Goal: Transaction & Acquisition: Purchase product/service

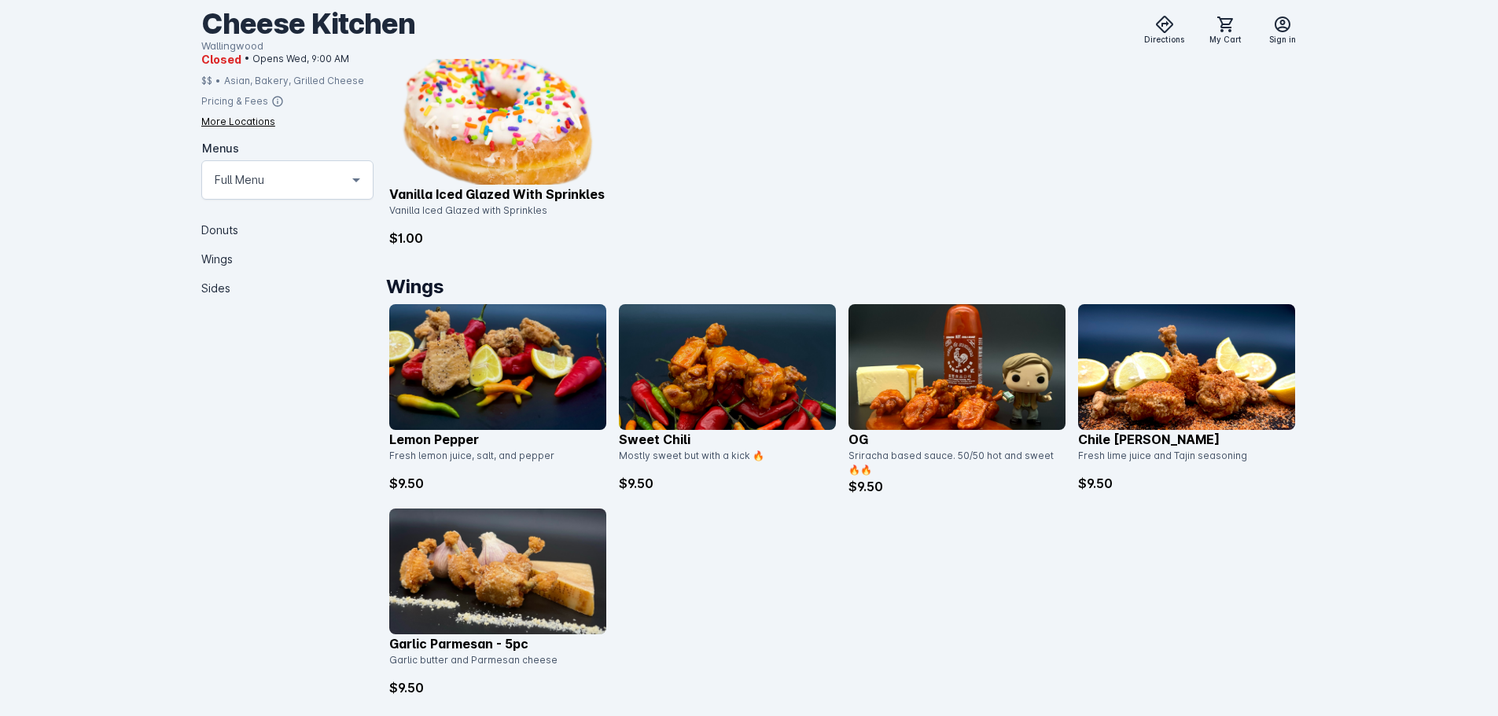
scroll to position [472, 0]
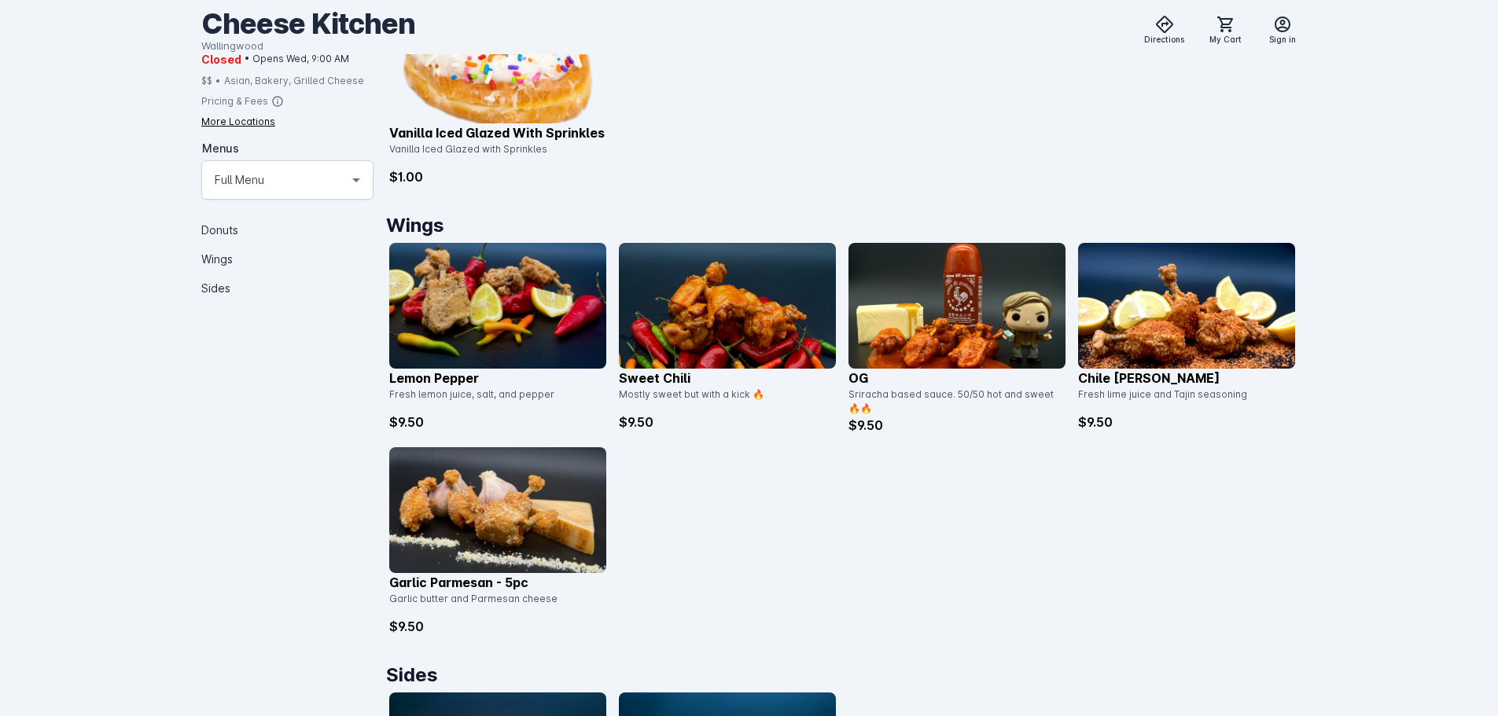
click at [1129, 299] on img at bounding box center [1186, 306] width 217 height 126
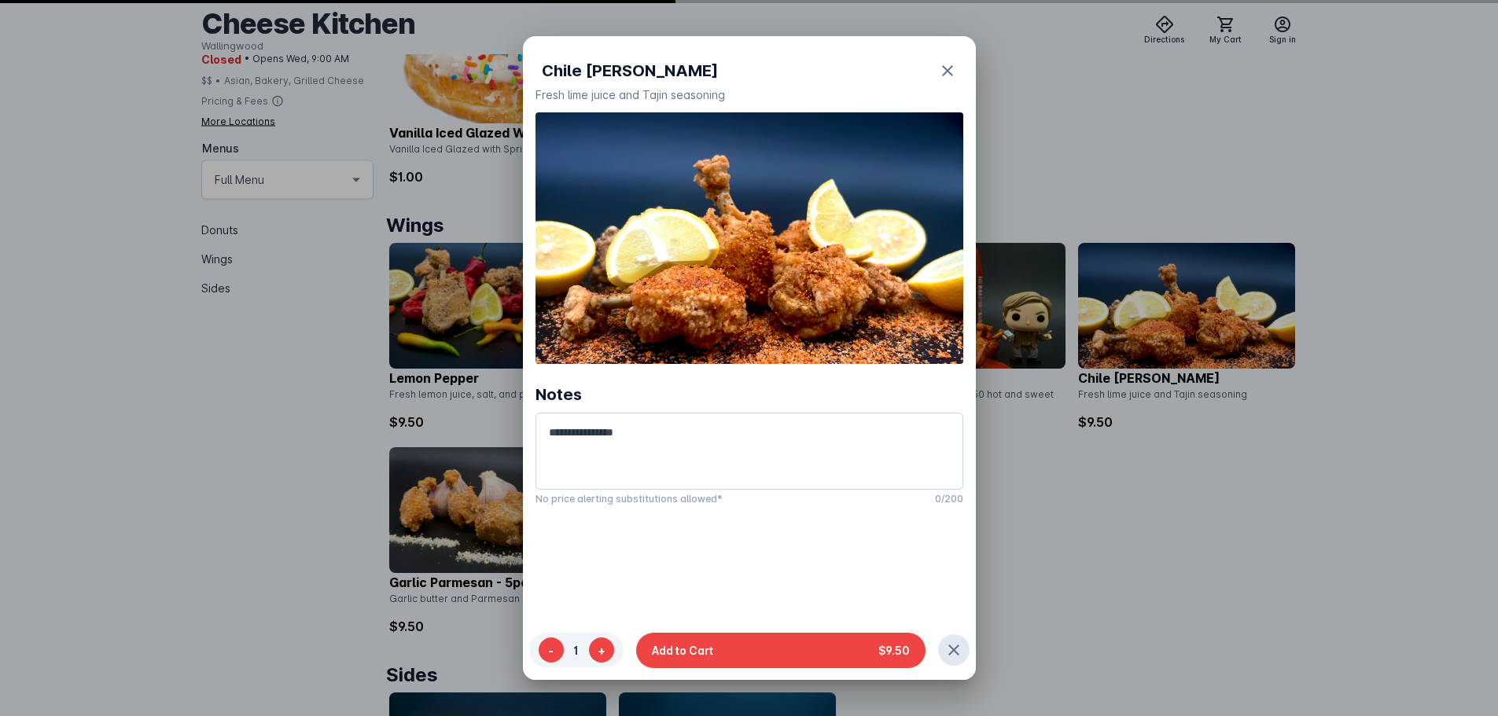
scroll to position [0, 0]
click at [1101, 484] on div at bounding box center [749, 358] width 1498 height 716
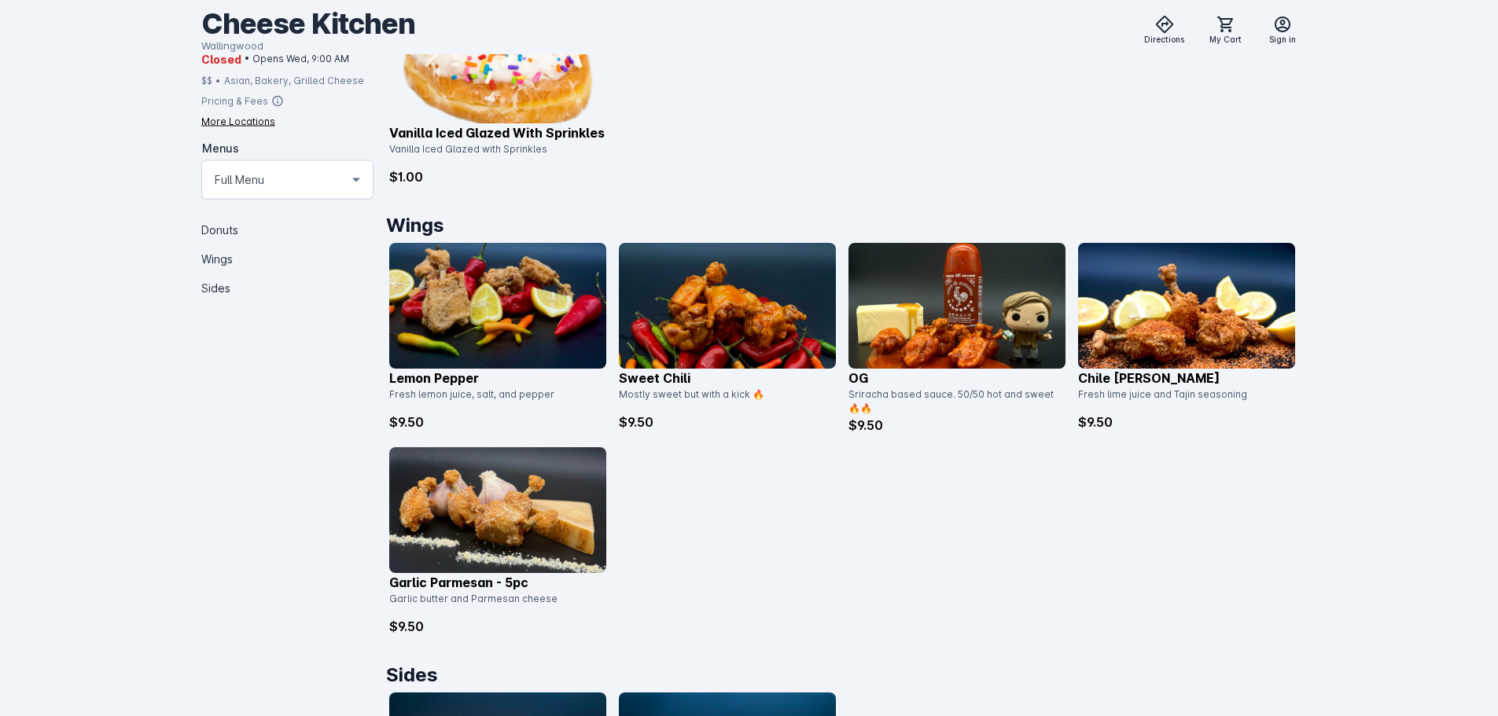
scroll to position [472, 0]
click at [999, 311] on img at bounding box center [957, 306] width 217 height 126
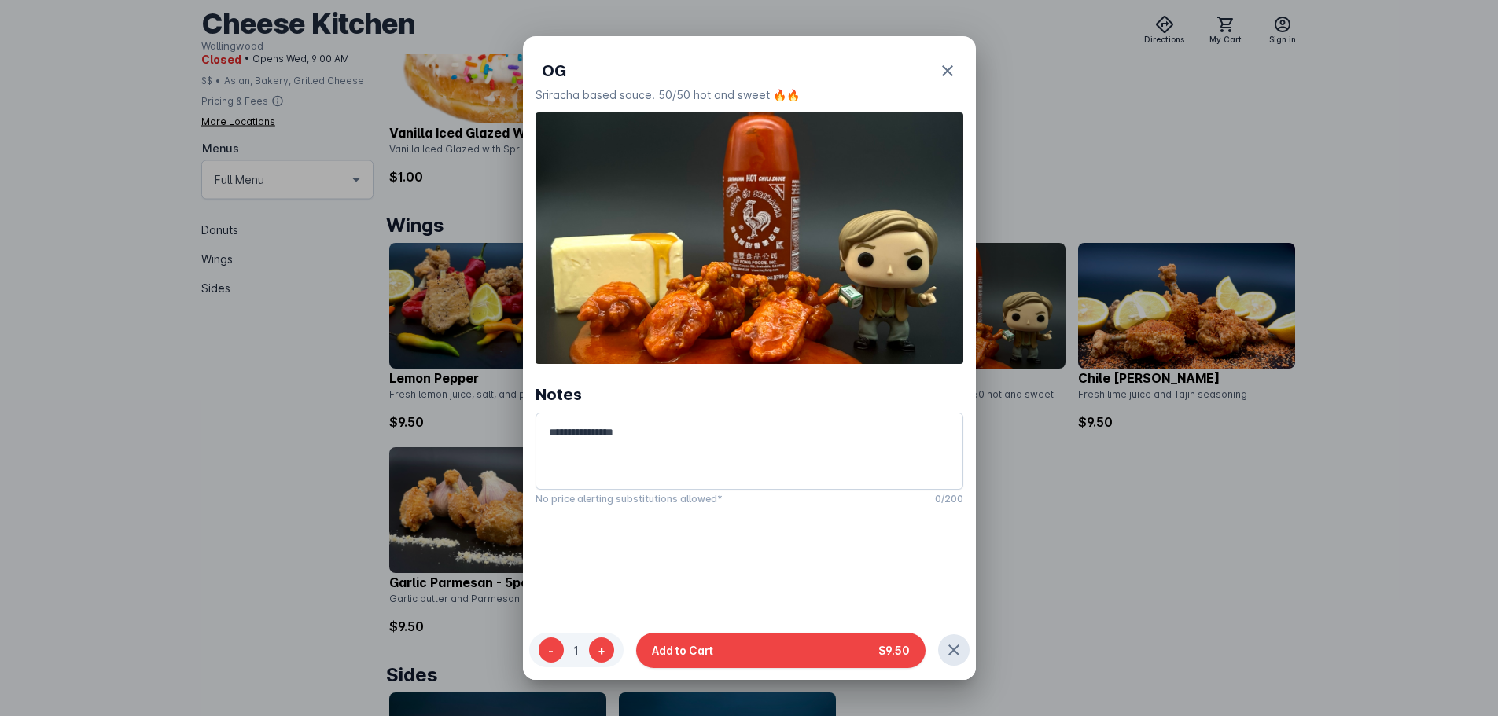
click at [1069, 479] on div at bounding box center [749, 358] width 1498 height 716
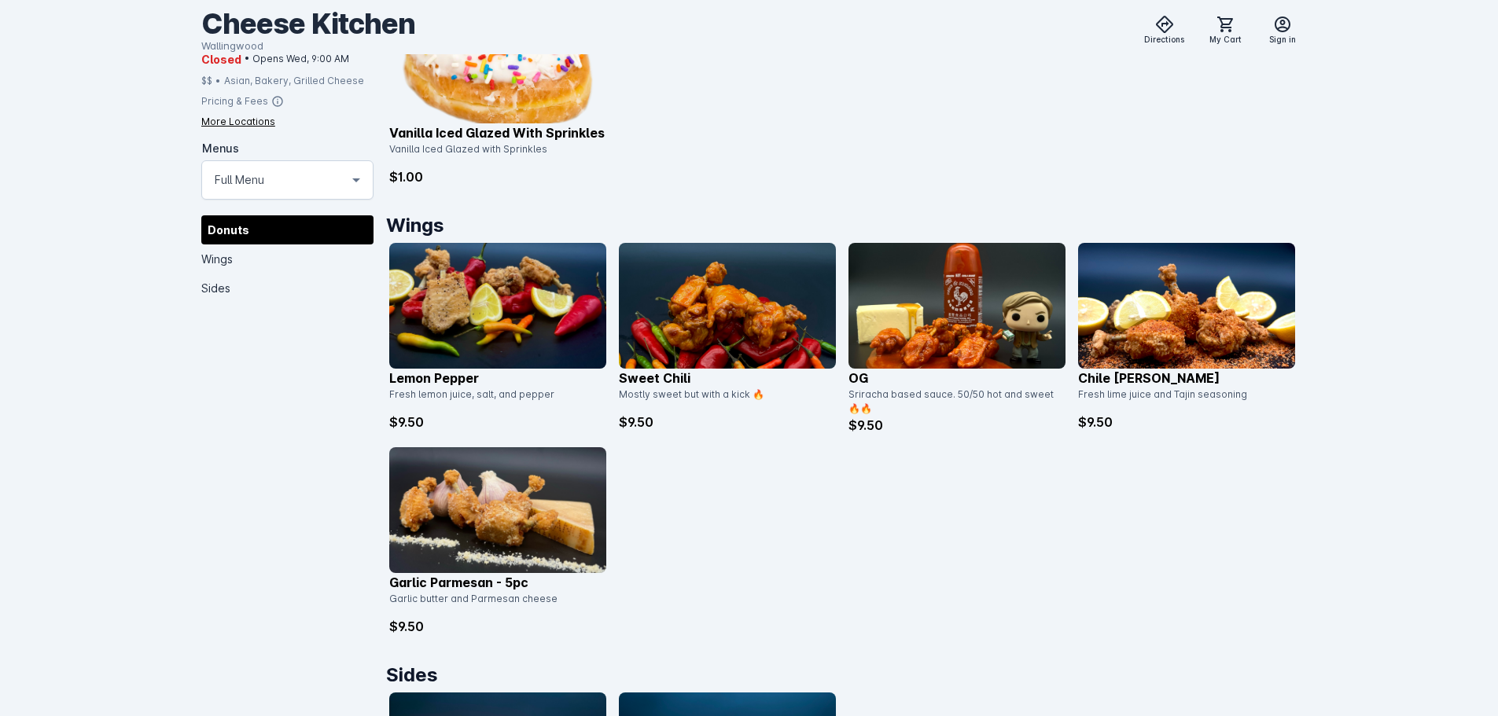
click at [668, 304] on img at bounding box center [727, 306] width 217 height 126
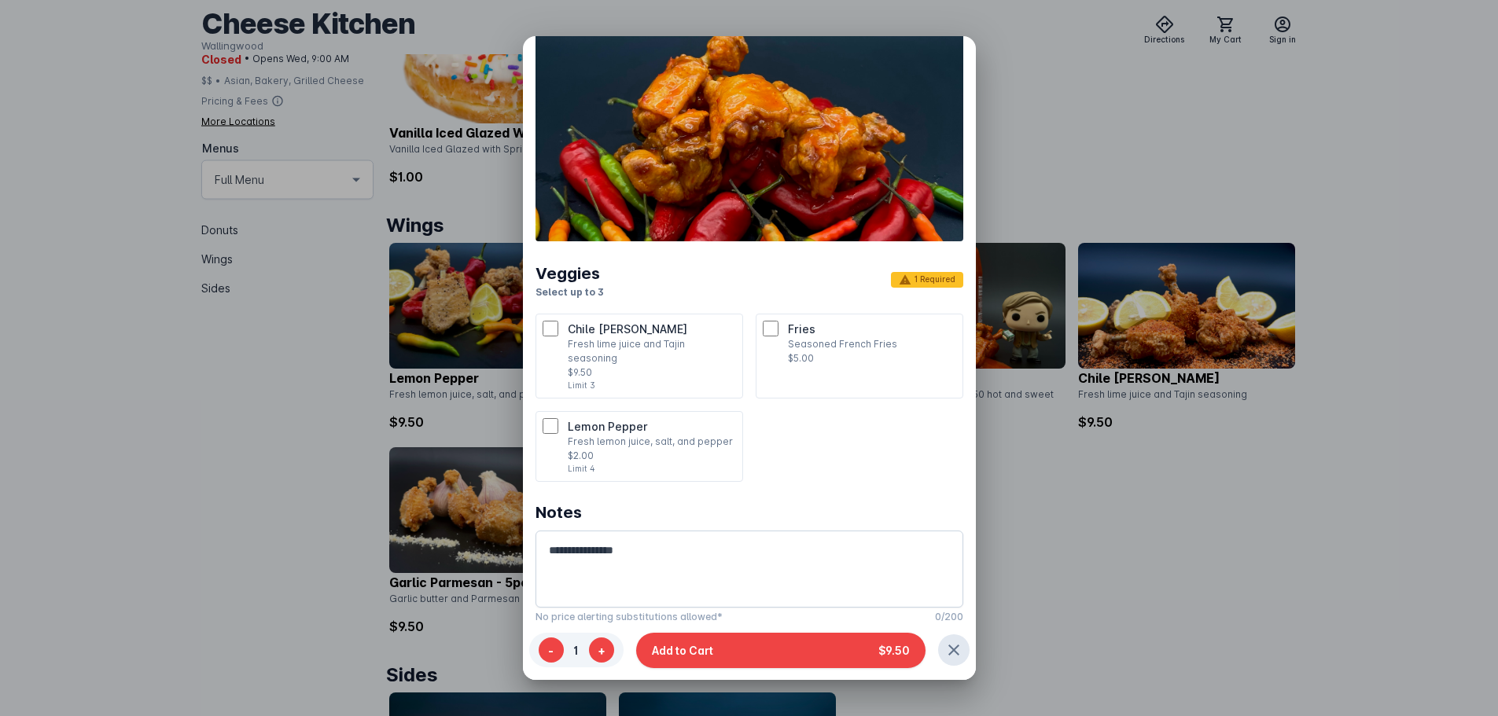
scroll to position [126, 0]
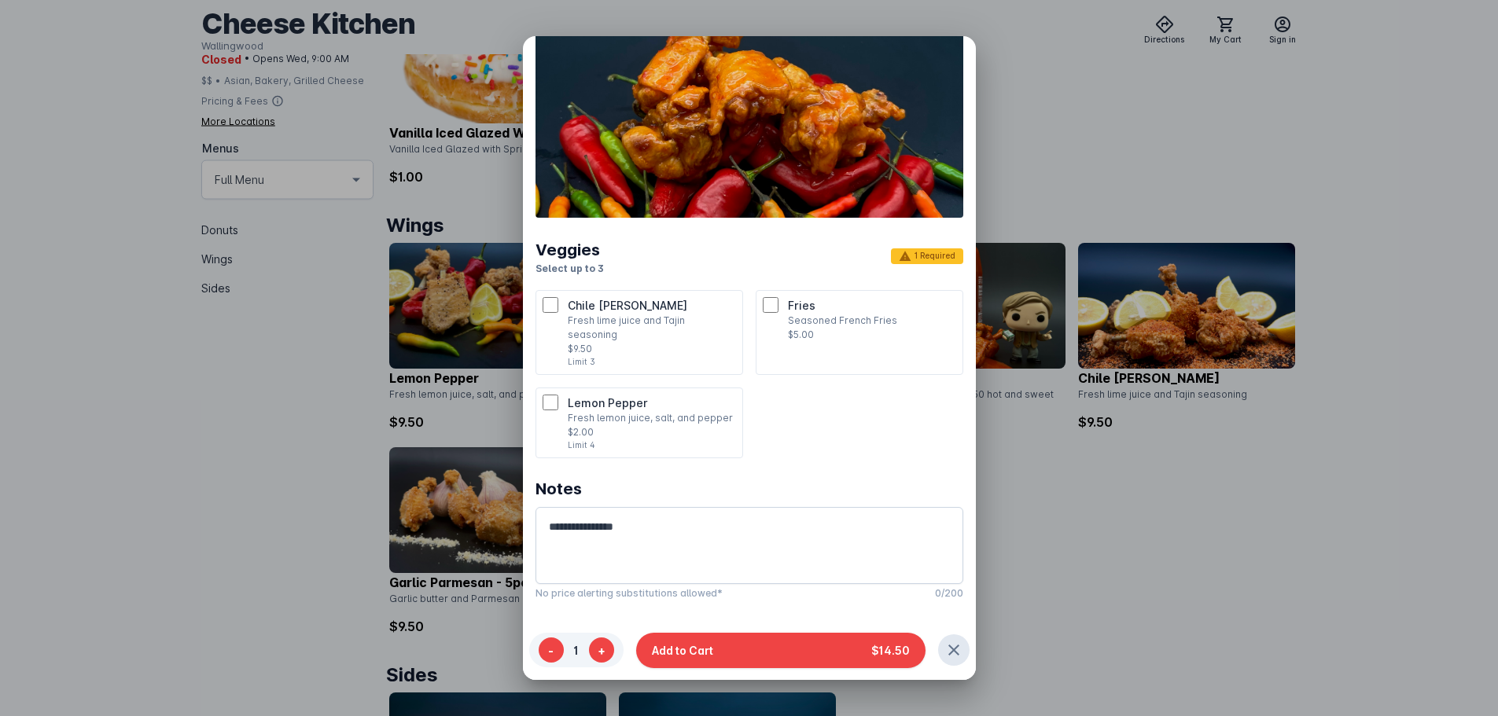
click at [653, 395] on p "Lemon Pepper" at bounding box center [652, 403] width 168 height 17
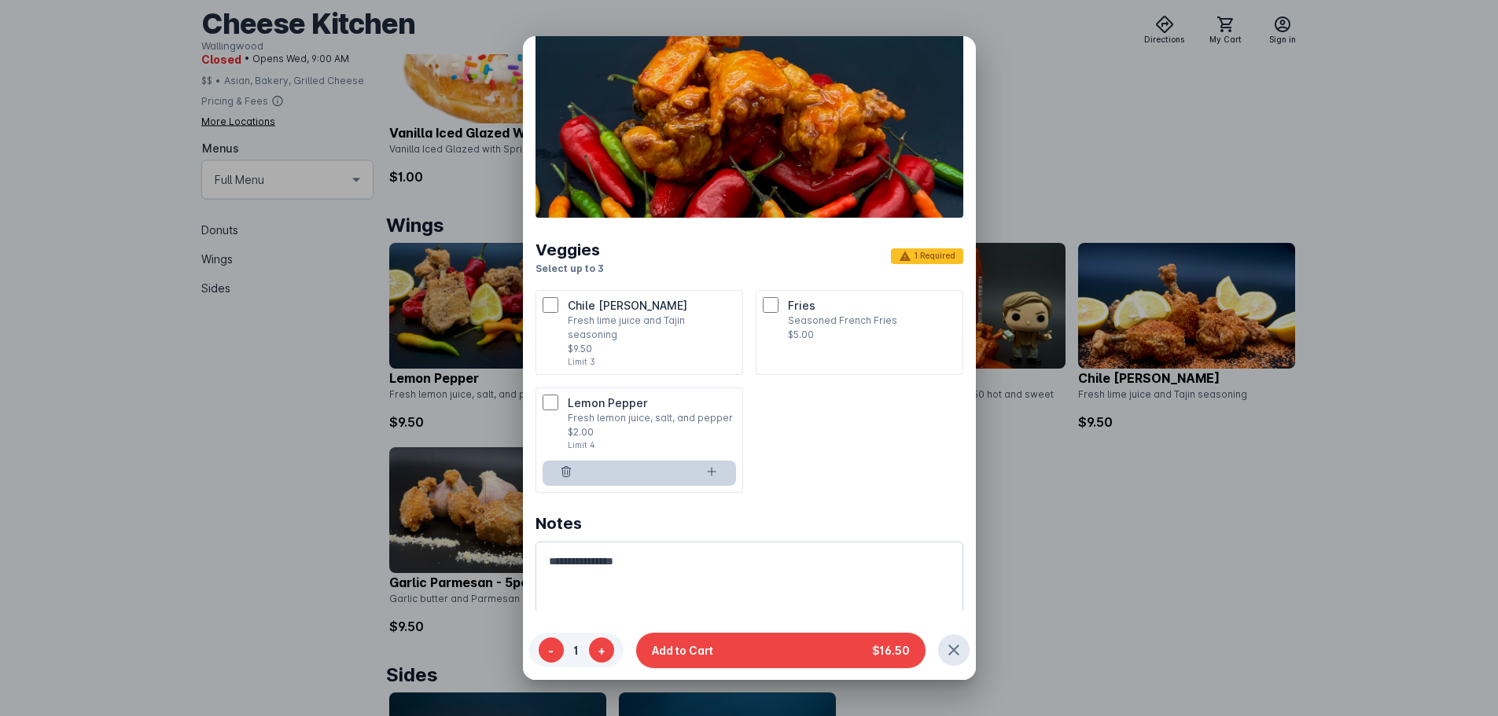
click at [617, 317] on p "Fresh lime juice and Tajin seasoning" at bounding box center [652, 328] width 168 height 28
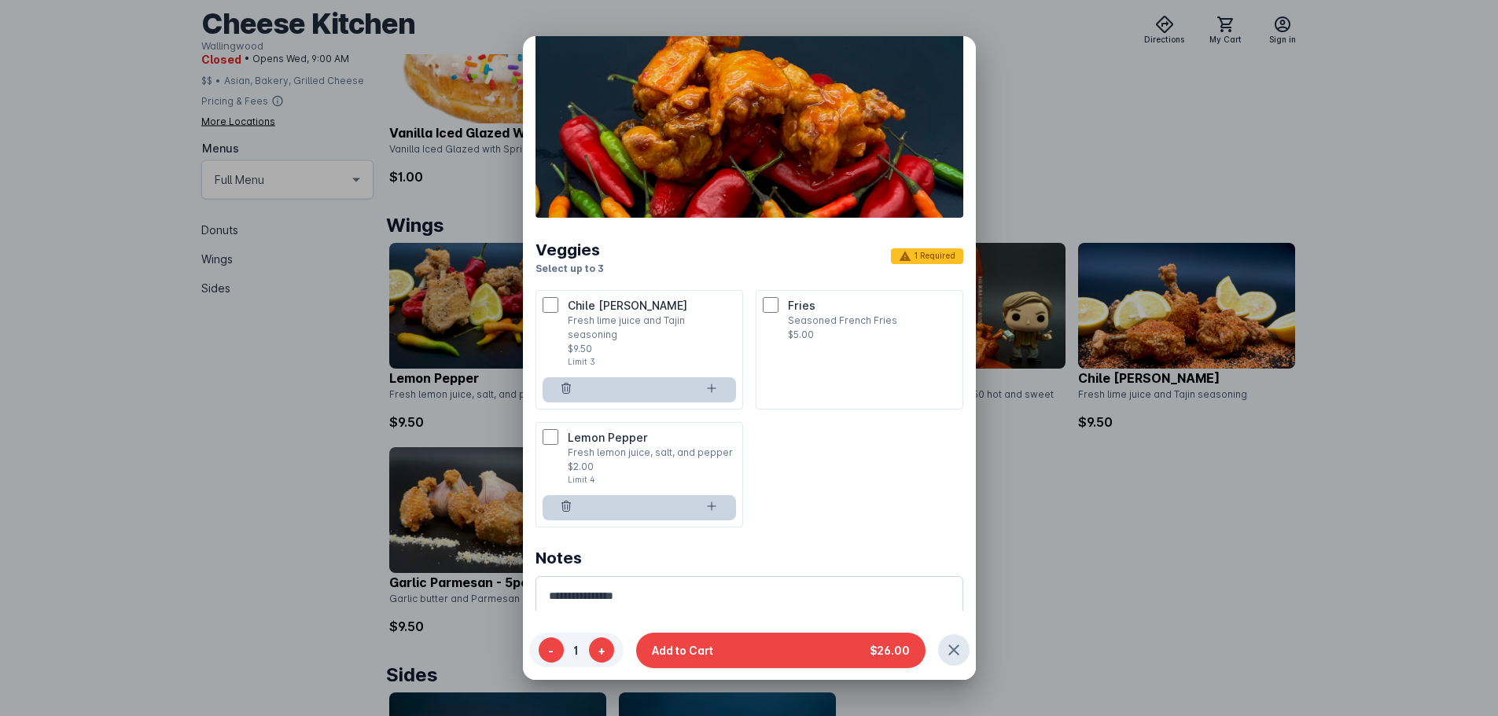
drag, startPoint x: 815, startPoint y: 430, endPoint x: 825, endPoint y: 350, distance: 80.9
click at [816, 430] on ul "Chile Limón Fresh lime juice and Tajin seasoning $9.50 Limit 3 * Fries Seasoned…" at bounding box center [750, 409] width 428 height 238
click at [829, 339] on p "$5.00" at bounding box center [872, 335] width 168 height 14
click at [705, 500] on icon at bounding box center [711, 506] width 13 height 13
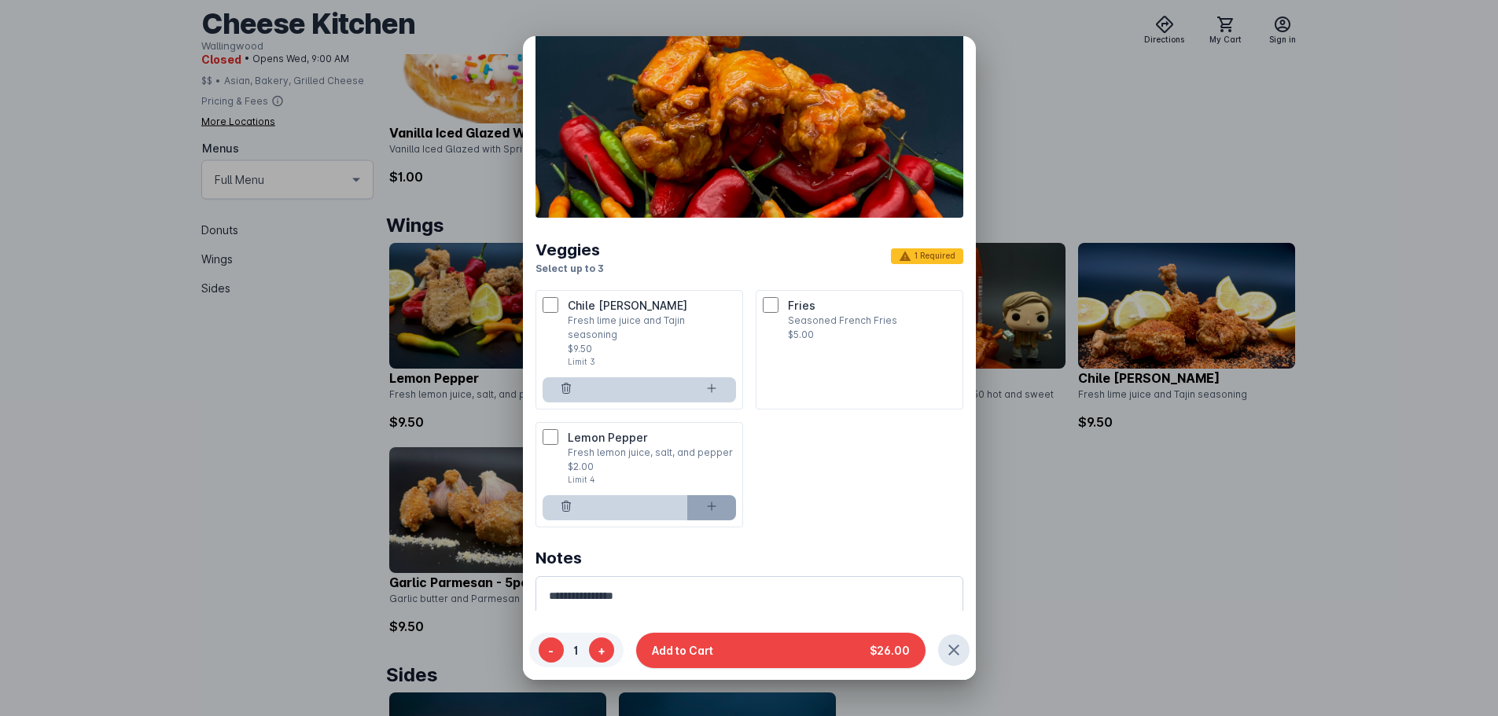
click at [705, 500] on icon at bounding box center [711, 506] width 13 height 13
click at [713, 377] on button at bounding box center [711, 389] width 49 height 25
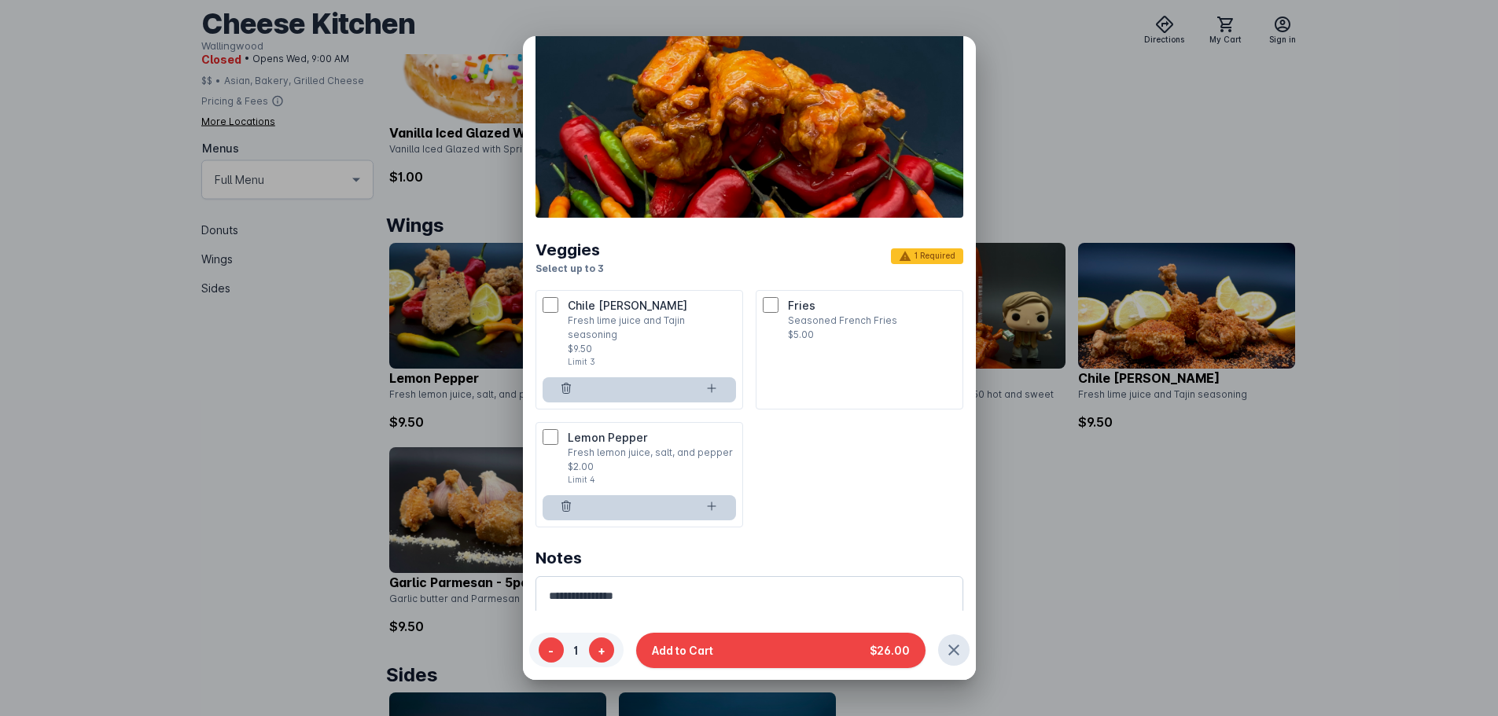
click at [858, 423] on ul "Chile Limón Fresh lime juice and Tajin seasoning $9.50 Limit 3 * Fries Seasoned…" at bounding box center [750, 409] width 428 height 238
click at [676, 310] on p "Chile Limón" at bounding box center [652, 305] width 168 height 17
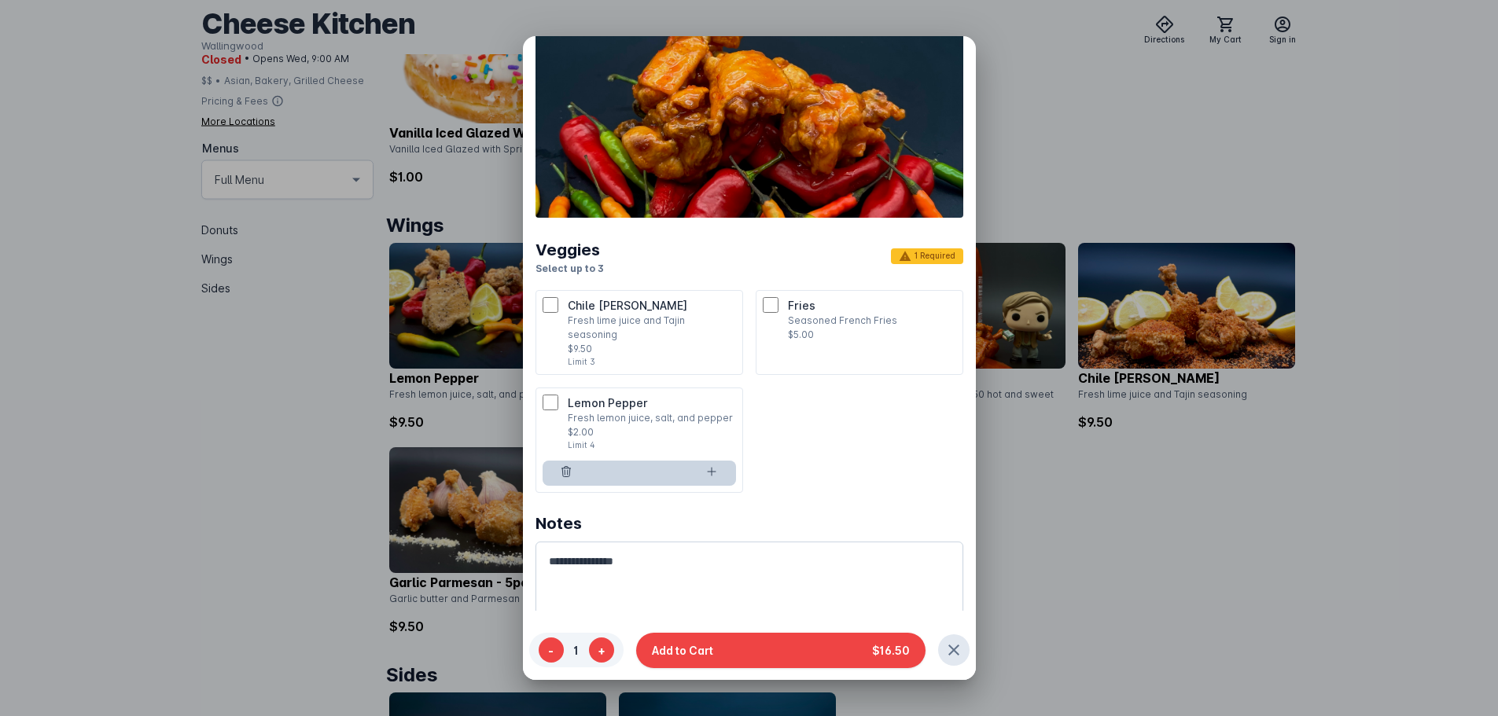
click at [798, 301] on span "Fries" at bounding box center [802, 305] width 28 height 13
click at [815, 400] on ul "Chile Limón Fresh lime juice and Tajin seasoning $9.50 Limit 3 Fries Seasoned F…" at bounding box center [750, 391] width 428 height 203
click at [717, 461] on button at bounding box center [711, 473] width 49 height 25
type input "*"
click at [717, 461] on button at bounding box center [711, 473] width 49 height 25
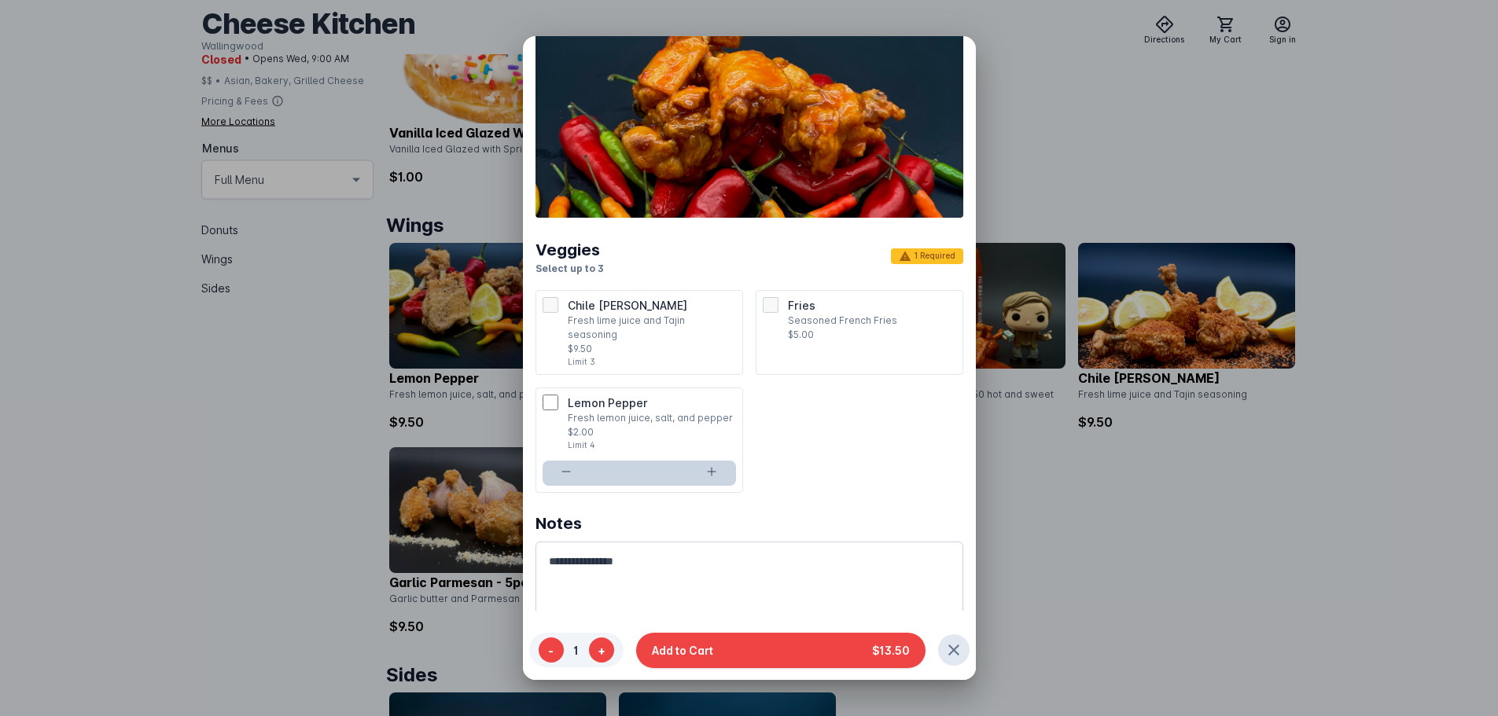
click at [831, 441] on ul "Chile Limón Fresh lime juice and Tajin seasoning $9.50 Limit 3 Fries Seasoned F…" at bounding box center [750, 391] width 428 height 203
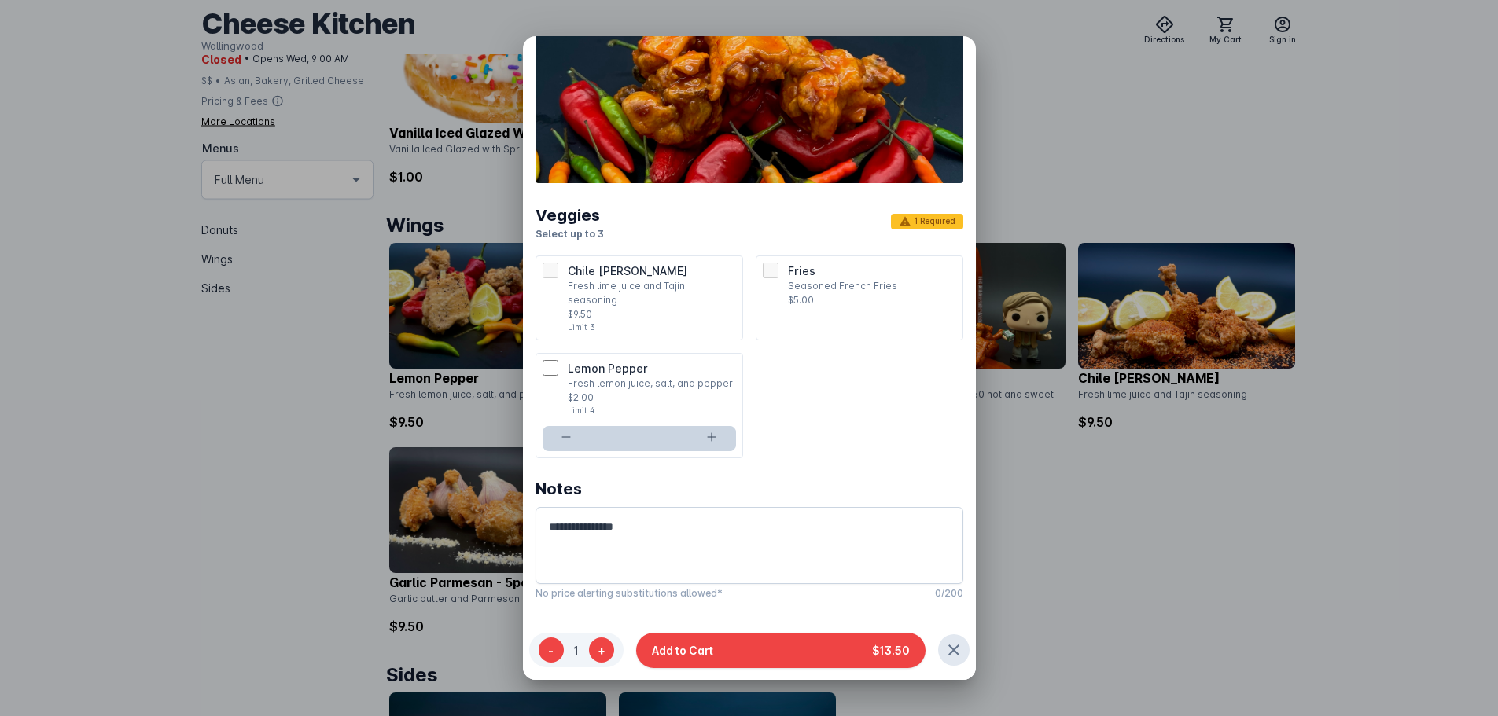
click at [858, 459] on div "Notes No price alerting substitutions allowed* 0/200" at bounding box center [750, 536] width 428 height 154
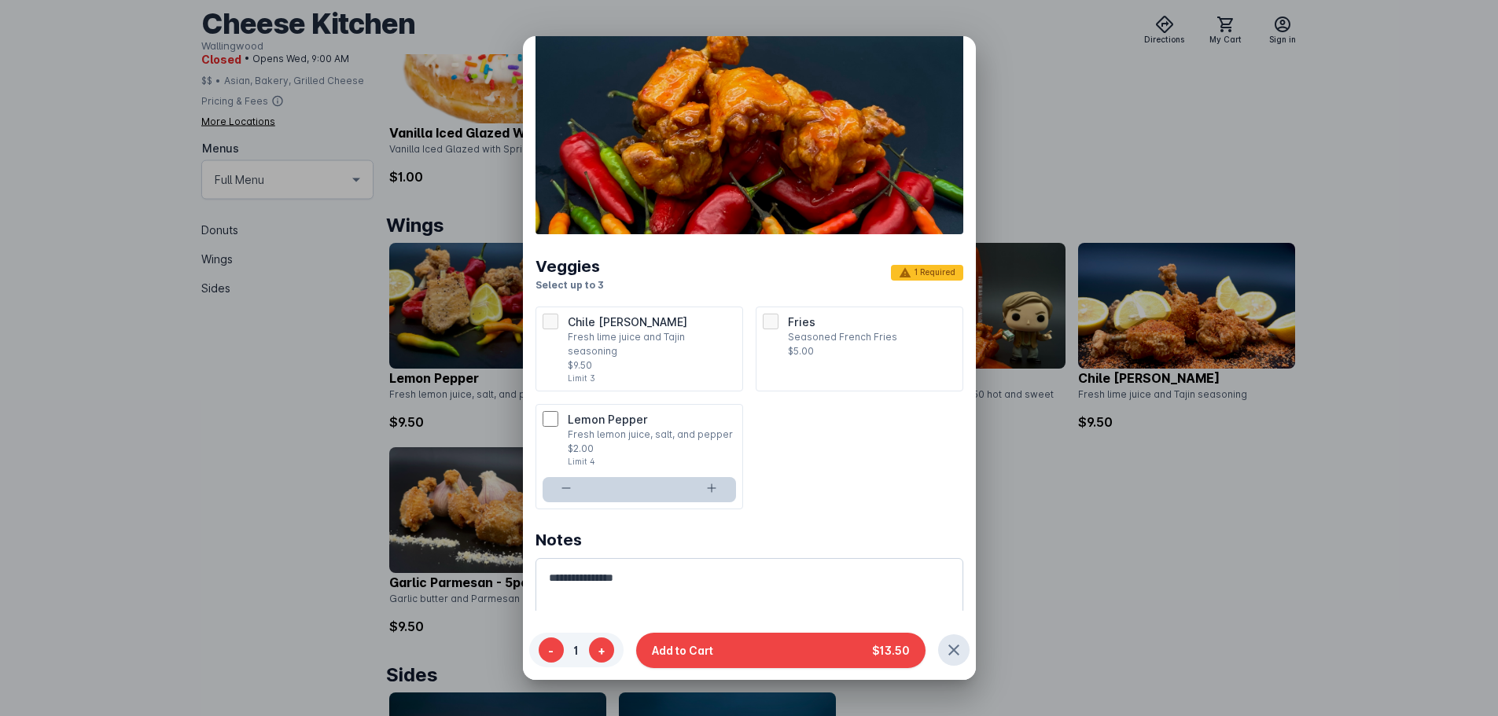
scroll to position [0, 0]
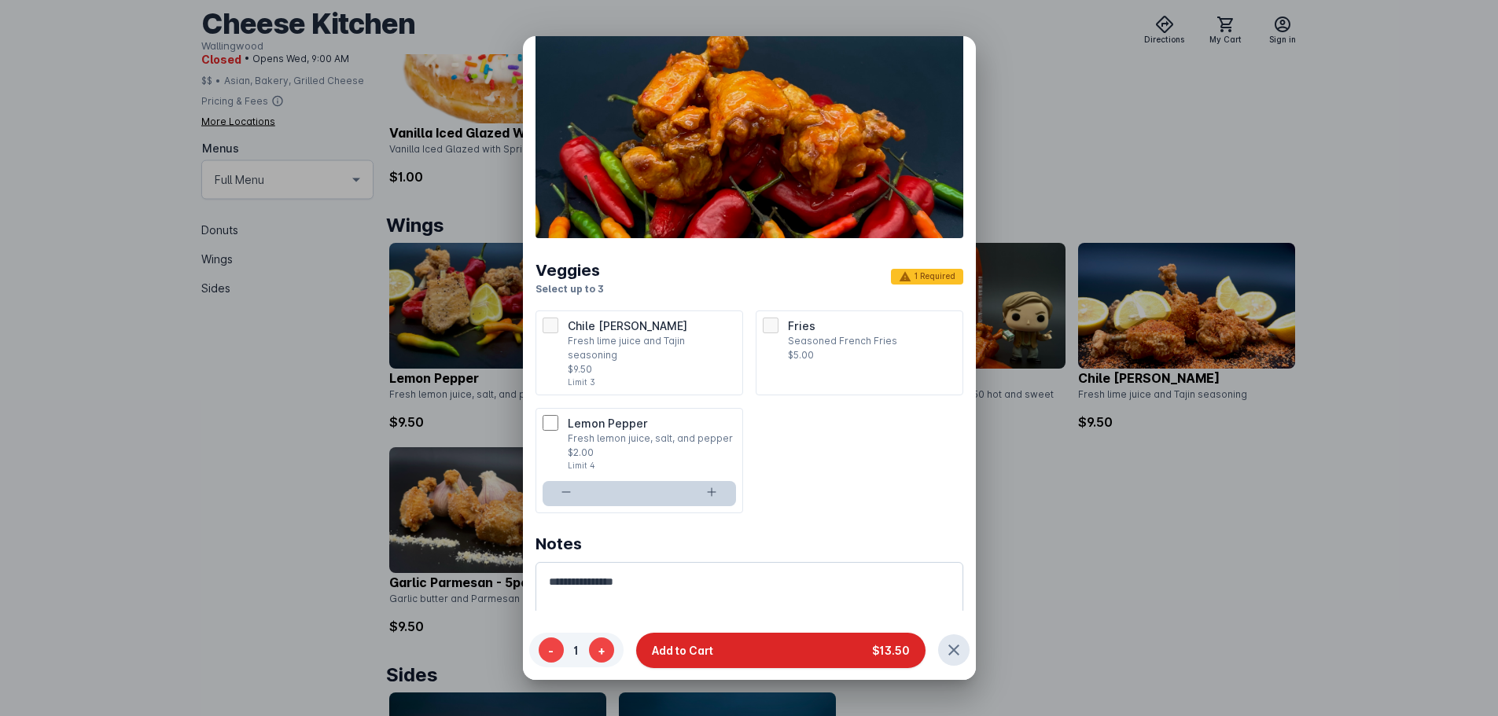
click at [757, 663] on button "Add to Cart $13.50" at bounding box center [780, 649] width 289 height 35
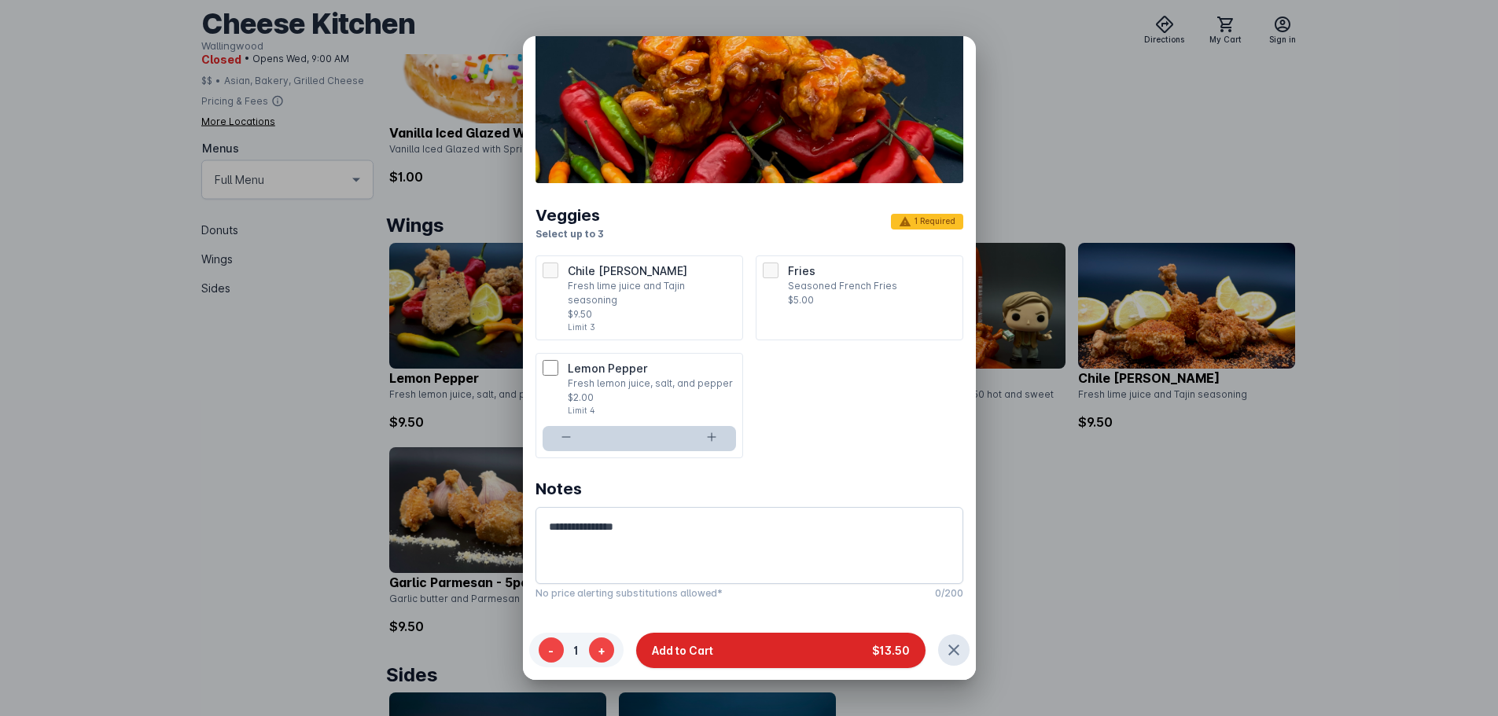
click at [772, 649] on button "Add to Cart $13.50" at bounding box center [780, 649] width 289 height 35
click at [808, 387] on ul "Chile Limón Fresh lime juice and Tajin seasoning $9.50 Limit 3 Fries Seasoned F…" at bounding box center [750, 357] width 428 height 203
click at [827, 361] on ul "Chile Limón Fresh lime juice and Tajin seasoning $9.50 Limit 3 Fries Seasoned F…" at bounding box center [750, 357] width 428 height 203
click at [708, 426] on button at bounding box center [711, 438] width 49 height 25
click at [705, 431] on icon at bounding box center [711, 437] width 13 height 13
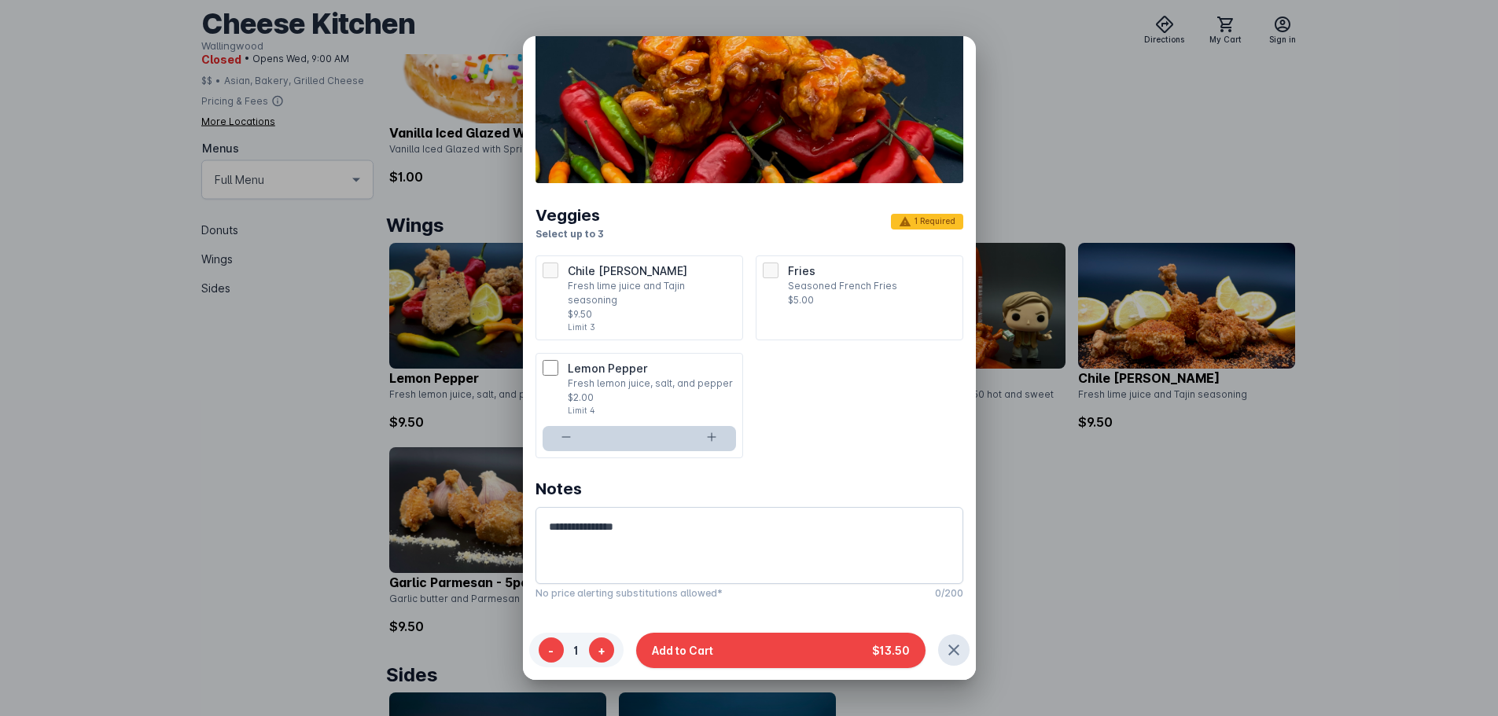
scroll to position [20, 0]
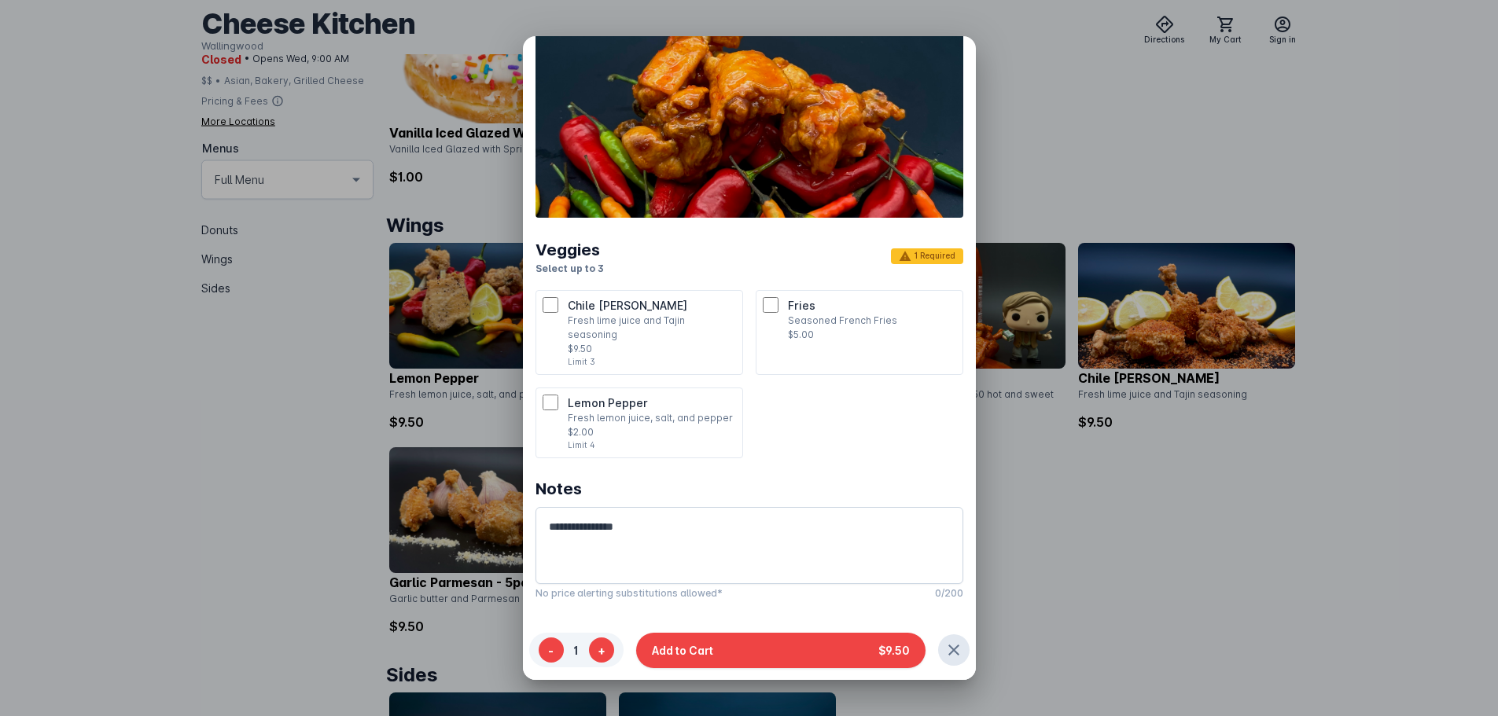
click at [813, 419] on ul "Chile Limón Fresh lime juice and Tajin seasoning $9.50 Limit 3 Fries Seasoned F…" at bounding box center [750, 374] width 428 height 168
click at [790, 646] on button "Add to Cart $9.50" at bounding box center [780, 649] width 289 height 35
click at [853, 646] on button "Add to Cart $9.50" at bounding box center [780, 649] width 289 height 35
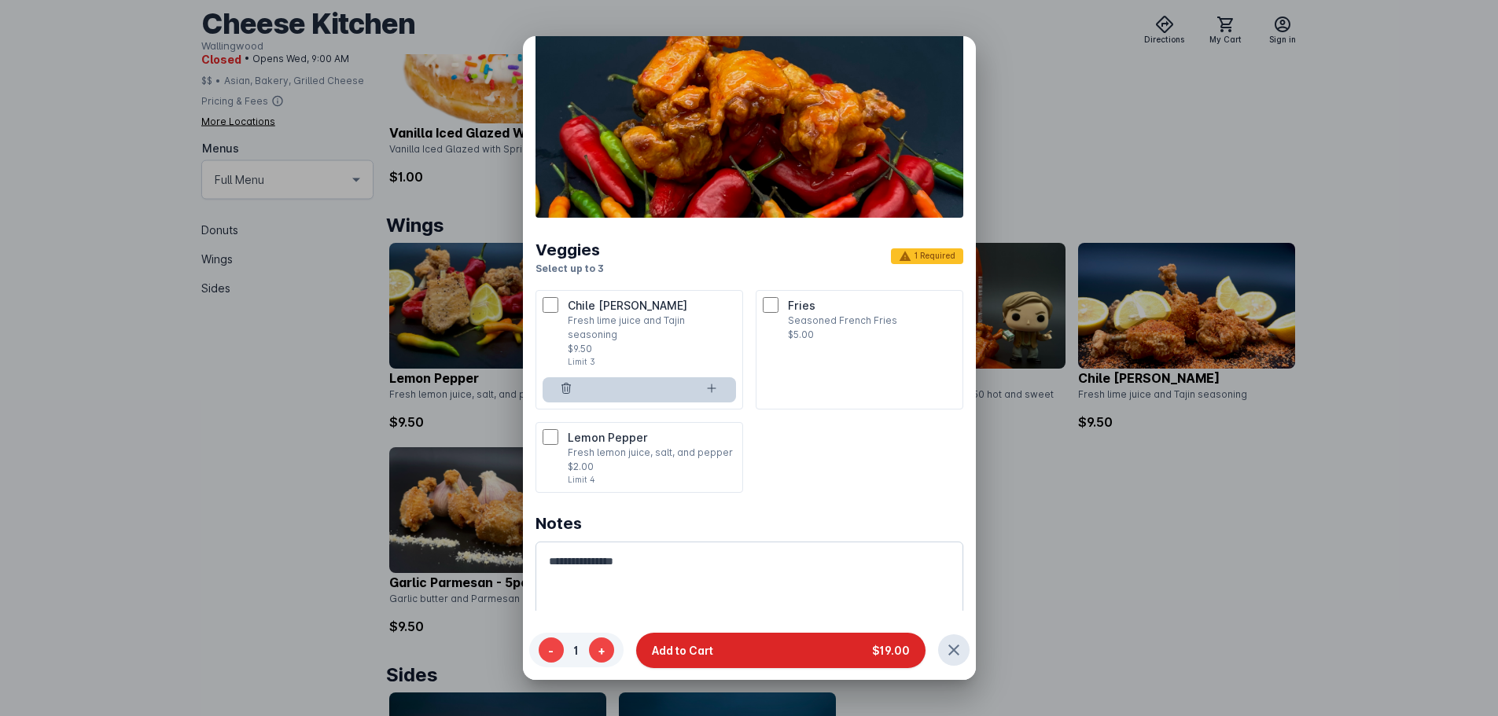
click at [811, 651] on button "Add to Cart $19.00" at bounding box center [780, 649] width 289 height 35
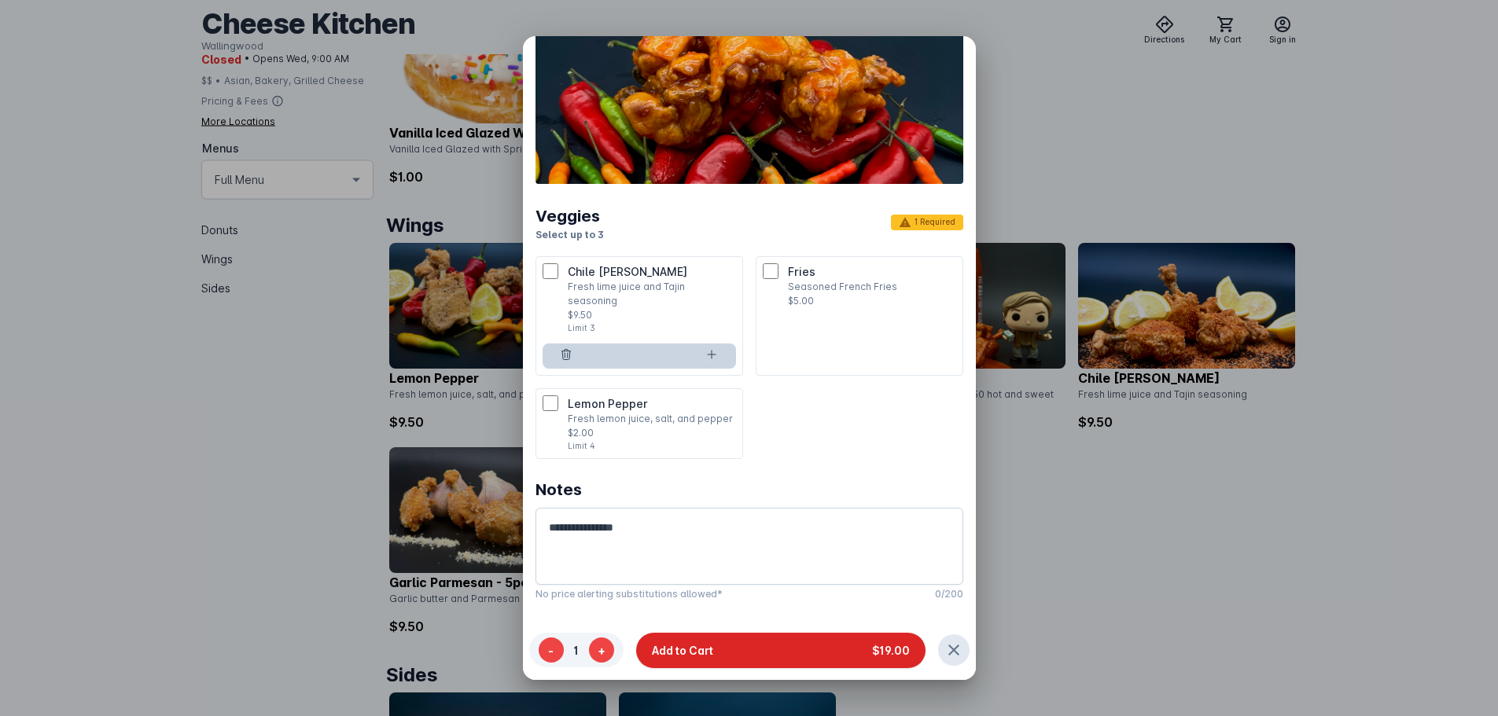
scroll to position [55, 0]
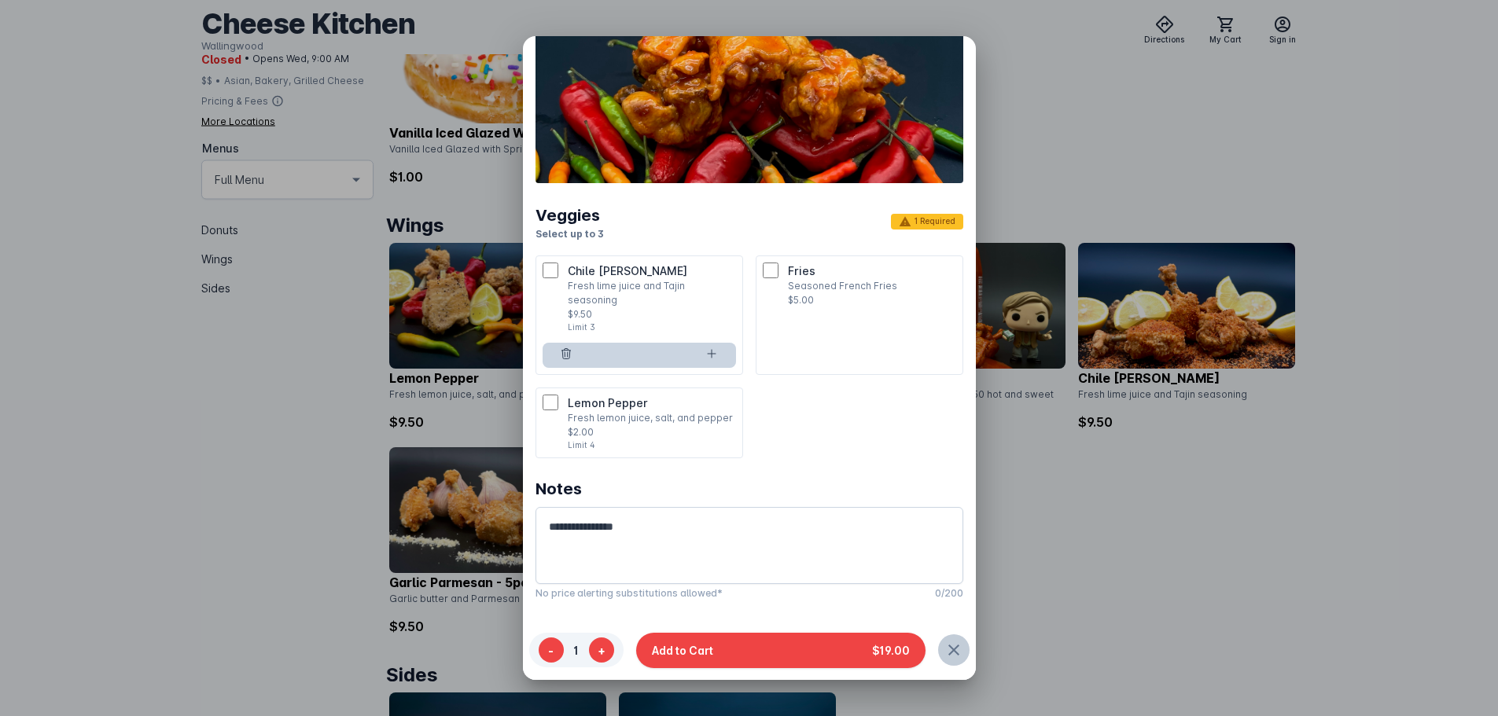
click at [952, 645] on icon "button" at bounding box center [954, 650] width 19 height 19
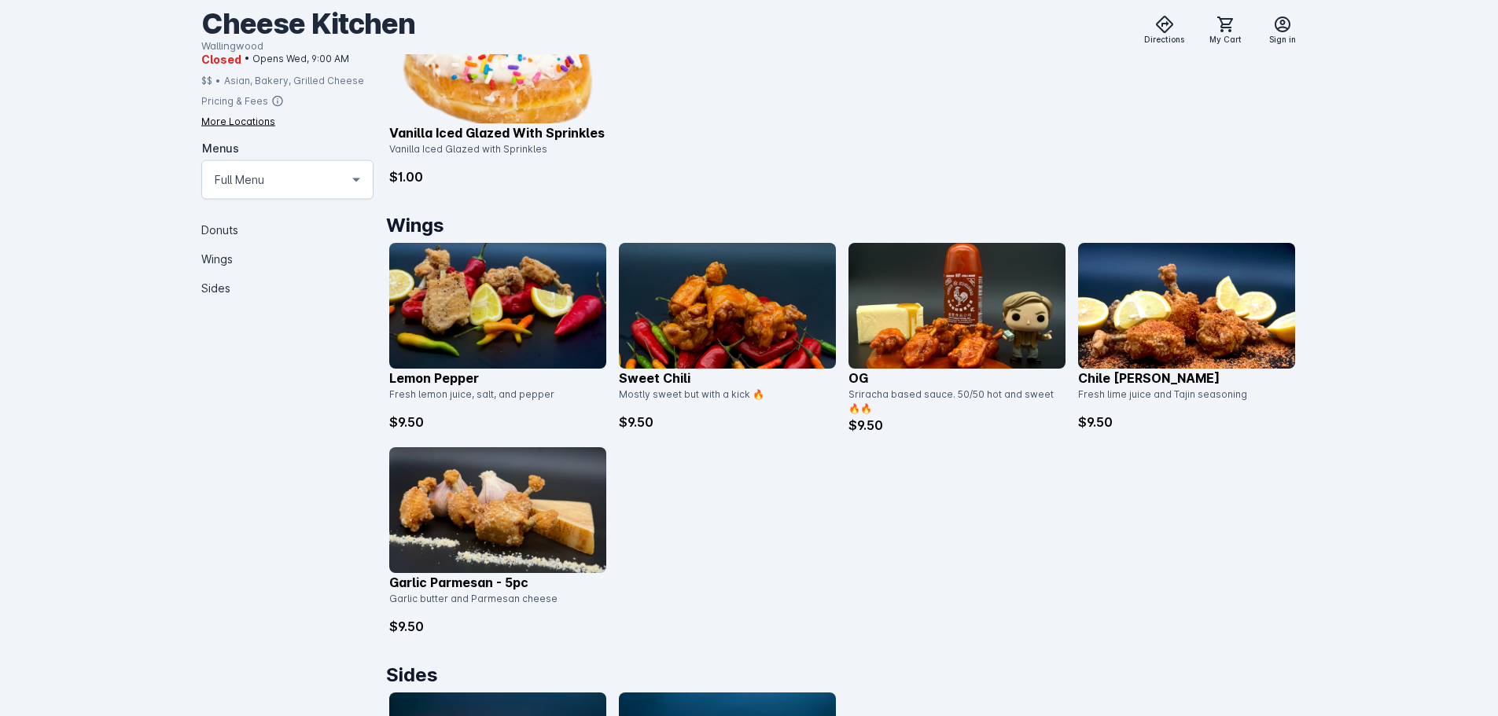
scroll to position [472, 0]
click at [699, 326] on img at bounding box center [727, 306] width 217 height 126
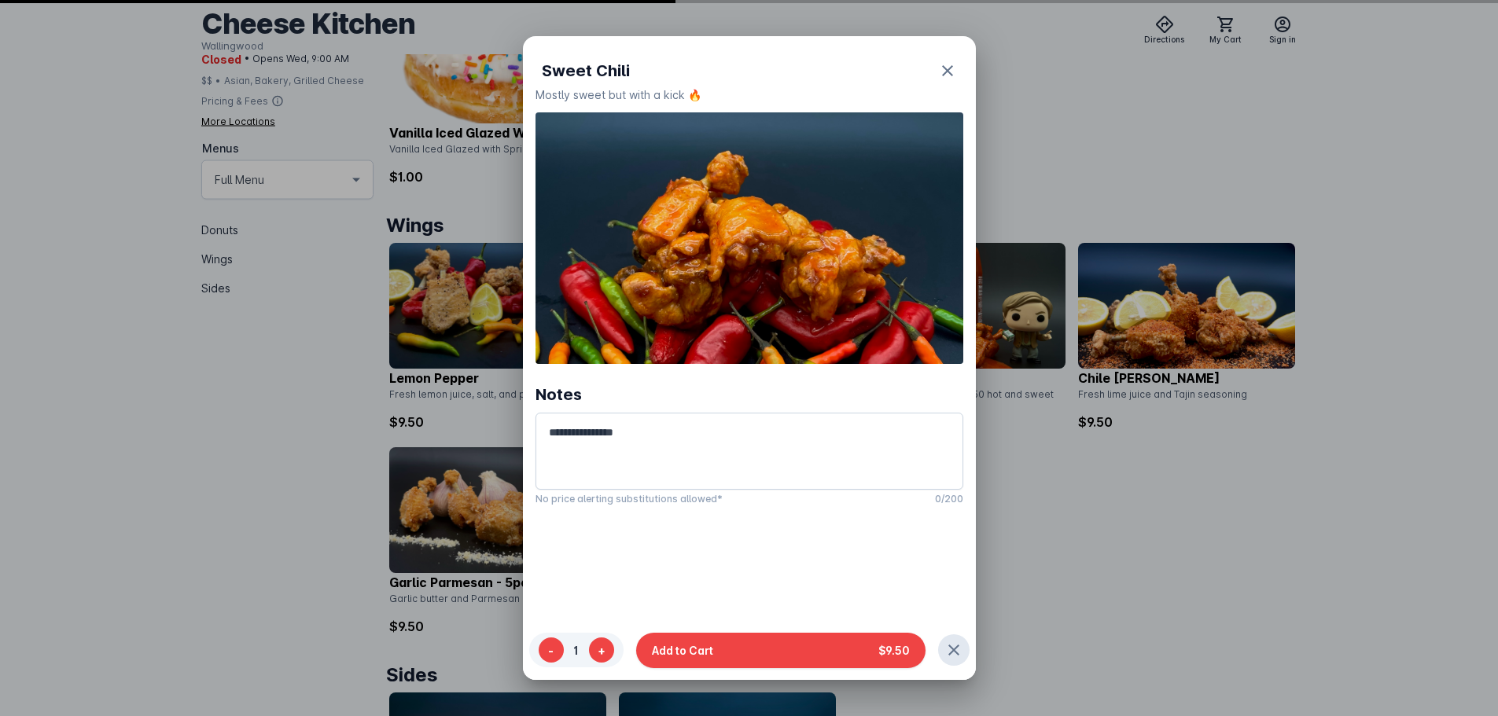
scroll to position [0, 0]
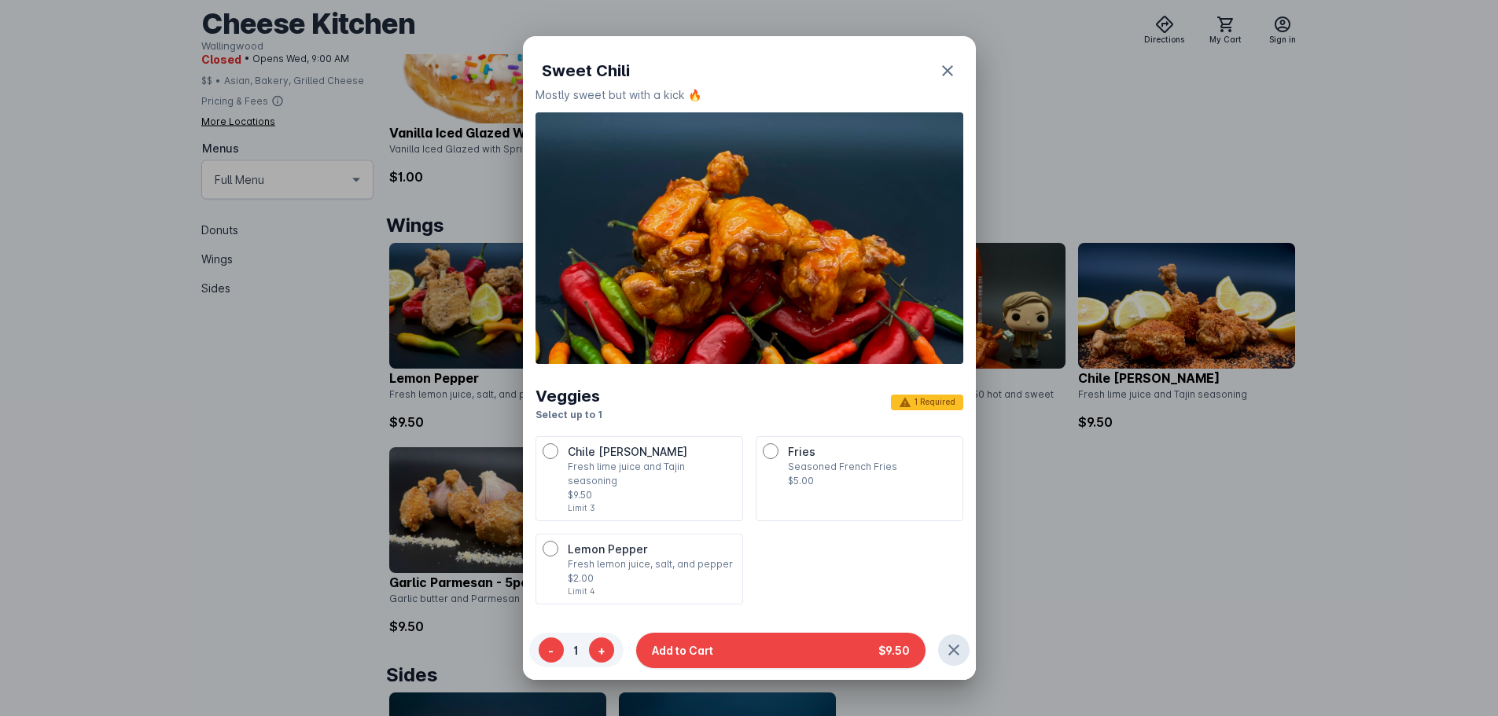
click at [655, 469] on p "Fresh lime juice and Tajin seasoning" at bounding box center [652, 474] width 168 height 28
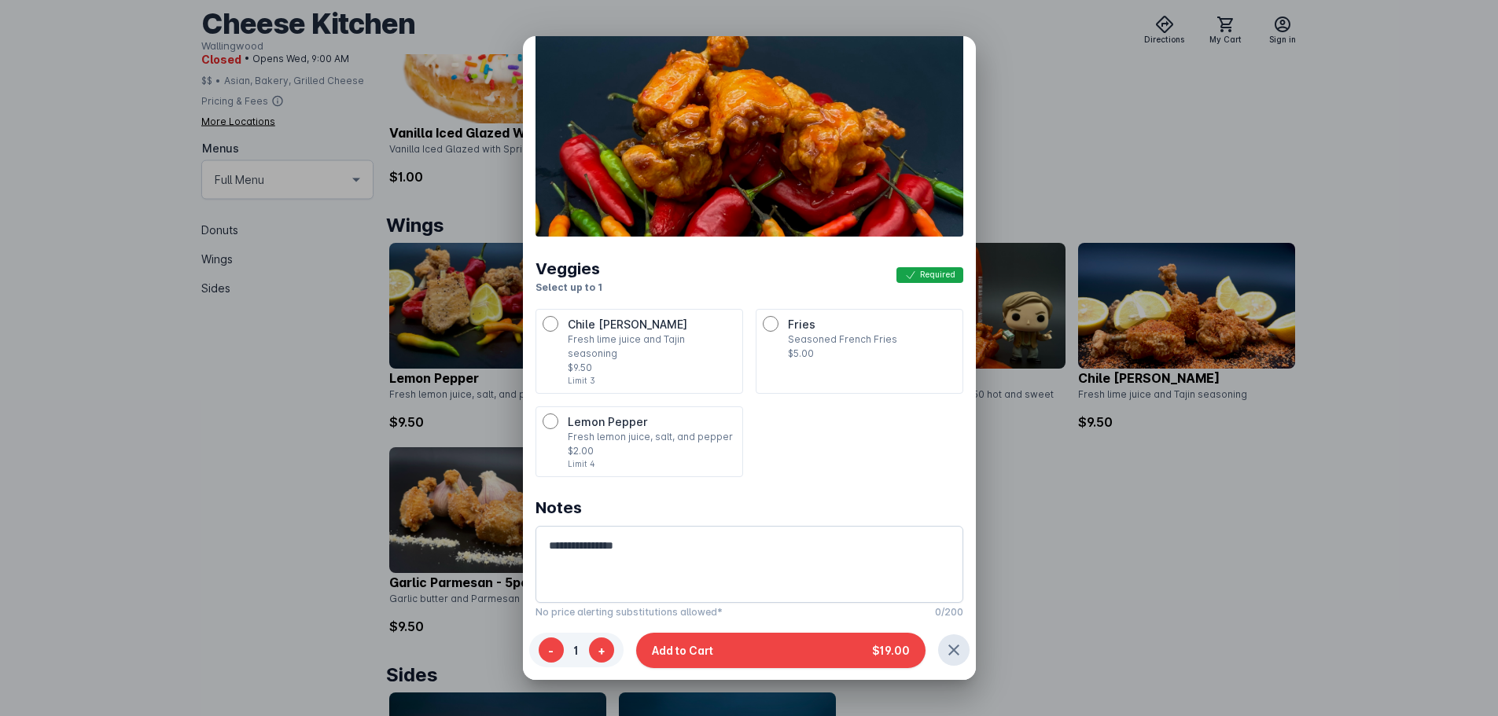
scroll to position [126, 0]
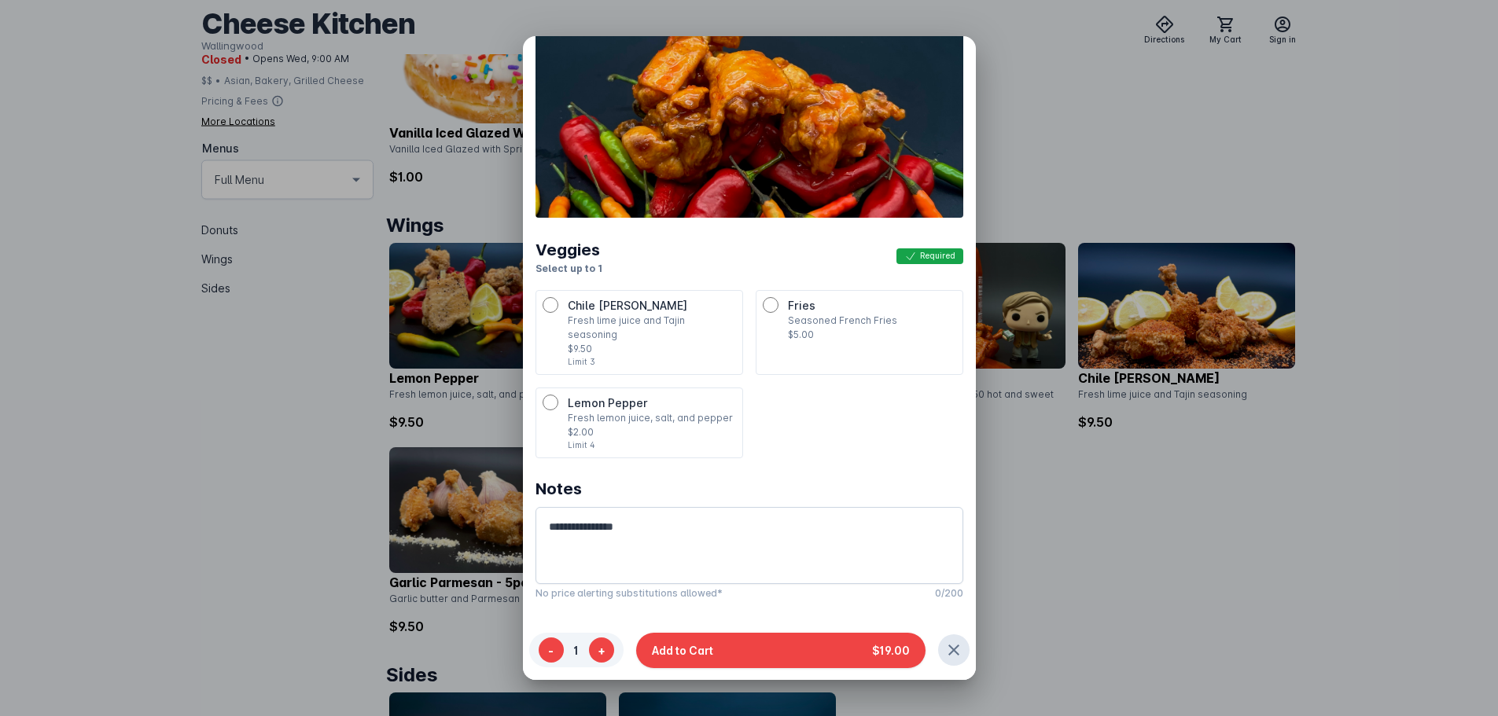
click at [633, 396] on span "Lemon Pepper" at bounding box center [608, 402] width 80 height 13
click at [804, 306] on span "Fries" at bounding box center [802, 305] width 28 height 13
click at [625, 314] on p "Fresh lime juice and Tajin seasoning" at bounding box center [652, 328] width 168 height 28
click at [622, 396] on span "Lemon Pepper" at bounding box center [608, 402] width 80 height 13
click at [801, 303] on span "Fries" at bounding box center [802, 305] width 28 height 13
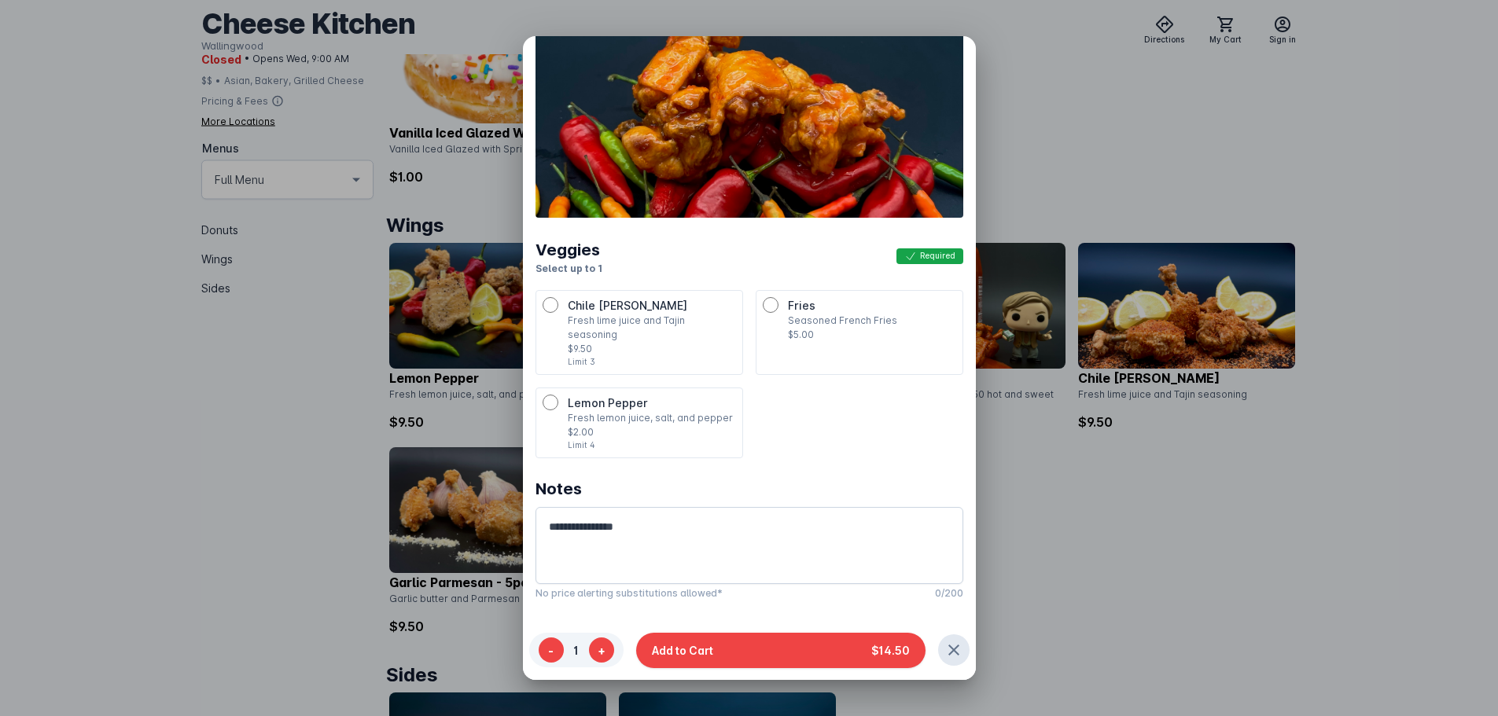
drag, startPoint x: 802, startPoint y: 642, endPoint x: 812, endPoint y: 622, distance: 22.2
click at [802, 643] on button "Add to Cart $14.50" at bounding box center [780, 649] width 289 height 35
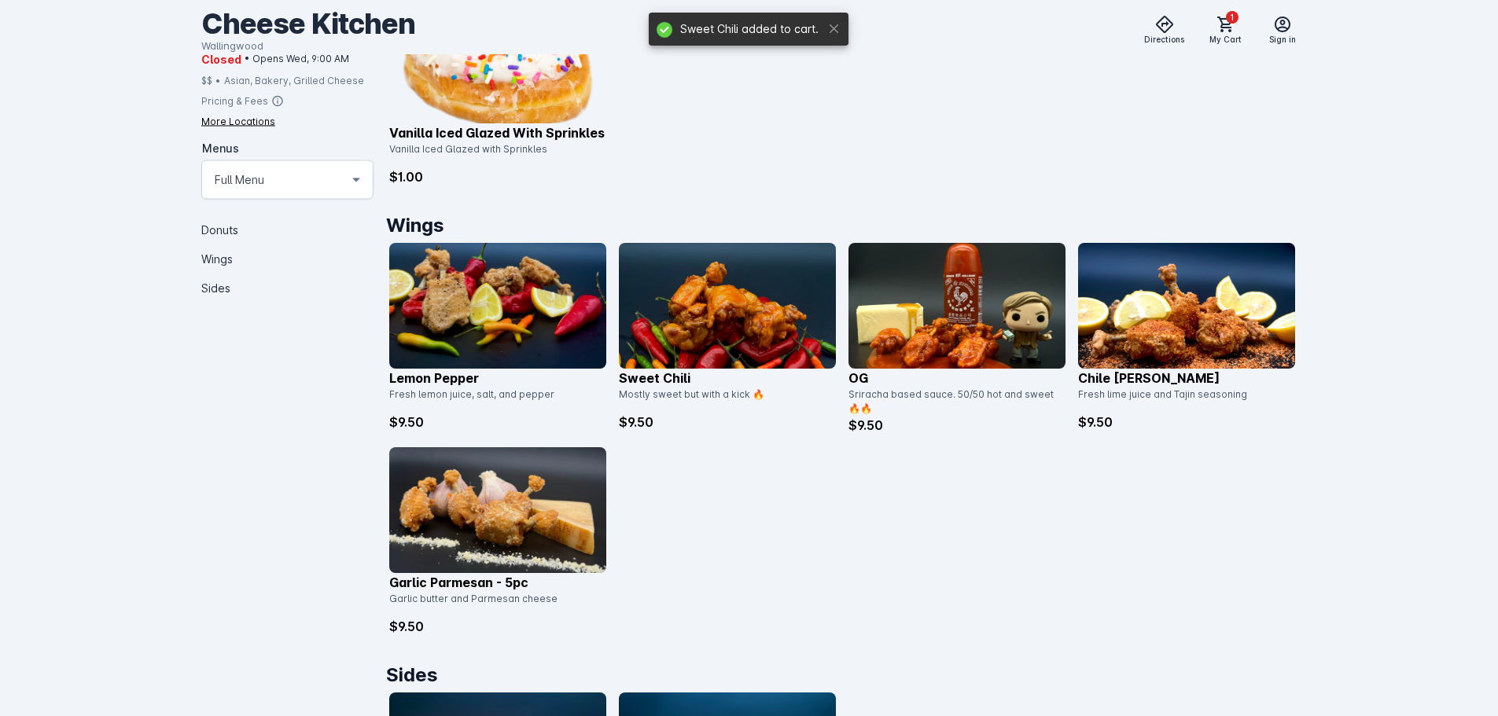
scroll to position [472, 0]
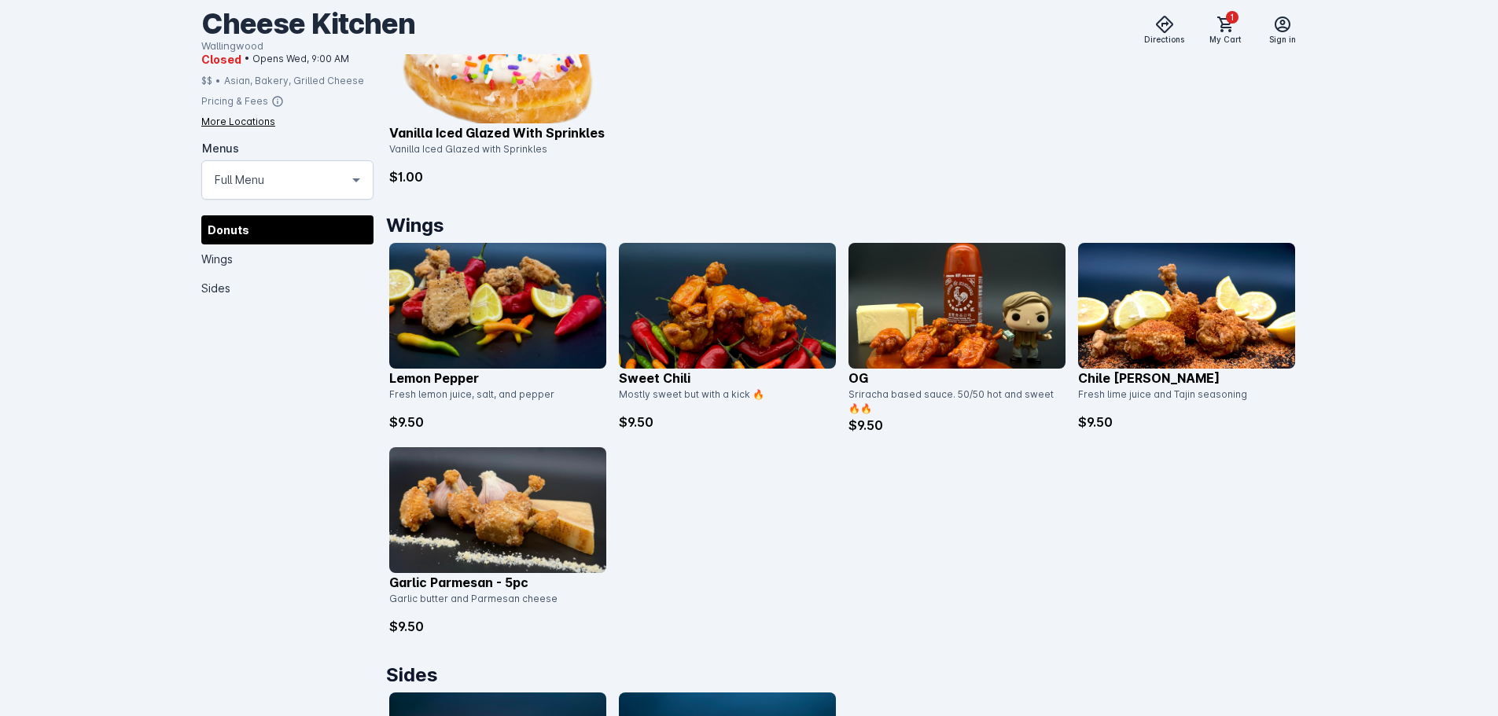
click at [695, 305] on img at bounding box center [727, 306] width 217 height 126
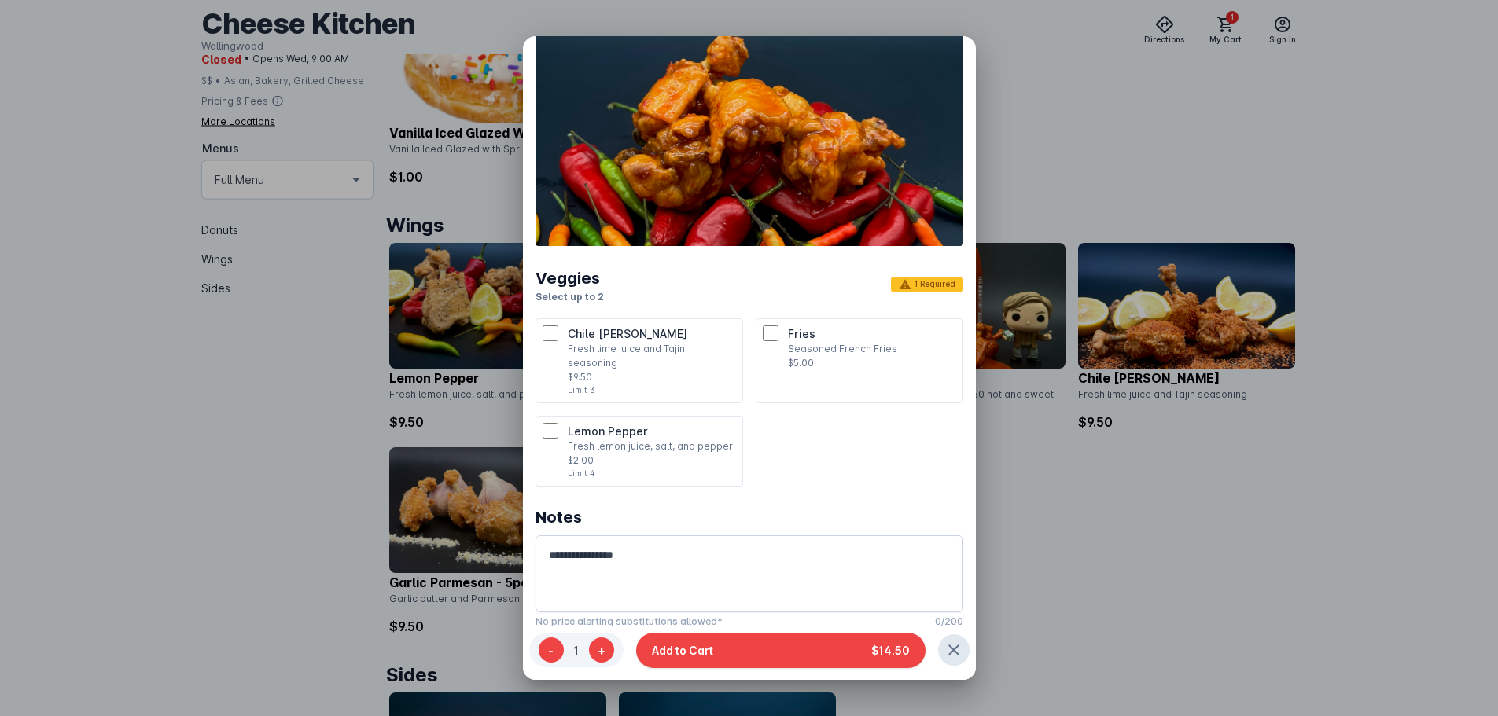
scroll to position [126, 0]
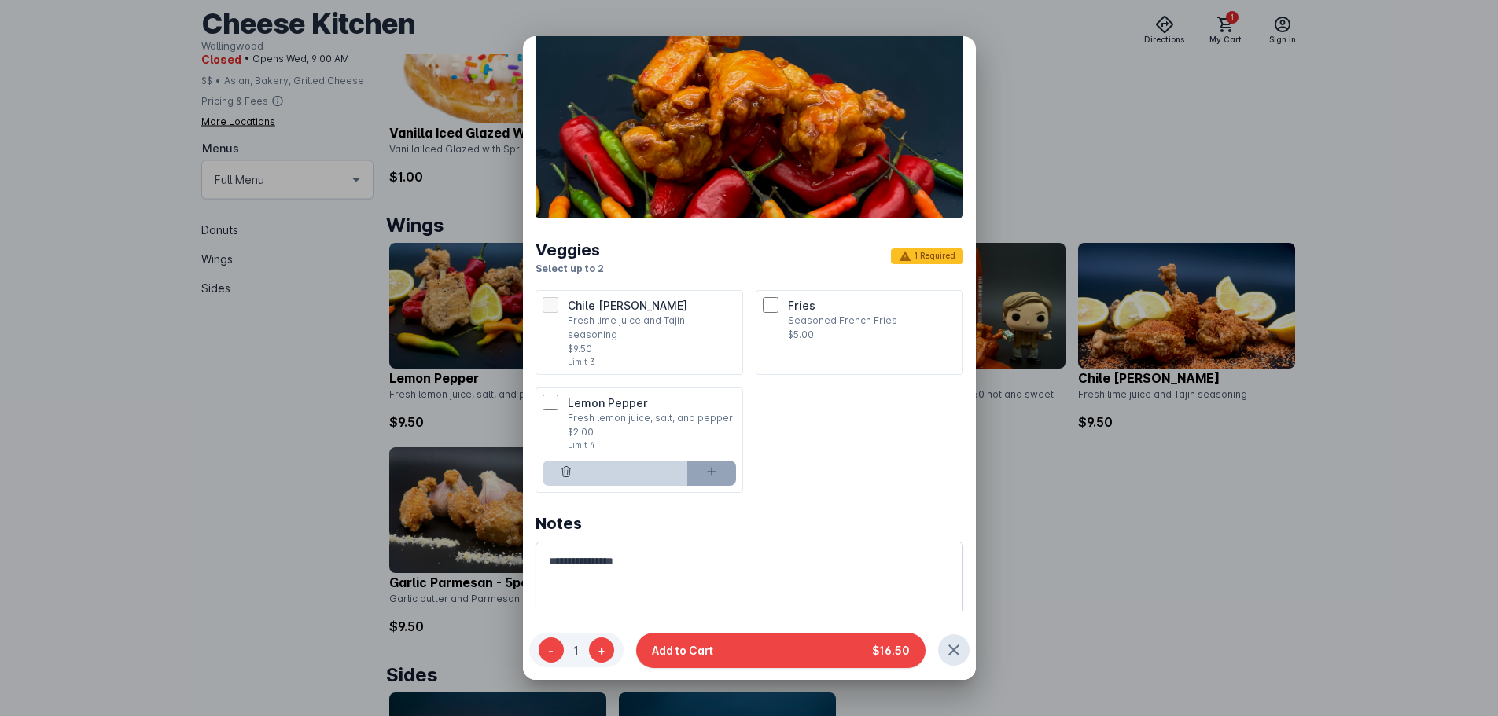
click at [705, 466] on icon at bounding box center [711, 472] width 13 height 13
click at [707, 466] on icon at bounding box center [711, 472] width 13 height 13
click at [567, 466] on icon at bounding box center [566, 472] width 13 height 13
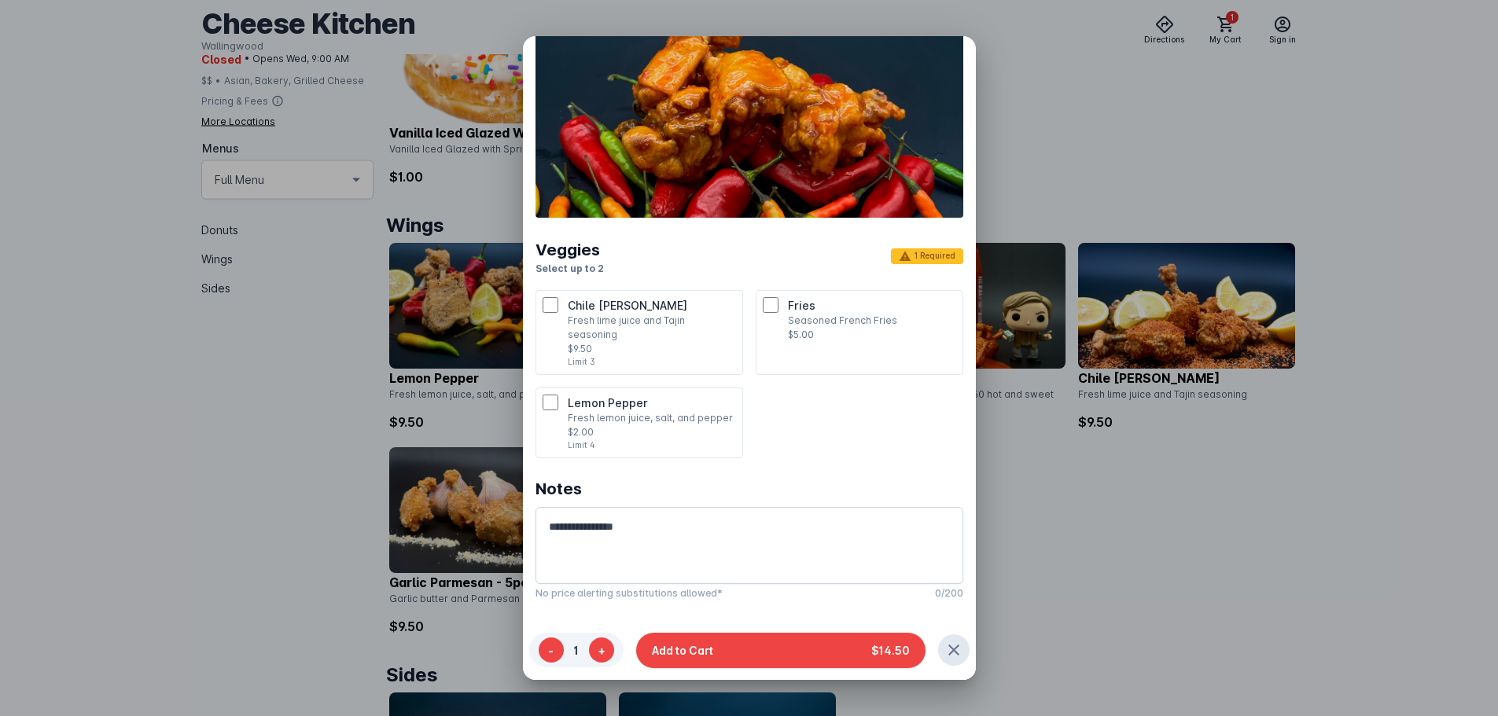
click at [537, 305] on li "Chile Limón Fresh lime juice and Tajin seasoning $9.50 Limit 3" at bounding box center [640, 332] width 208 height 85
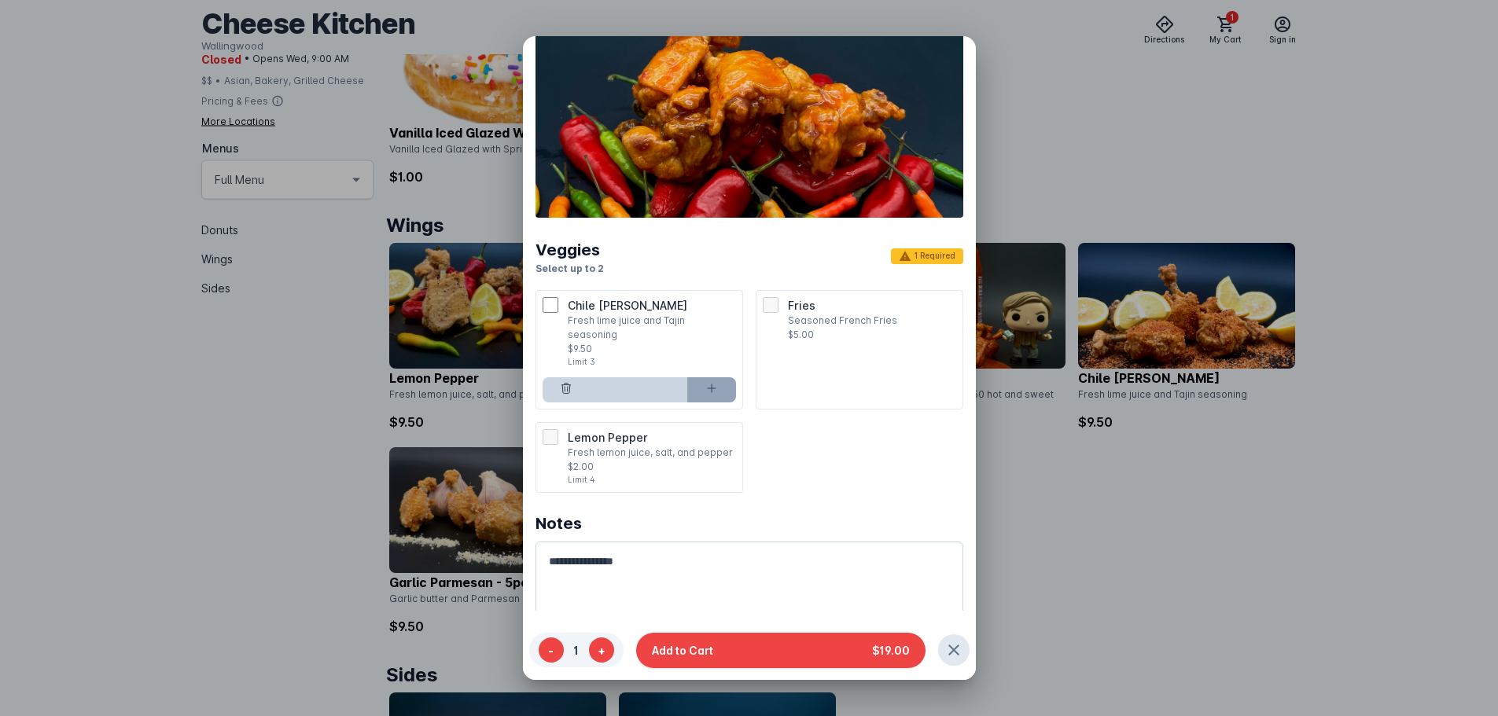
click at [713, 377] on button at bounding box center [711, 389] width 49 height 25
click at [564, 377] on button at bounding box center [567, 389] width 49 height 25
click at [677, 377] on input "*" at bounding box center [639, 389] width 97 height 25
click at [709, 385] on icon at bounding box center [712, 389] width 8 height 8
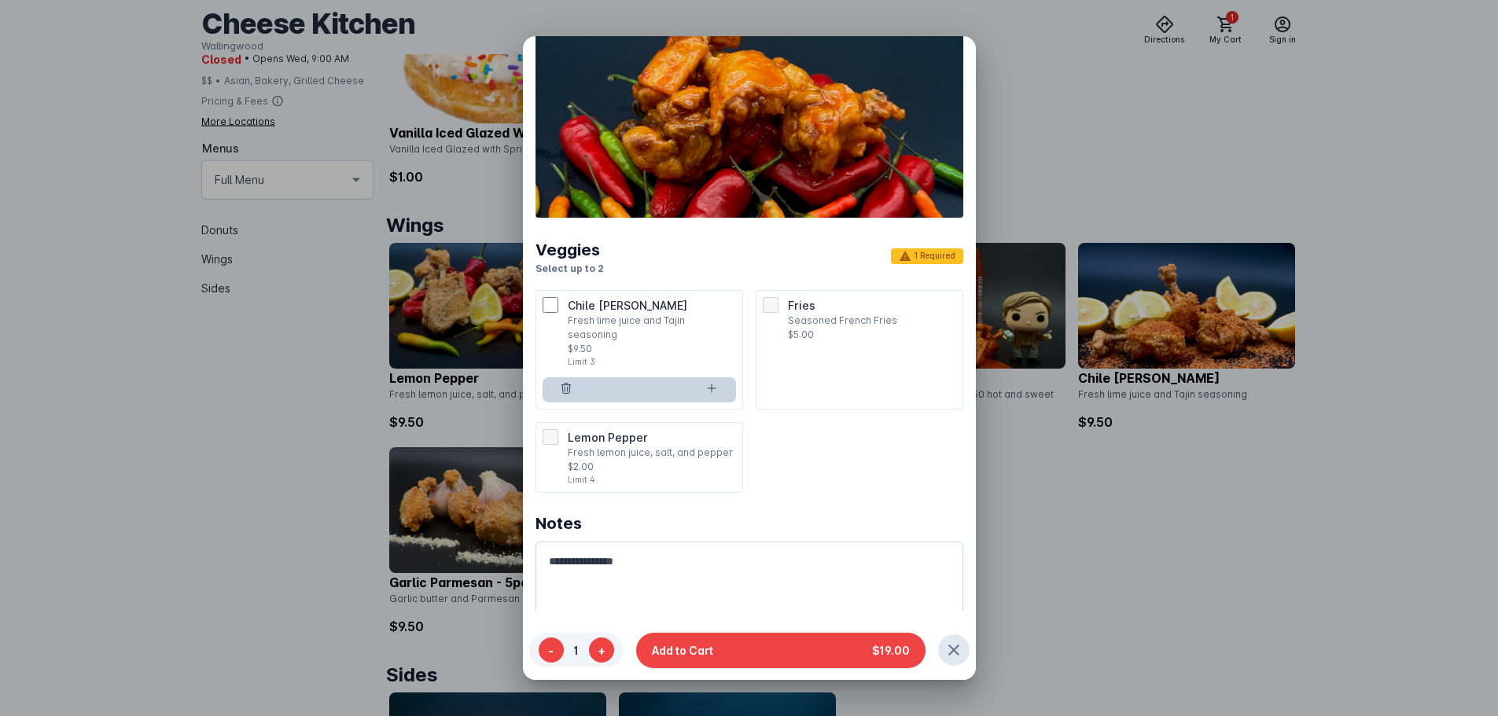
click at [771, 313] on div "Fries Seasoned French Fries $5.00" at bounding box center [859, 319] width 193 height 45
click at [948, 648] on icon "button" at bounding box center [954, 650] width 19 height 19
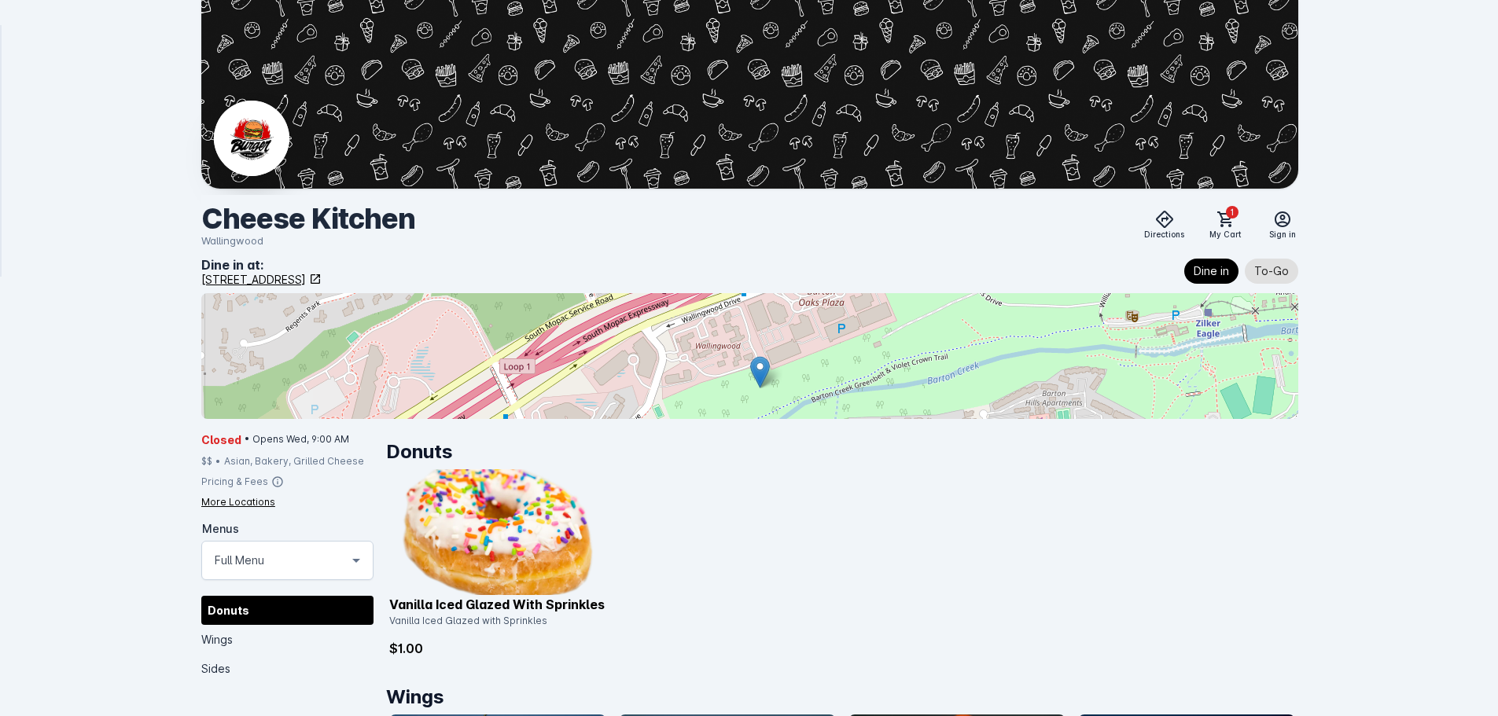
scroll to position [472, 0]
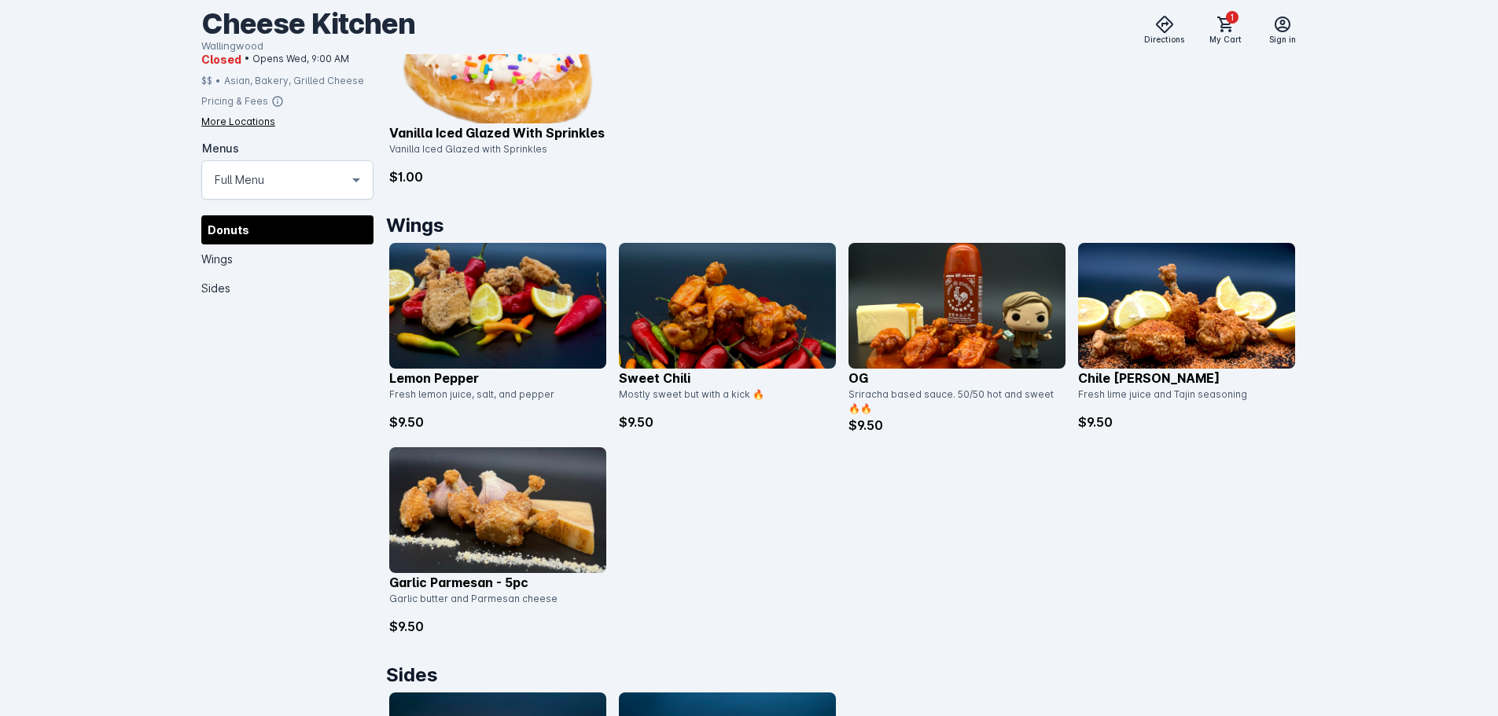
click at [735, 331] on img at bounding box center [727, 306] width 217 height 126
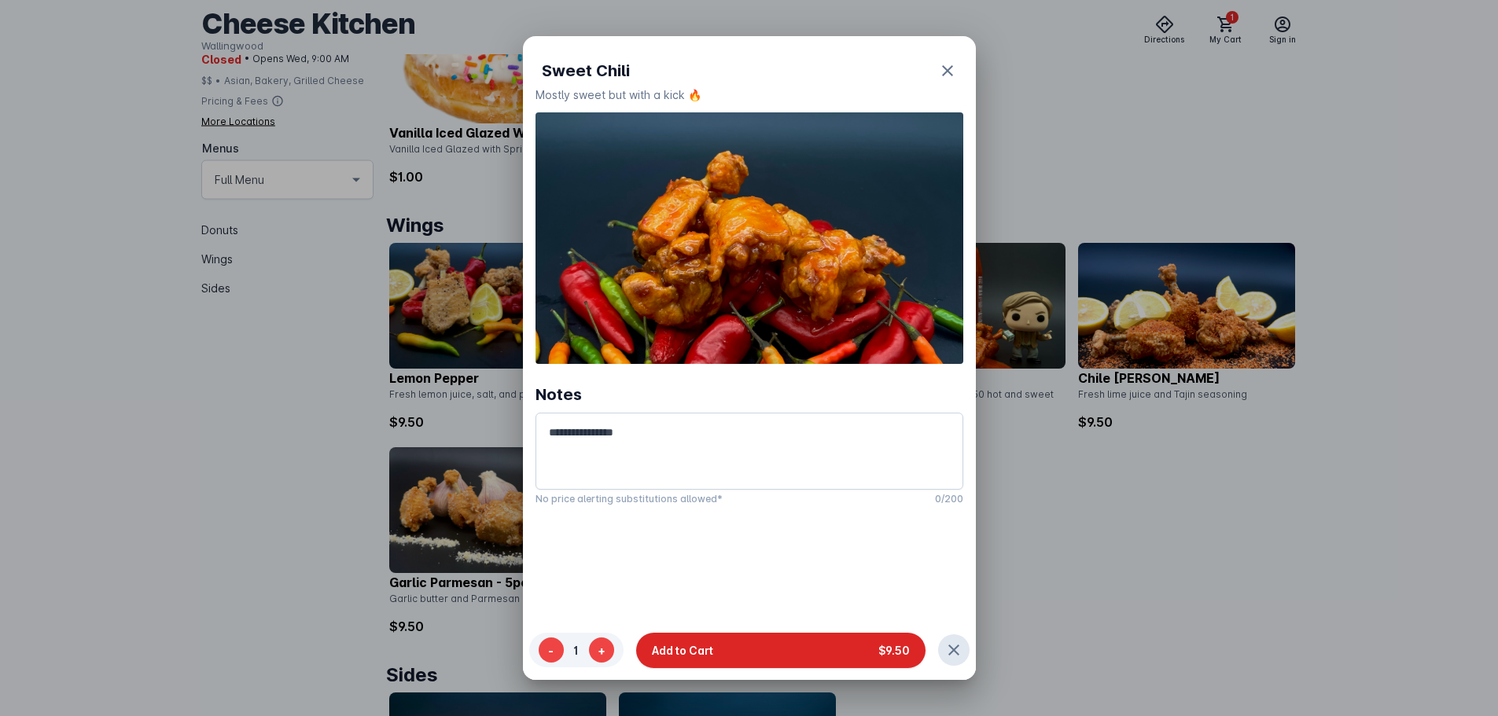
click at [834, 657] on button "Add to Cart $9.50" at bounding box center [780, 649] width 289 height 35
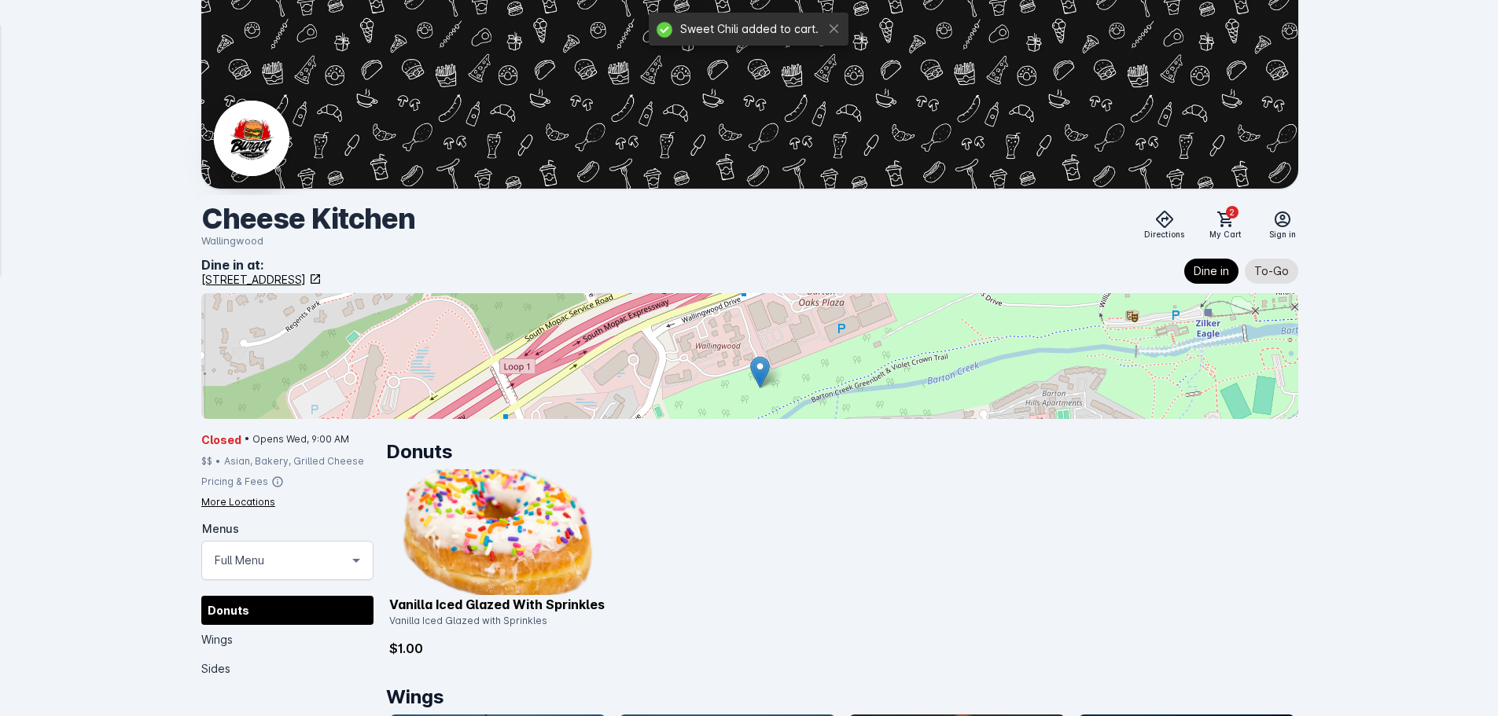
scroll to position [472, 0]
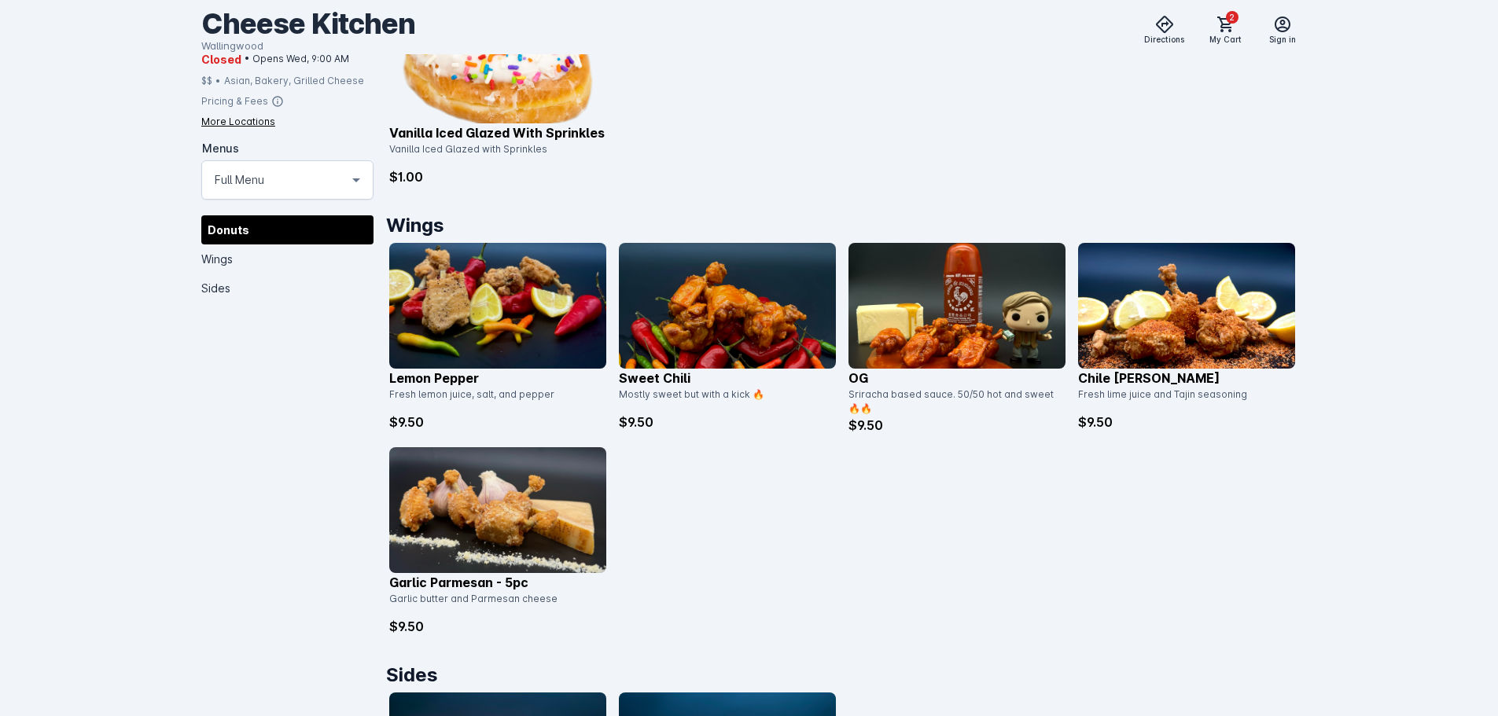
click at [706, 283] on img at bounding box center [727, 306] width 217 height 126
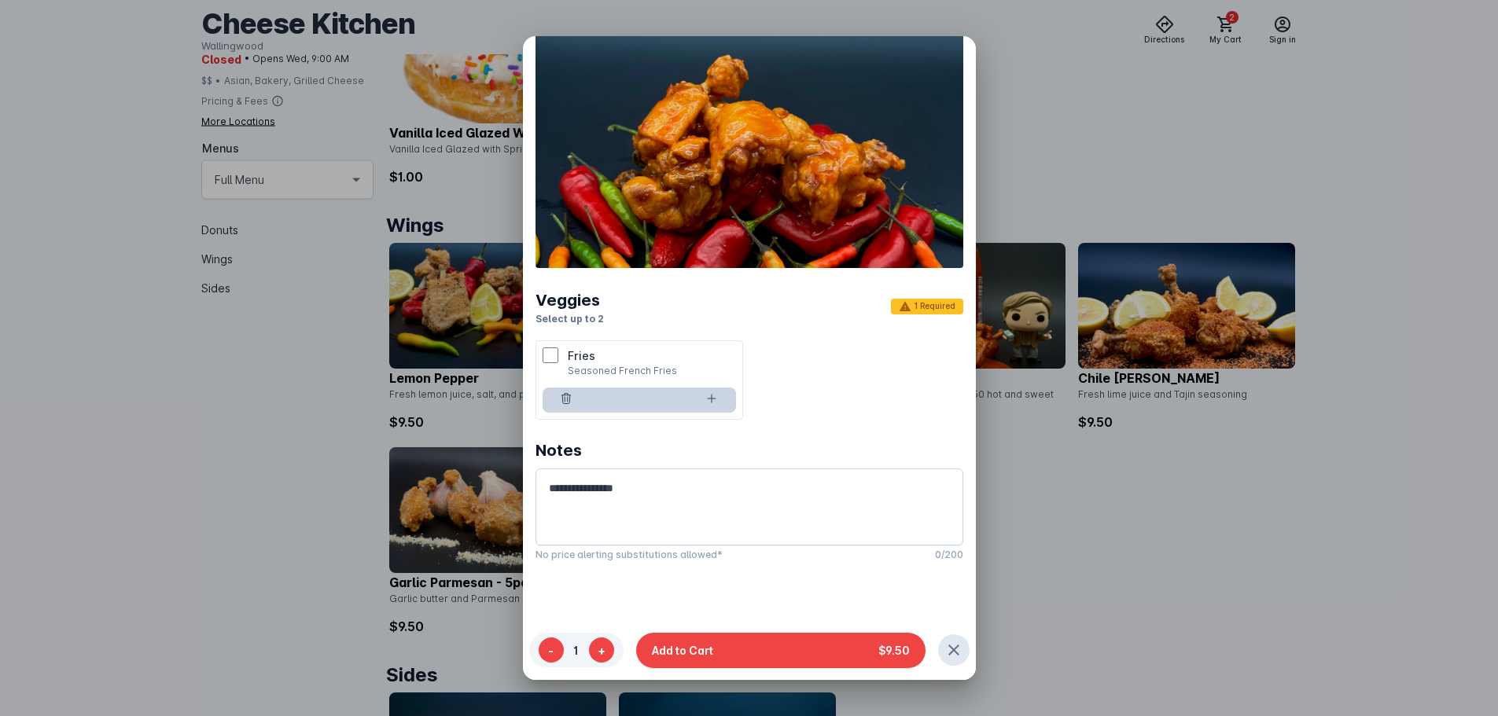
scroll to position [126, 0]
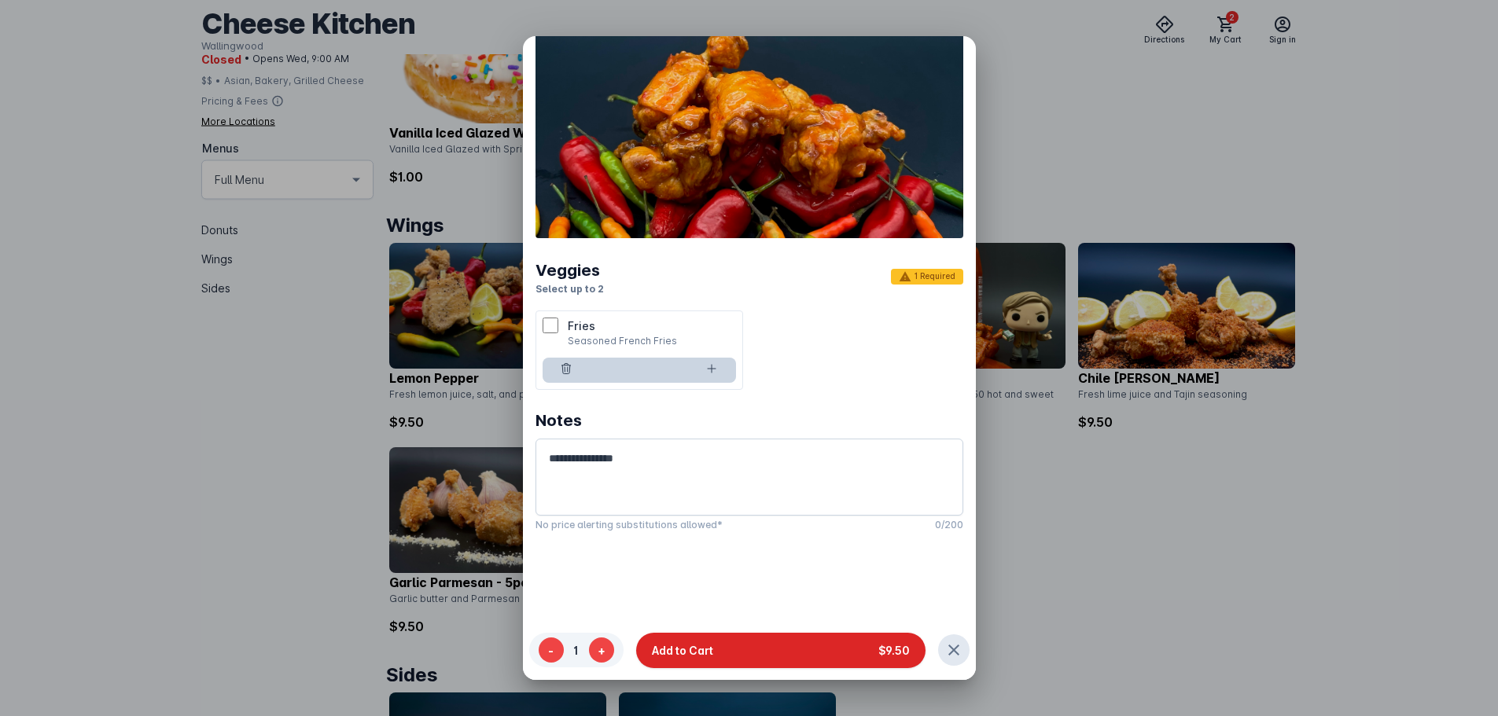
click at [770, 647] on button "Add to Cart $9.50" at bounding box center [780, 649] width 289 height 35
click at [720, 368] on button at bounding box center [711, 370] width 49 height 25
click at [821, 392] on div "Notes No price alerting substitutions allowed* 0/200" at bounding box center [750, 467] width 428 height 154
drag, startPoint x: 763, startPoint y: 647, endPoint x: 764, endPoint y: 632, distance: 15.8
click at [763, 646] on button "Add to Cart $9.50" at bounding box center [780, 649] width 289 height 35
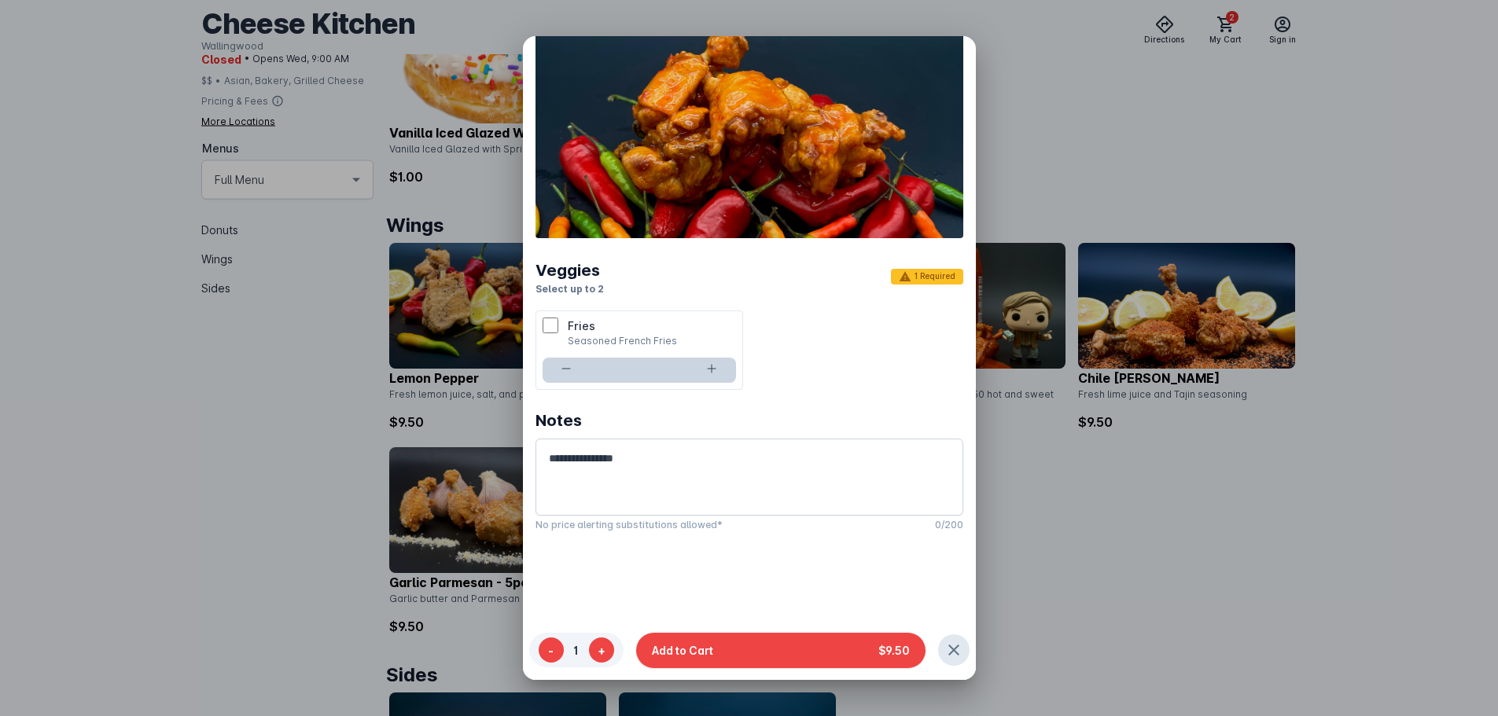
click at [816, 376] on ul "Fries Seasoned French Fries *" at bounding box center [750, 350] width 428 height 79
click at [706, 366] on icon at bounding box center [711, 369] width 13 height 13
click at [708, 366] on icon at bounding box center [711, 369] width 13 height 13
click at [547, 369] on button at bounding box center [567, 370] width 49 height 25
type input "*"
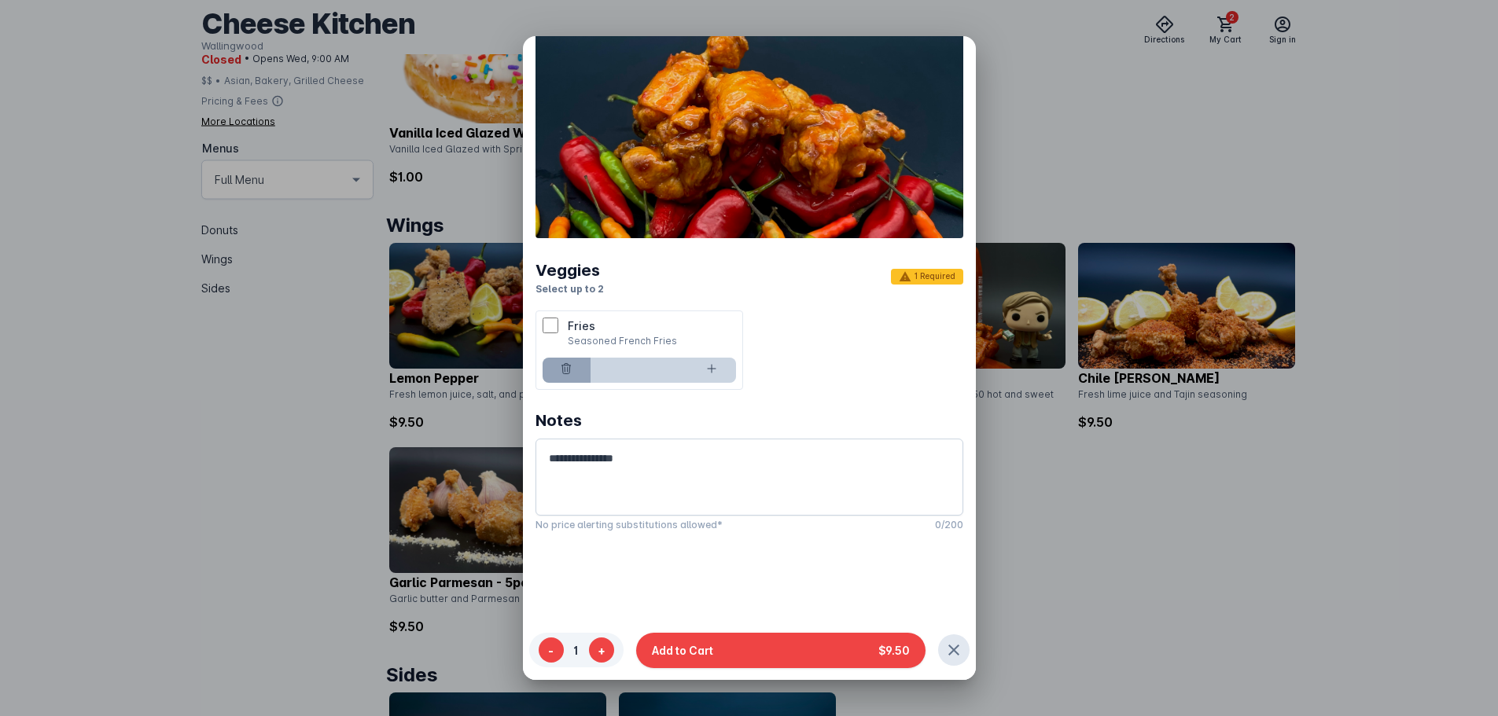
click at [552, 369] on button at bounding box center [567, 370] width 49 height 25
click at [955, 652] on icon "button" at bounding box center [954, 650] width 19 height 19
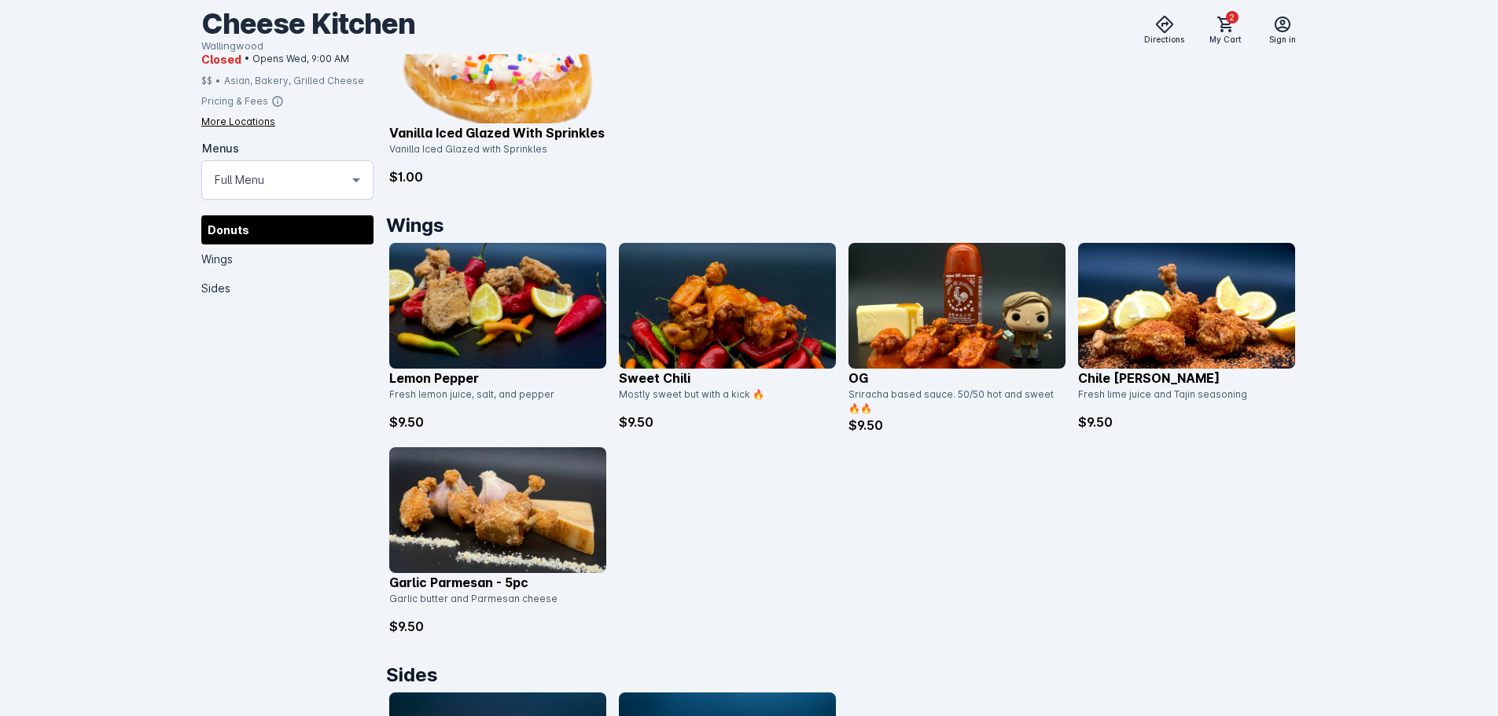
click at [940, 541] on div "Lemon Pepper Fresh lemon juice, salt, and pepper $9.50 Sweet Chili Mostly sweet…" at bounding box center [842, 439] width 906 height 393
click at [747, 467] on div "Lemon Pepper Fresh lemon juice, salt, and pepper $9.50 Sweet Chili Mostly sweet…" at bounding box center [842, 439] width 906 height 393
click at [728, 344] on img at bounding box center [727, 306] width 217 height 126
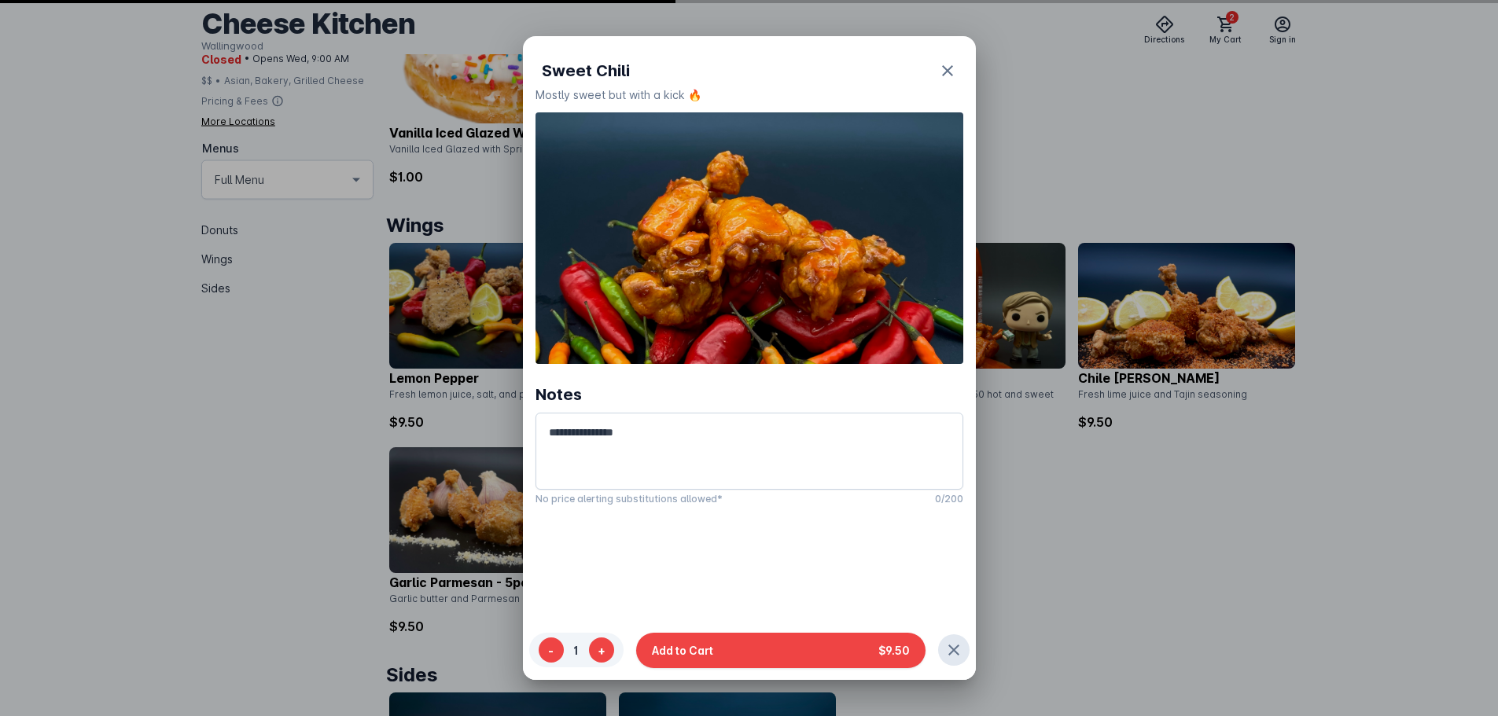
scroll to position [0, 0]
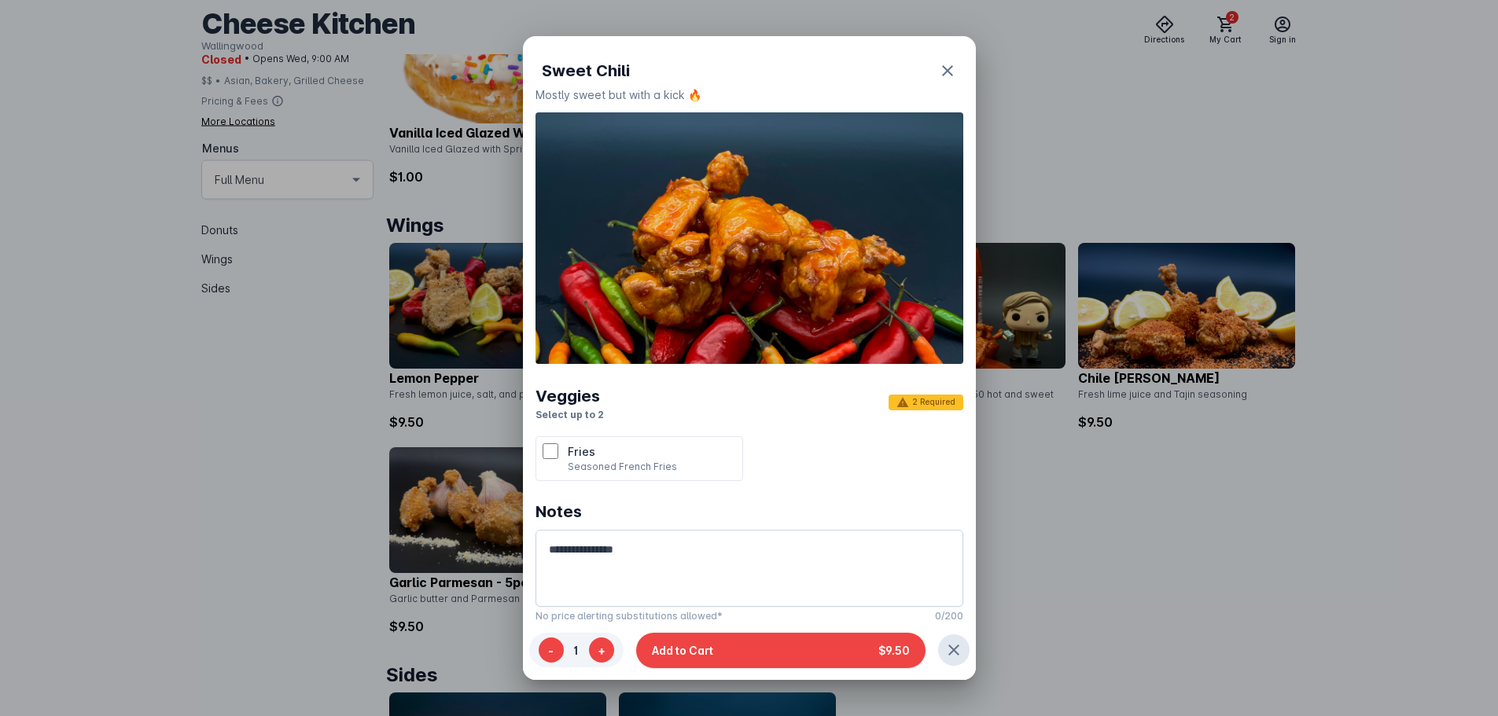
click at [547, 460] on div "Fries Seasoned French Fries" at bounding box center [639, 459] width 193 height 31
click at [716, 486] on button at bounding box center [711, 496] width 49 height 25
type input "*"
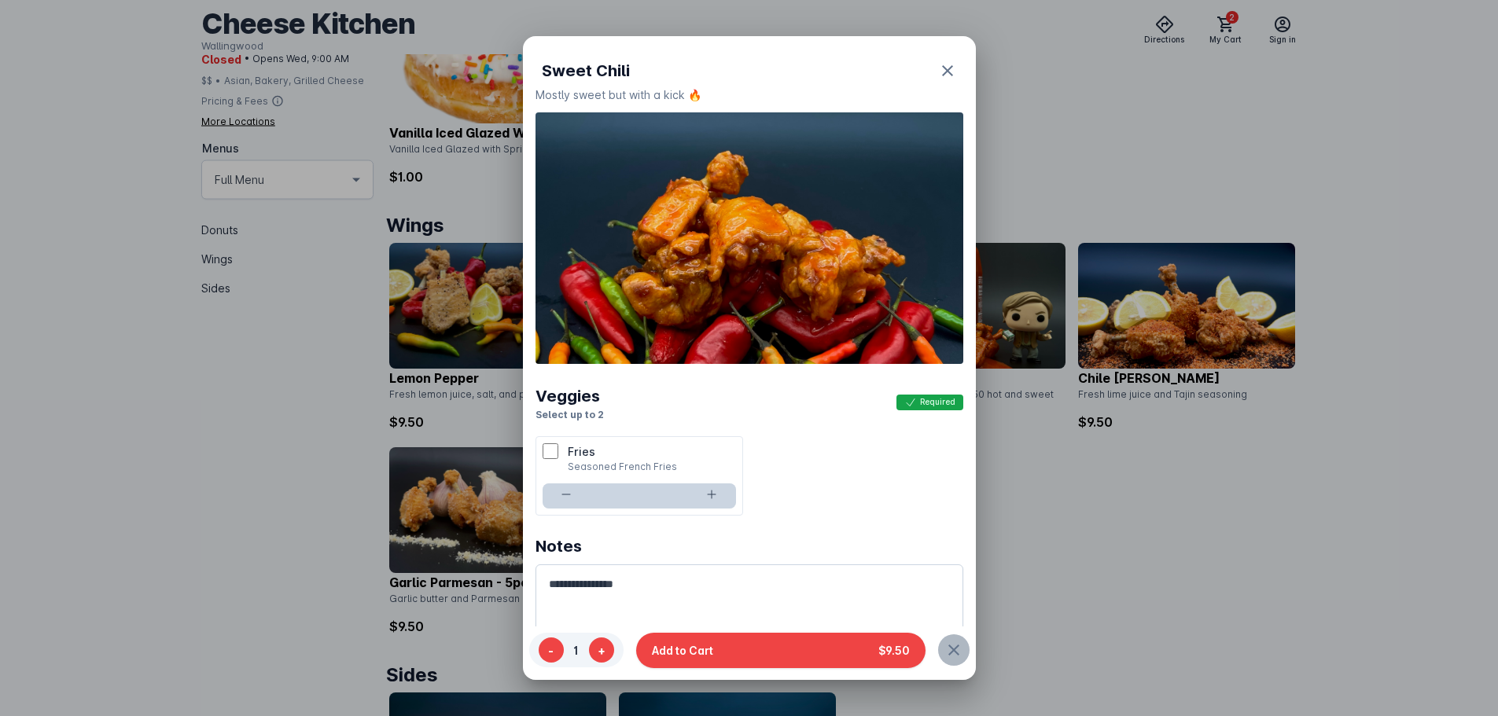
click at [960, 654] on span "button" at bounding box center [954, 651] width 38 height 38
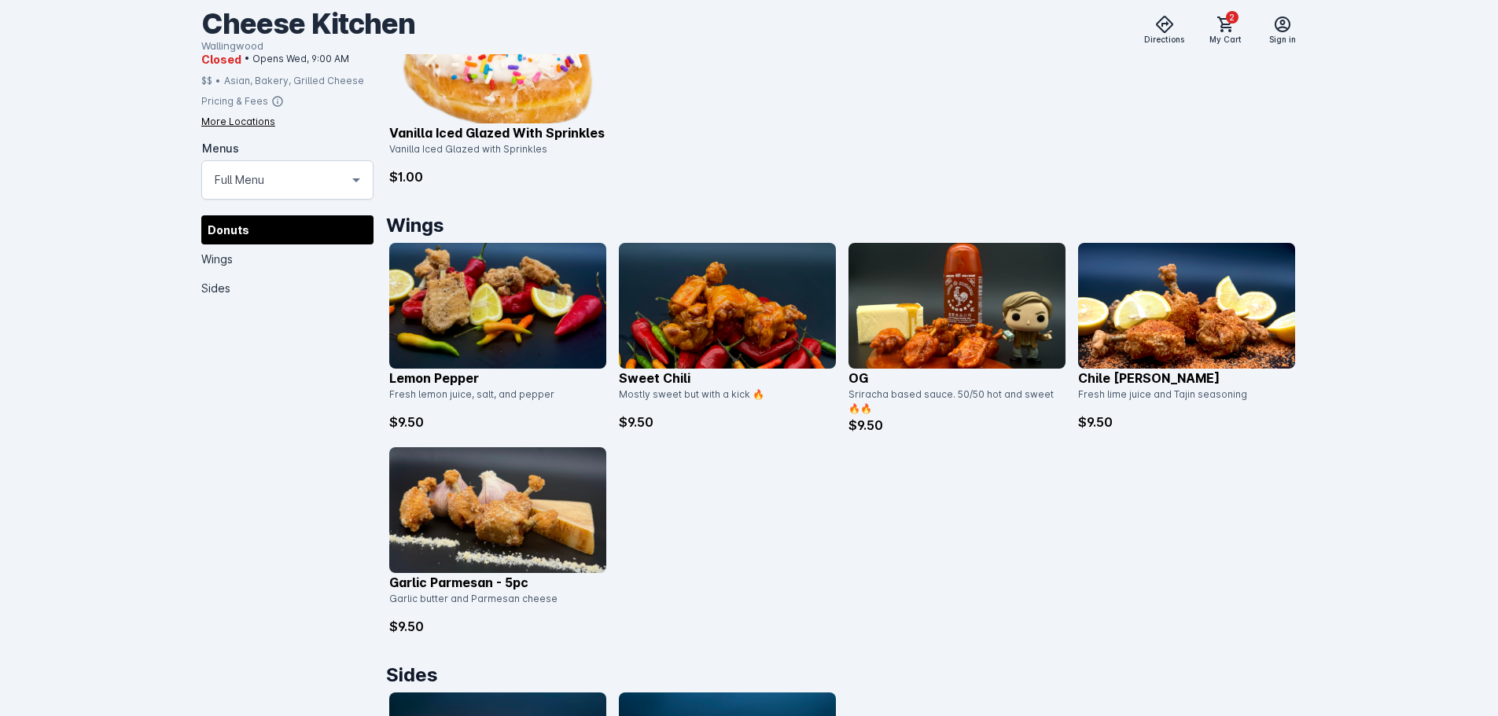
drag, startPoint x: 816, startPoint y: 533, endPoint x: 730, endPoint y: 355, distance: 197.7
click at [810, 525] on div "Lemon Pepper Fresh lemon juice, salt, and pepper $9.50 Sweet Chili Mostly sweet…" at bounding box center [842, 439] width 906 height 393
click at [722, 312] on img at bounding box center [727, 306] width 217 height 126
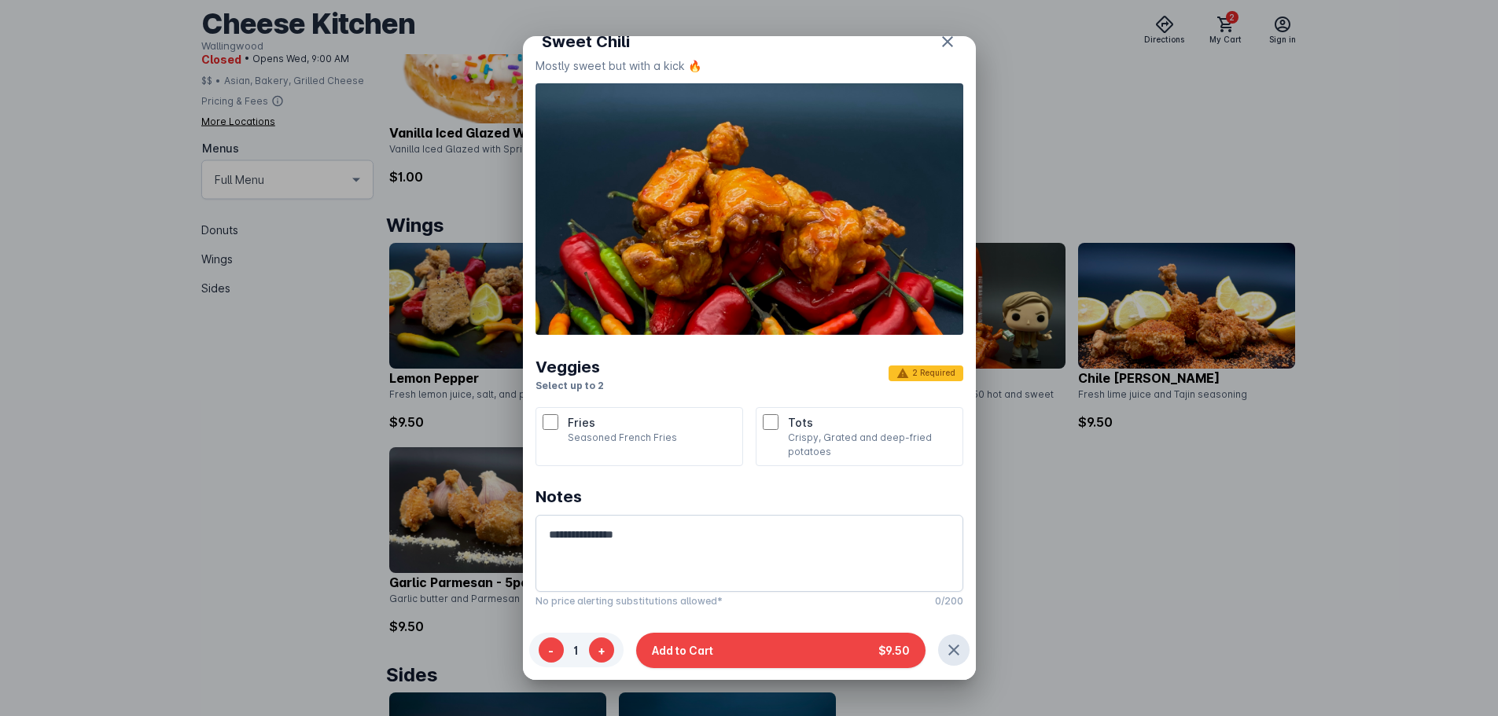
scroll to position [126, 0]
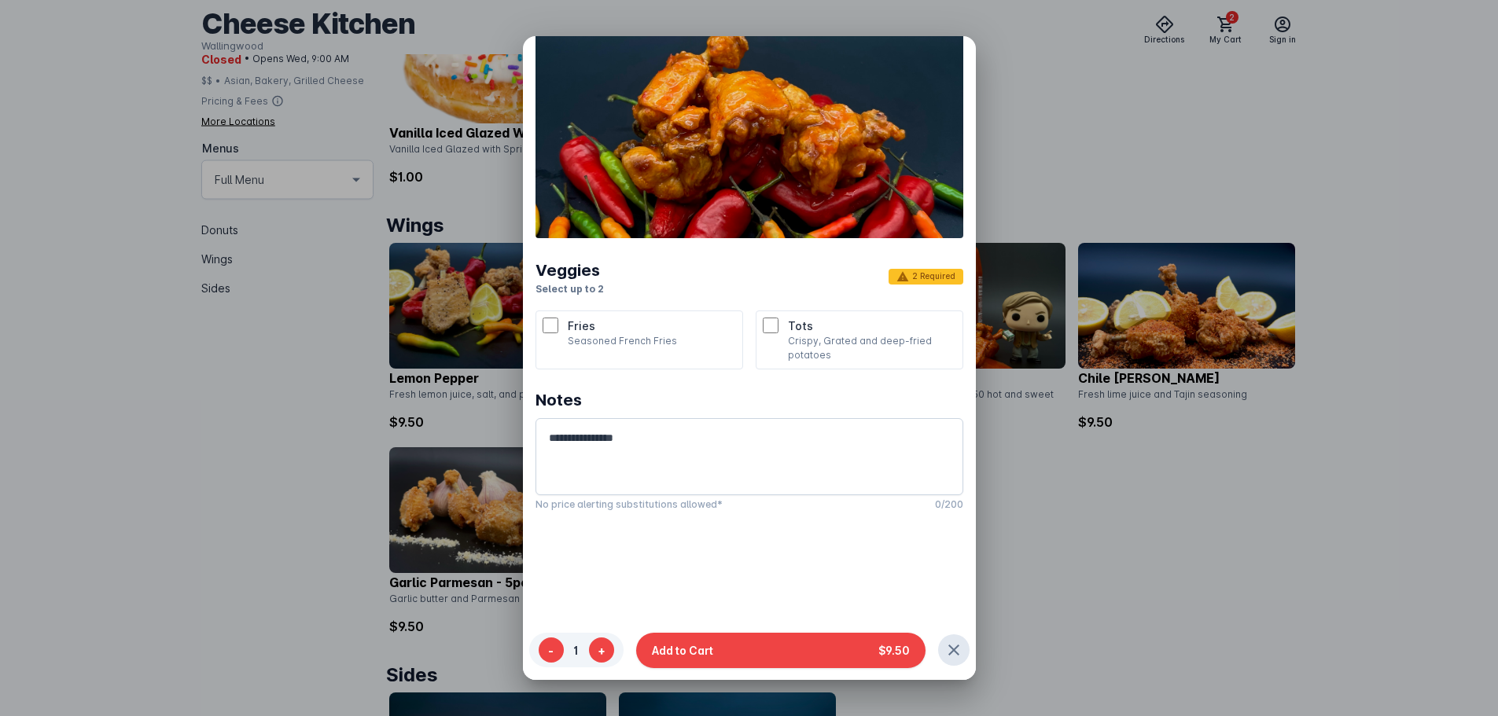
click at [655, 344] on p "Seasoned French Fries" at bounding box center [652, 341] width 168 height 14
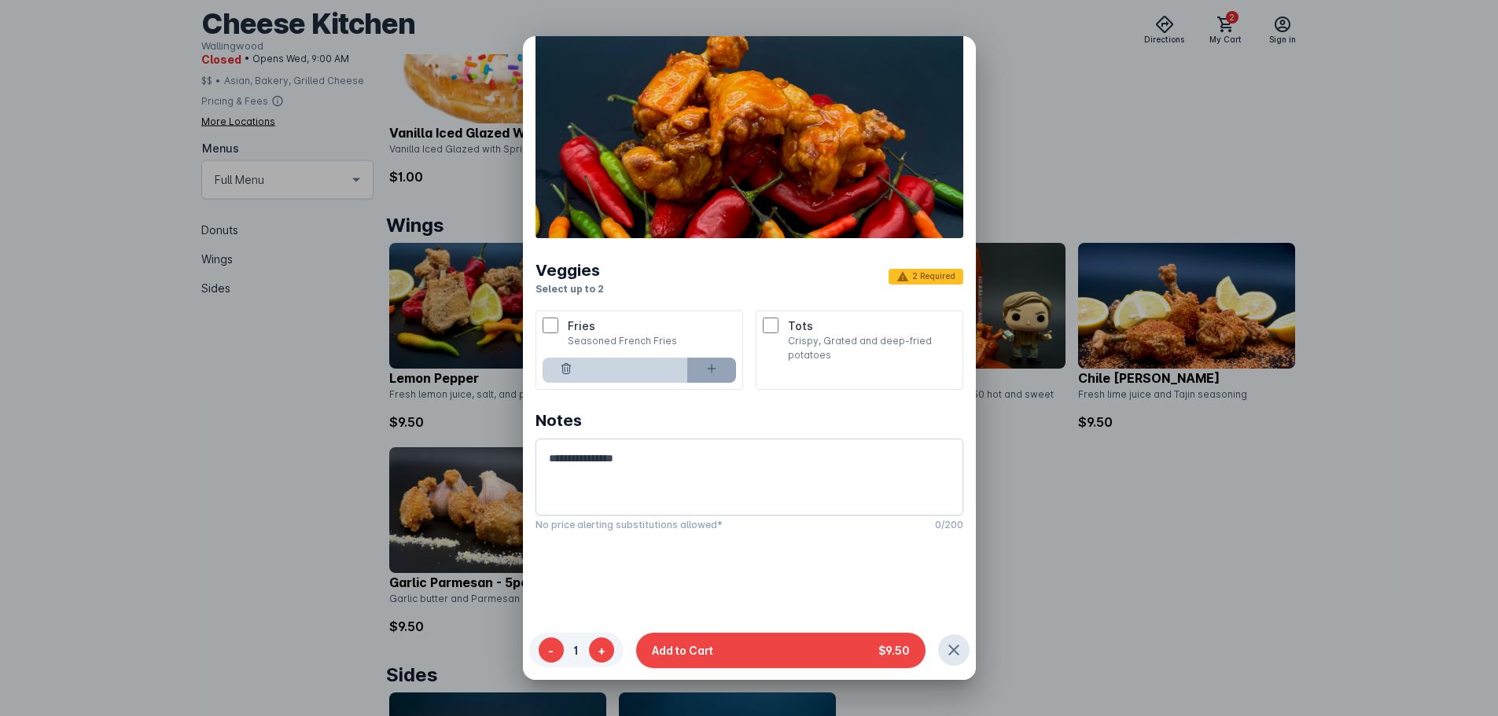
click at [697, 376] on button at bounding box center [711, 370] width 49 height 25
drag, startPoint x: 569, startPoint y: 371, endPoint x: 667, endPoint y: 396, distance: 100.5
click at [571, 371] on icon at bounding box center [566, 369] width 13 height 13
type input "*"
click at [801, 354] on p "Crispy, Grated and deep-fried potatoes" at bounding box center [872, 348] width 168 height 28
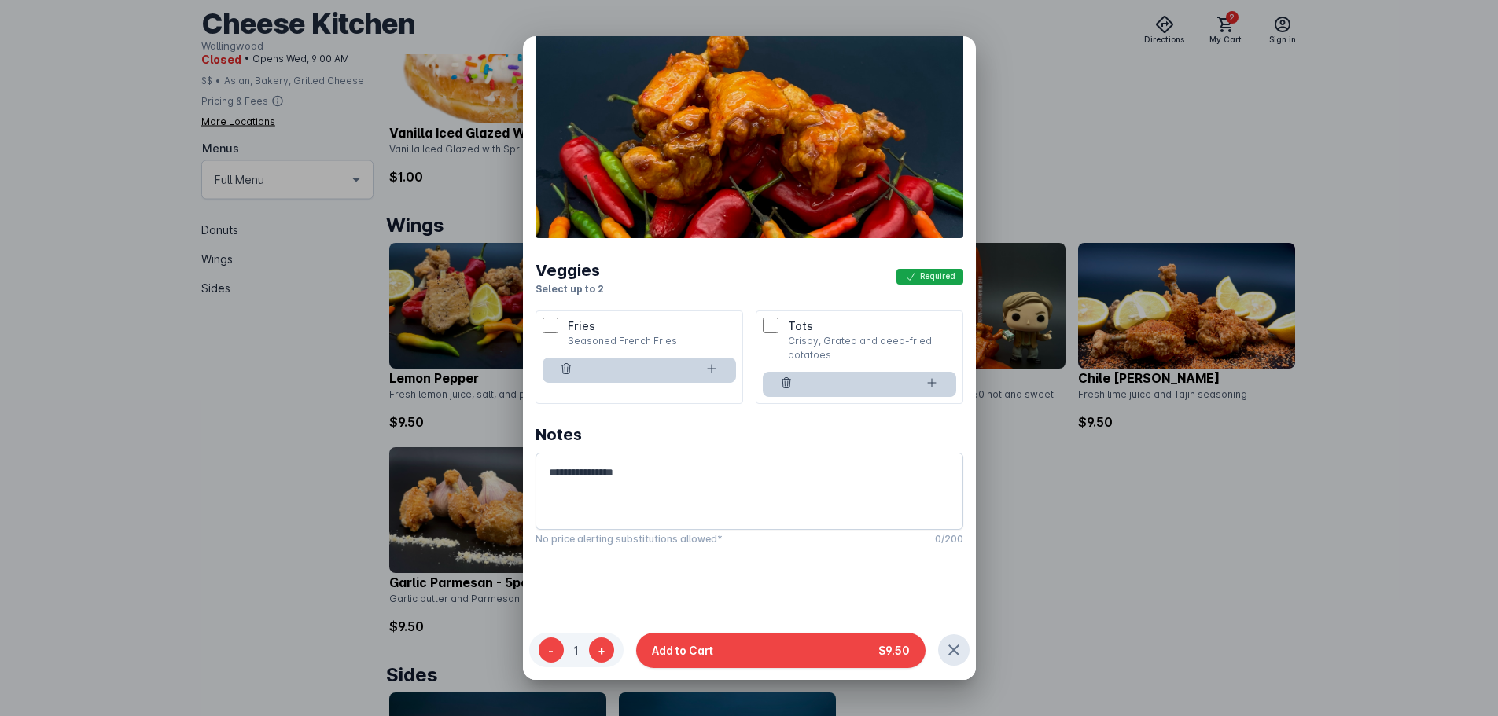
click at [812, 424] on div "Notes" at bounding box center [750, 435] width 428 height 24
click at [926, 377] on icon at bounding box center [932, 383] width 13 height 13
click at [552, 377] on button at bounding box center [567, 370] width 49 height 25
click at [937, 377] on button at bounding box center [932, 384] width 49 height 25
type input "*"
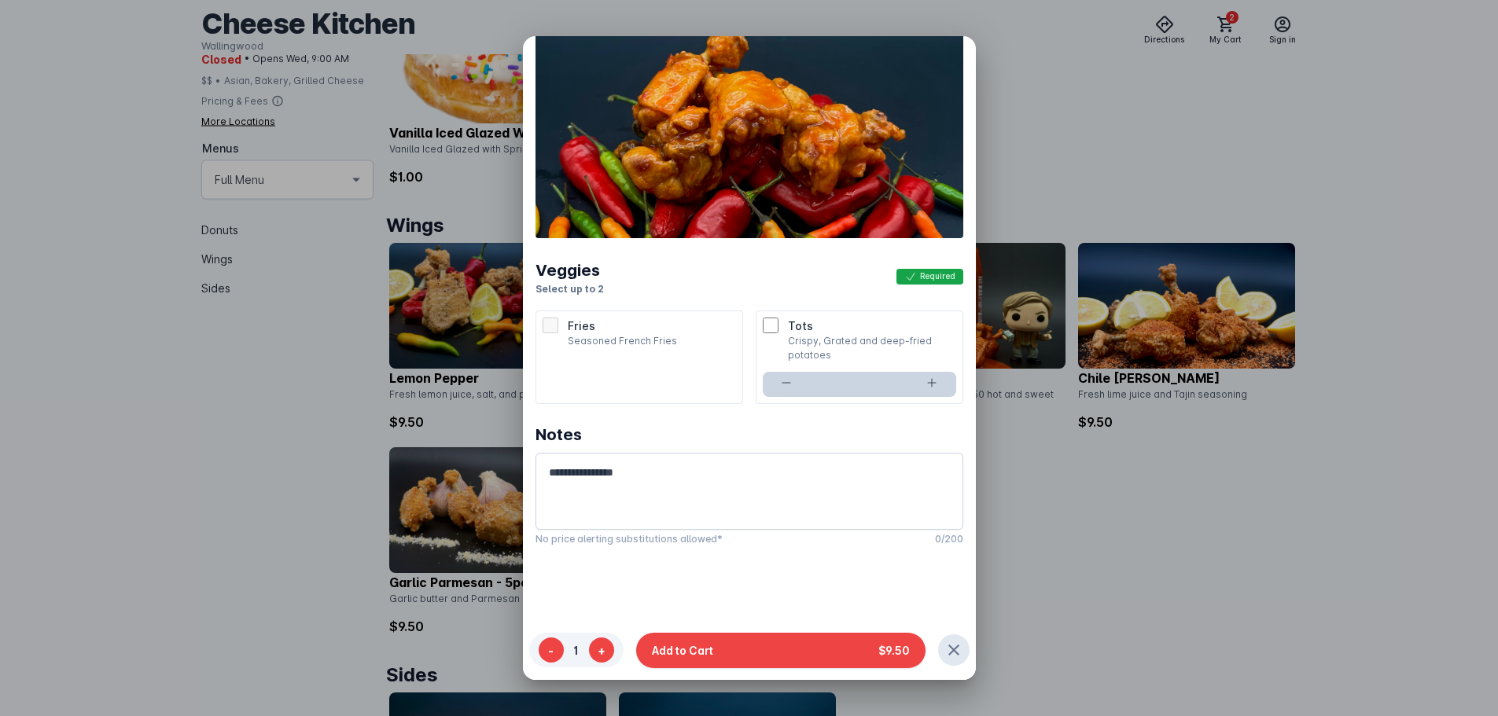
click at [1108, 476] on div at bounding box center [749, 358] width 1498 height 716
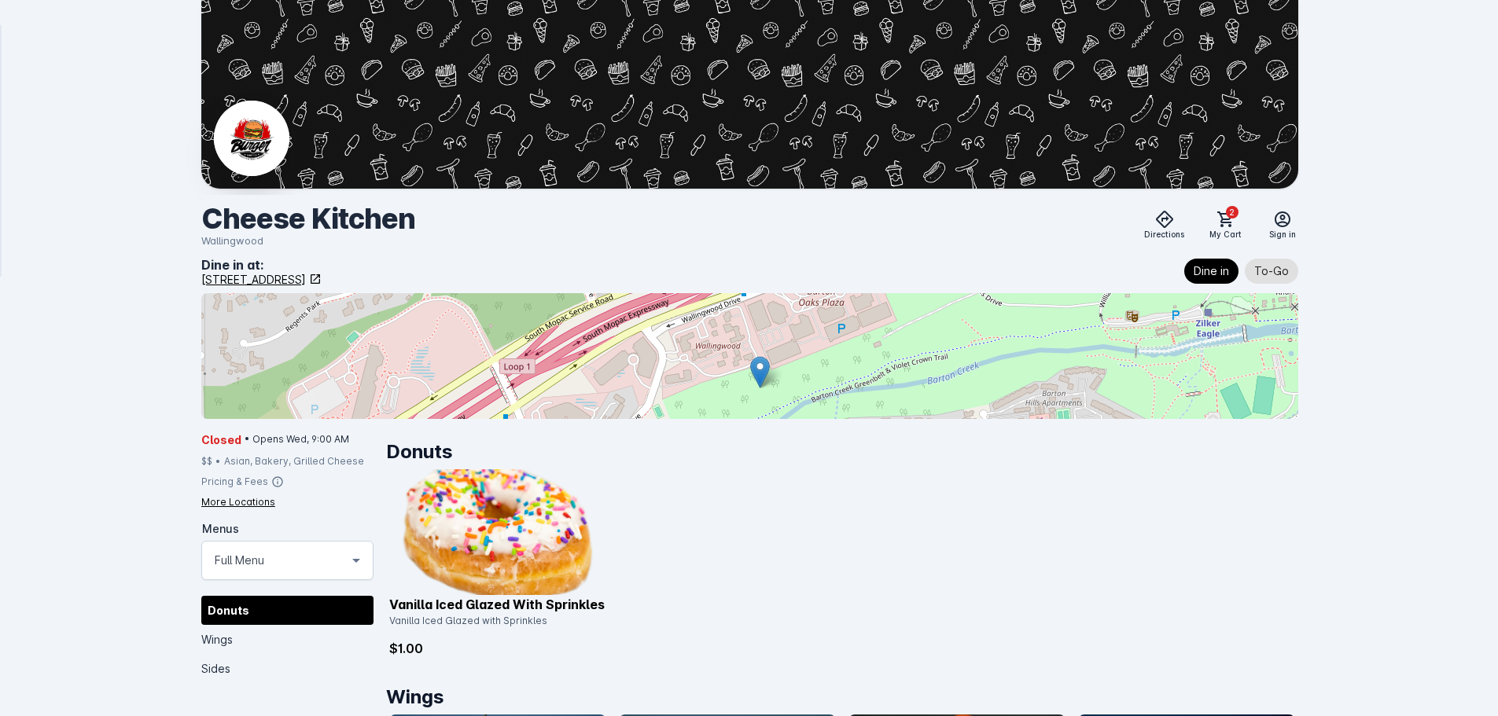
scroll to position [472, 0]
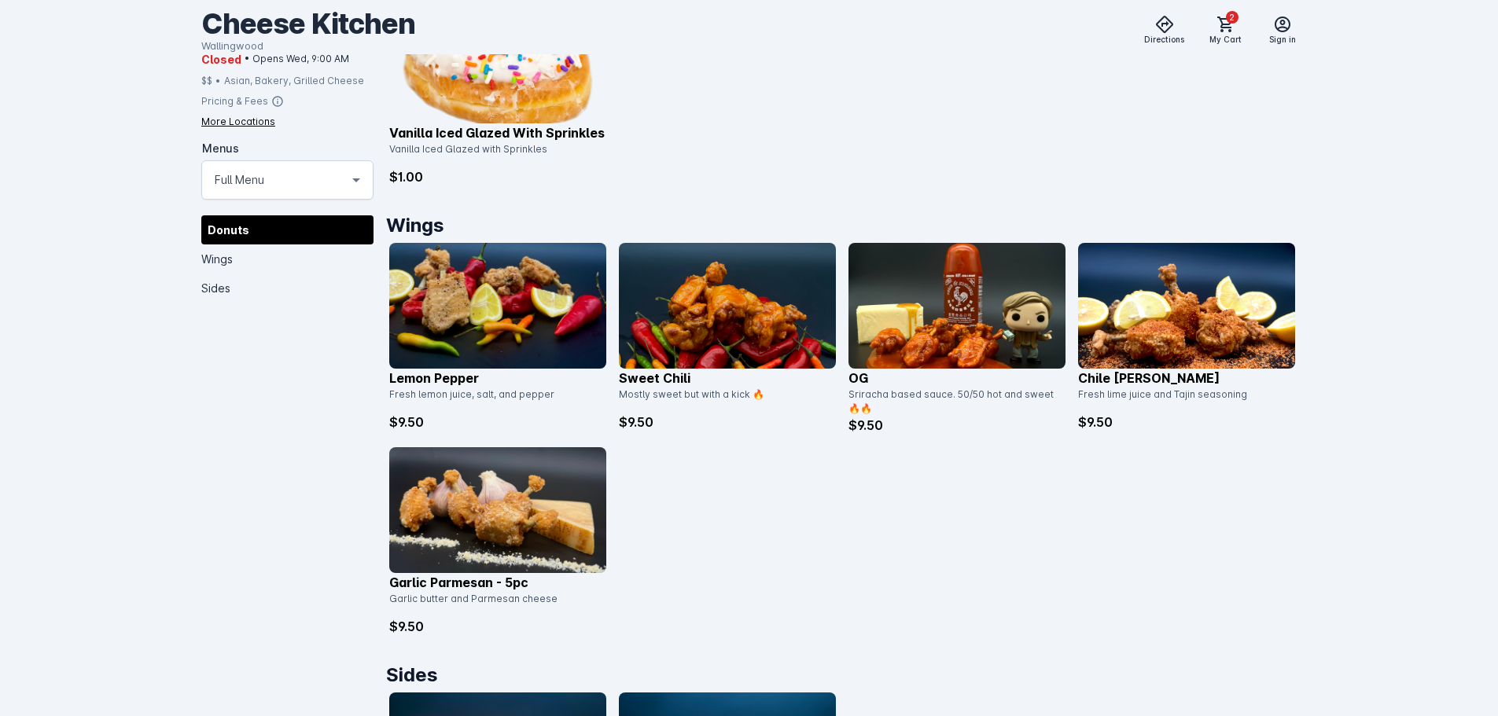
click at [710, 289] on img at bounding box center [727, 306] width 217 height 126
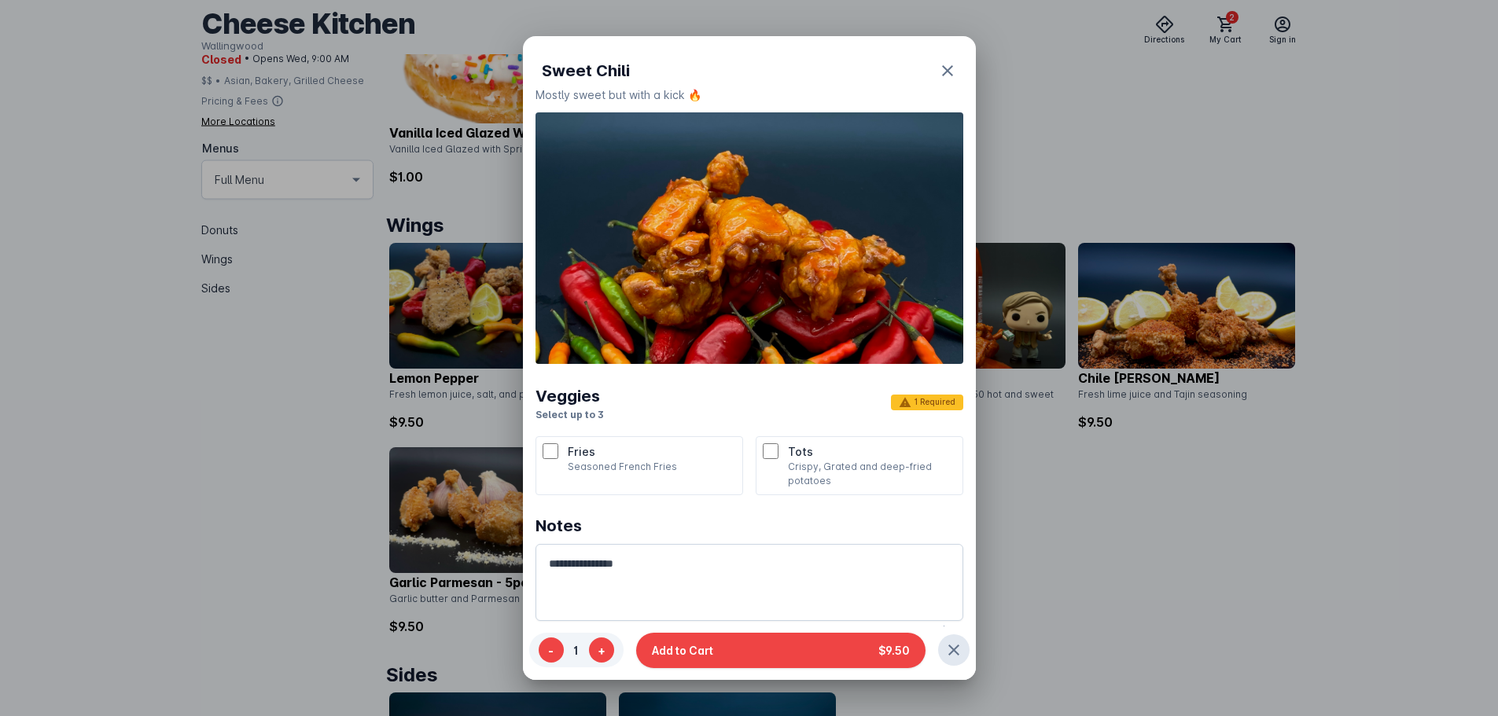
drag, startPoint x: 906, startPoint y: 532, endPoint x: 867, endPoint y: 478, distance: 66.4
click at [905, 532] on div "Notes" at bounding box center [750, 526] width 428 height 24
click at [819, 469] on p "Crispy, Grated and deep-fried potatoes" at bounding box center [872, 474] width 168 height 28
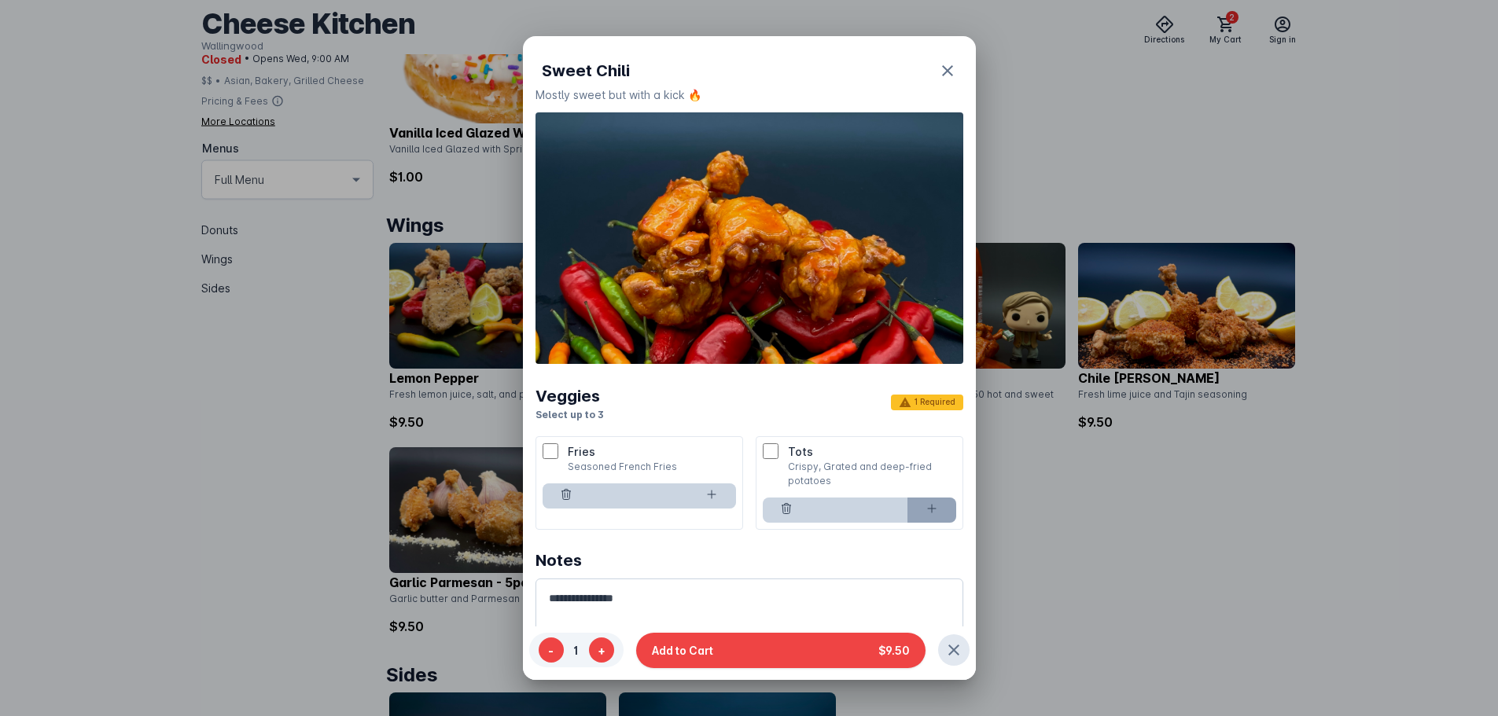
click at [939, 519] on button at bounding box center [932, 510] width 49 height 25
type input "*"
click at [702, 496] on button at bounding box center [711, 496] width 49 height 25
click at [712, 493] on icon at bounding box center [711, 494] width 13 height 13
click at [930, 515] on icon at bounding box center [932, 509] width 13 height 13
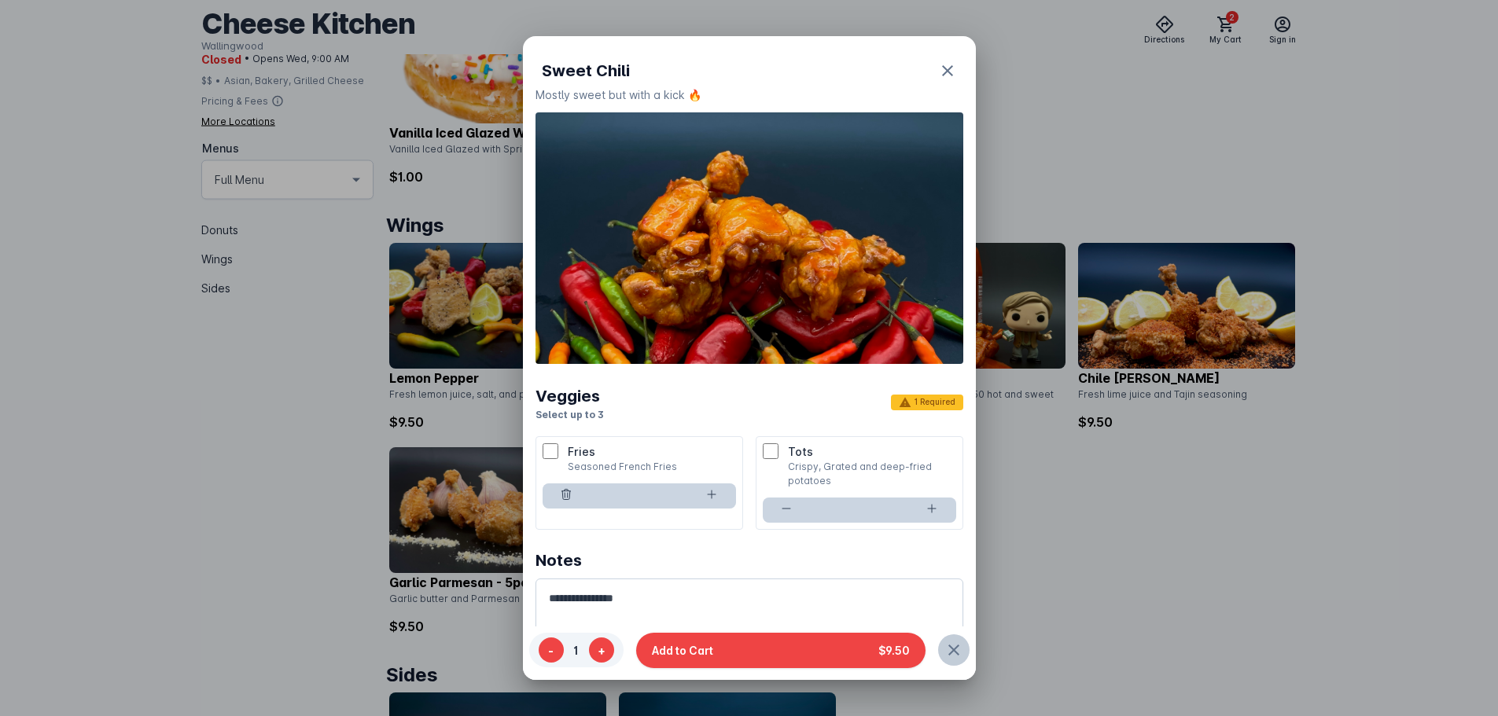
click at [953, 650] on icon "button" at bounding box center [954, 650] width 19 height 19
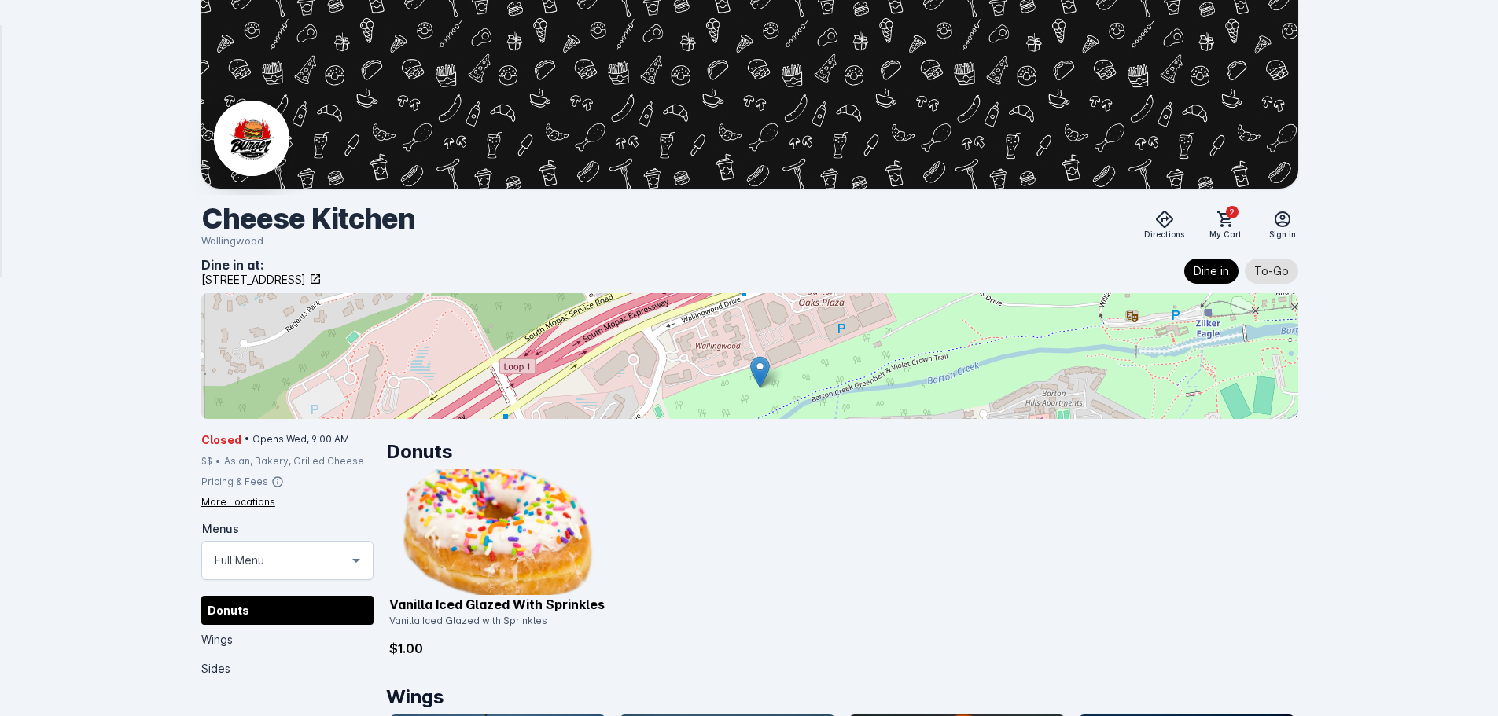
scroll to position [472, 0]
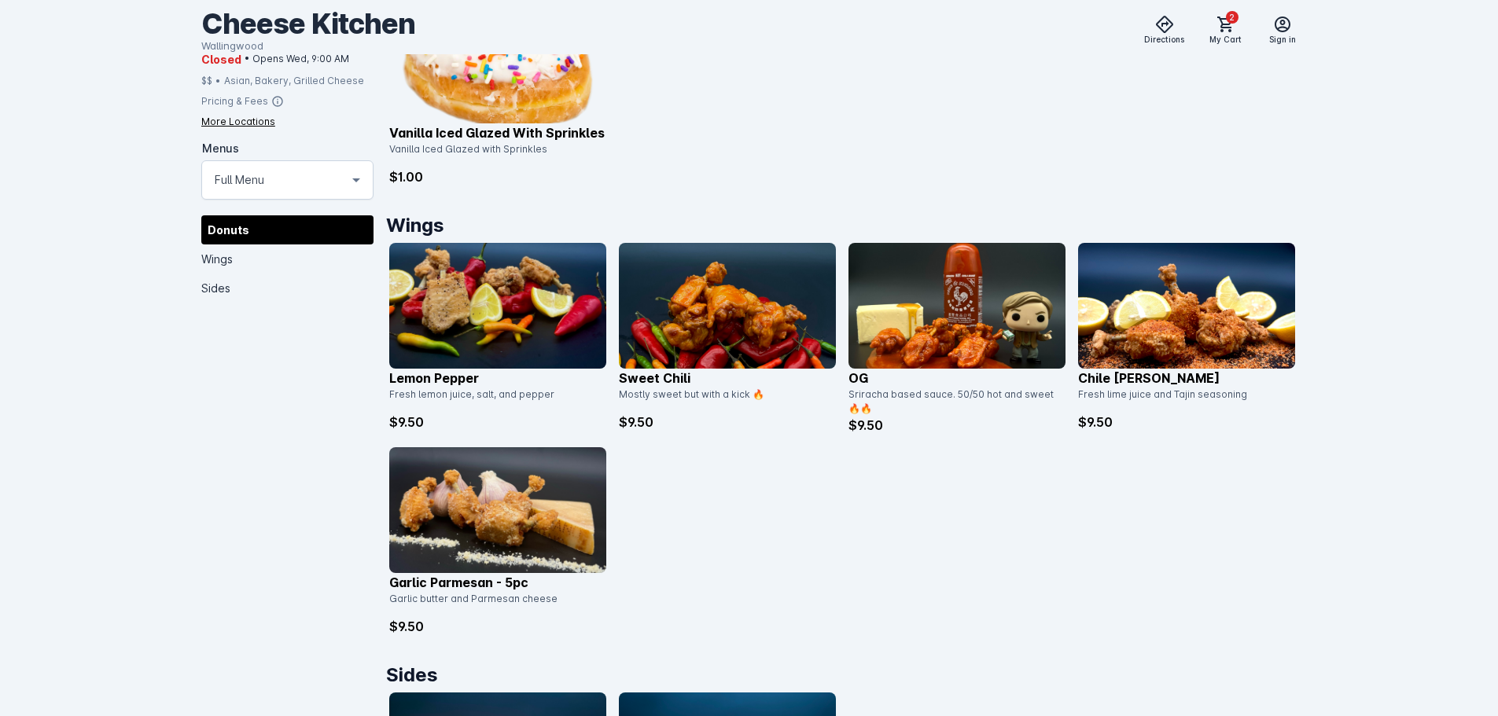
click at [1162, 549] on div "Lemon Pepper Fresh lemon juice, salt, and pepper $9.50 Sweet Chili Mostly sweet…" at bounding box center [842, 439] width 906 height 393
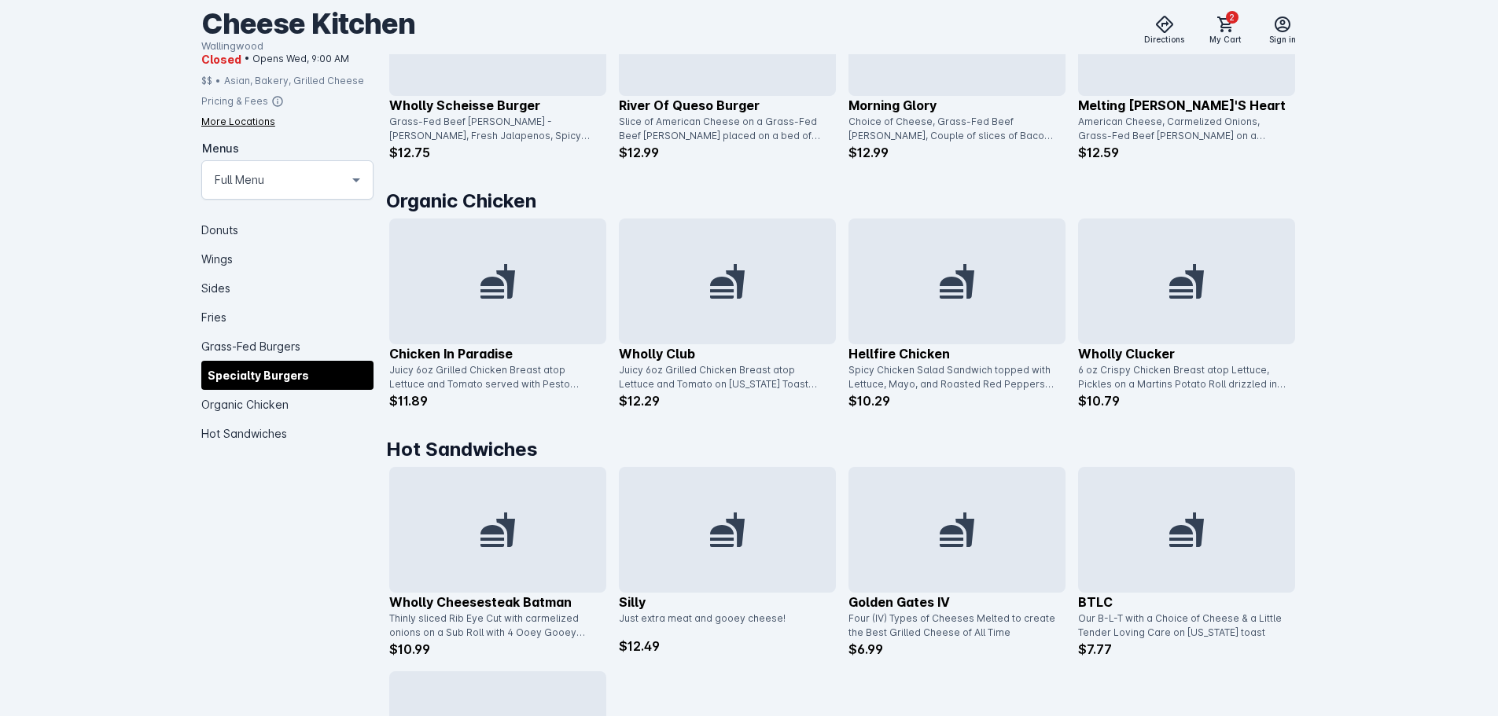
scroll to position [1832, 0]
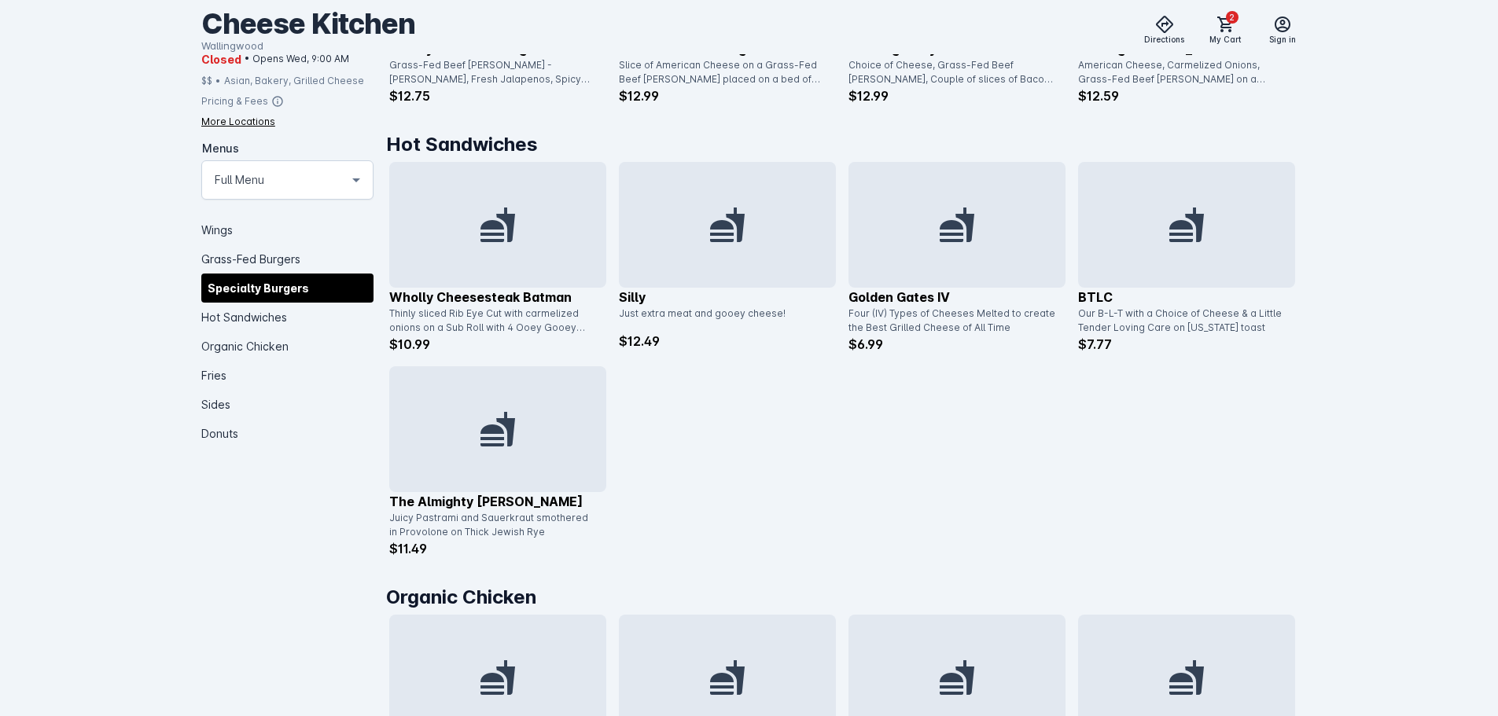
scroll to position [1258, 0]
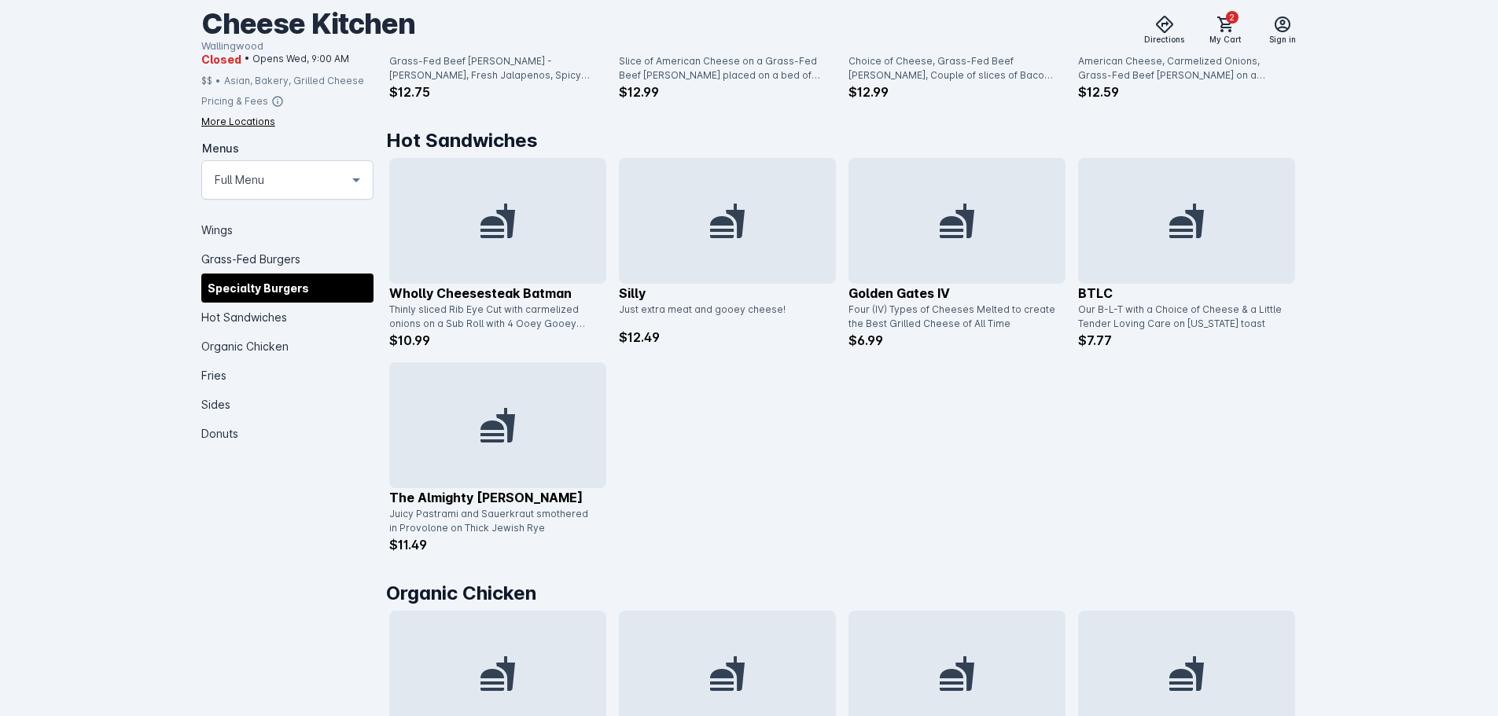
click at [768, 192] on div at bounding box center [727, 221] width 217 height 126
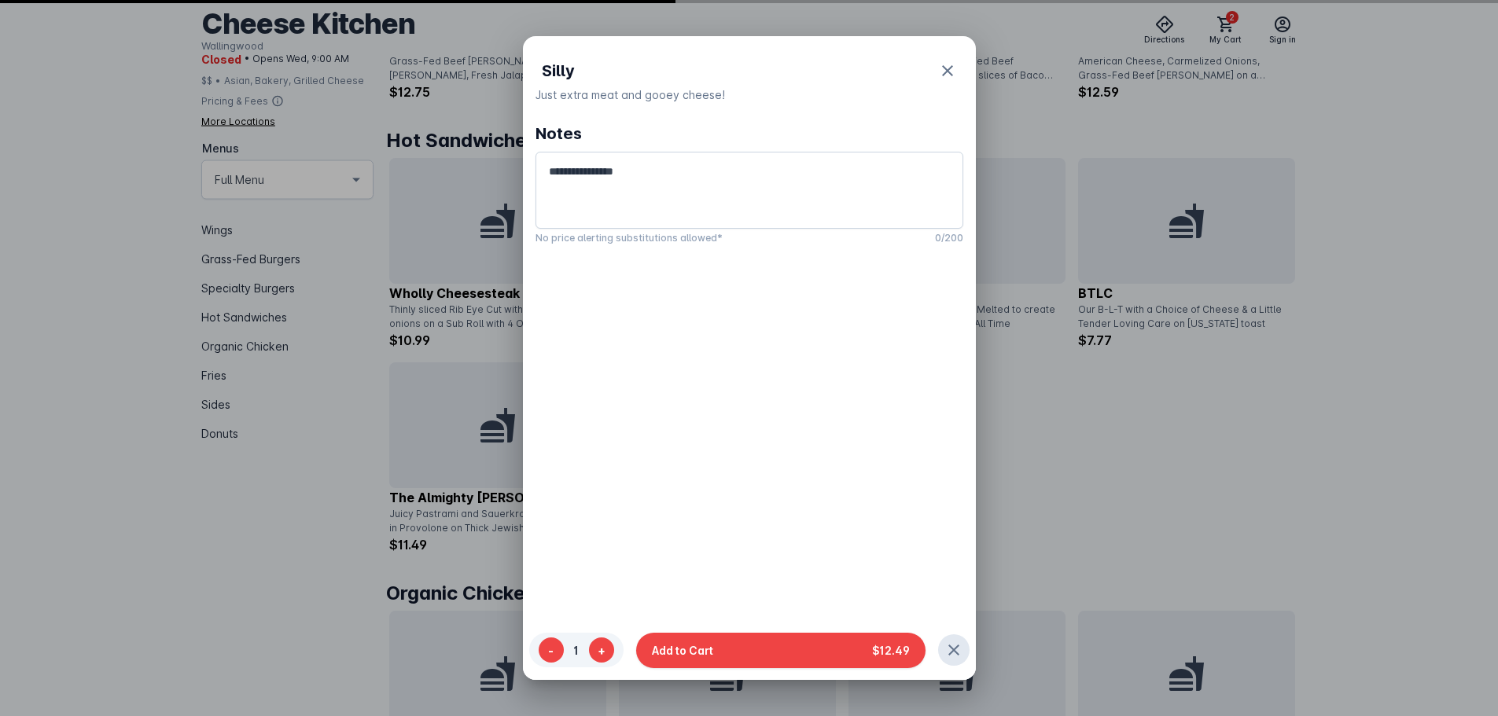
scroll to position [0, 0]
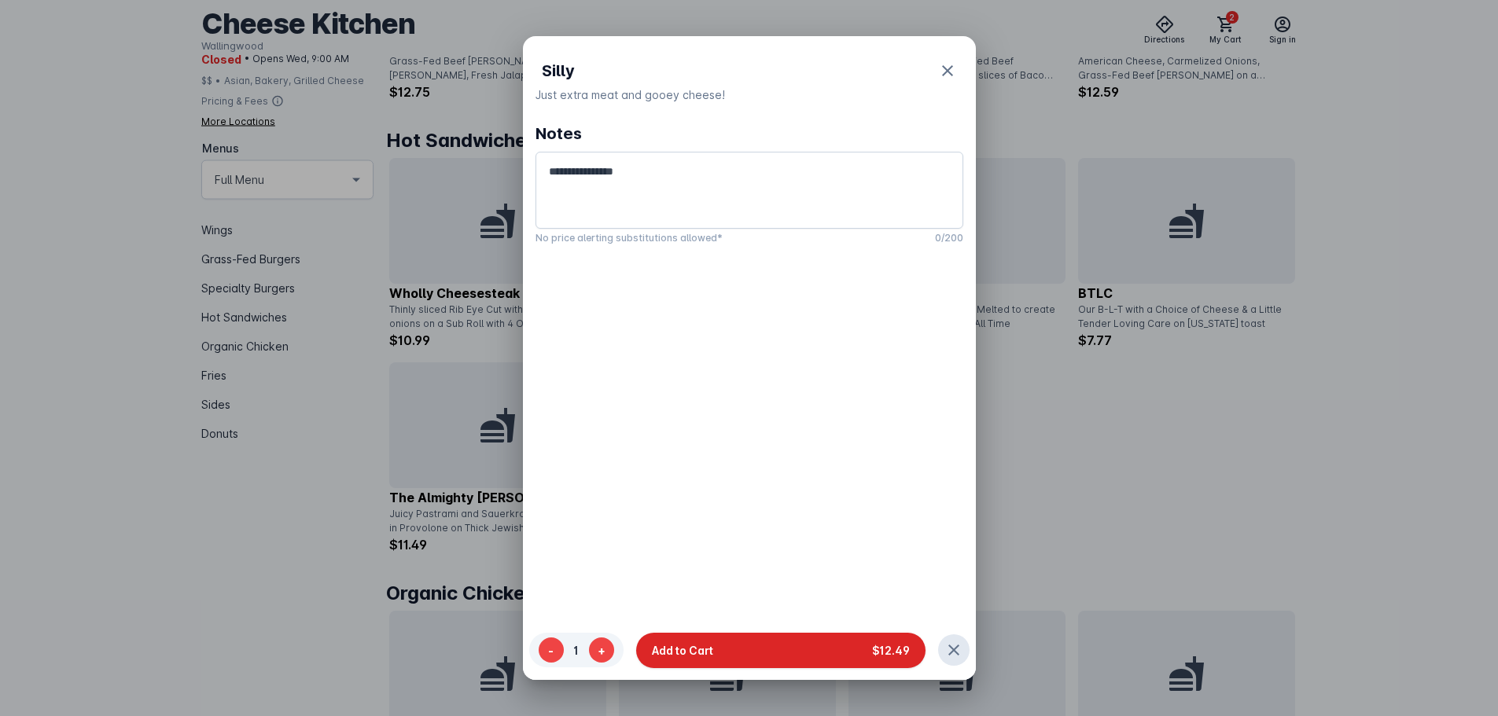
click at [778, 650] on button "Add to Cart $12.49" at bounding box center [780, 649] width 289 height 35
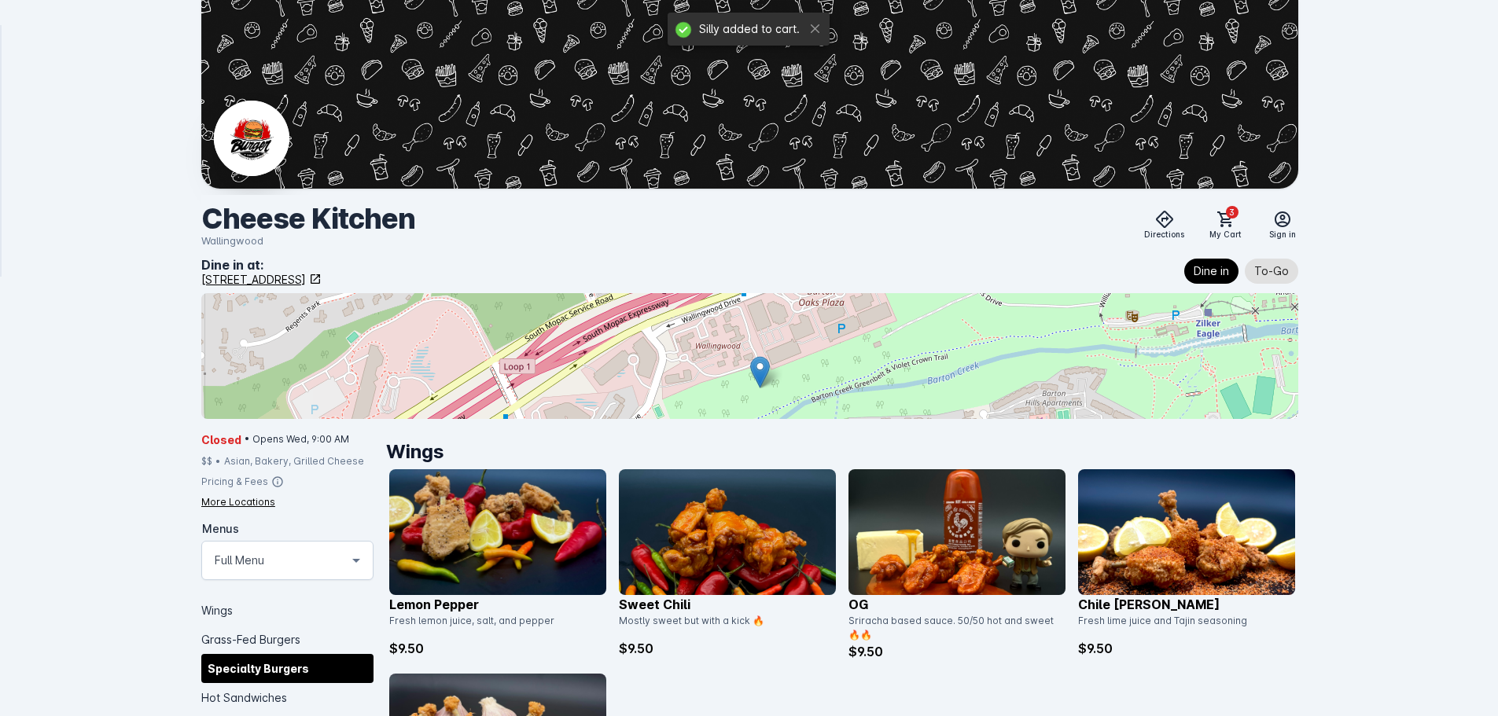
scroll to position [1258, 0]
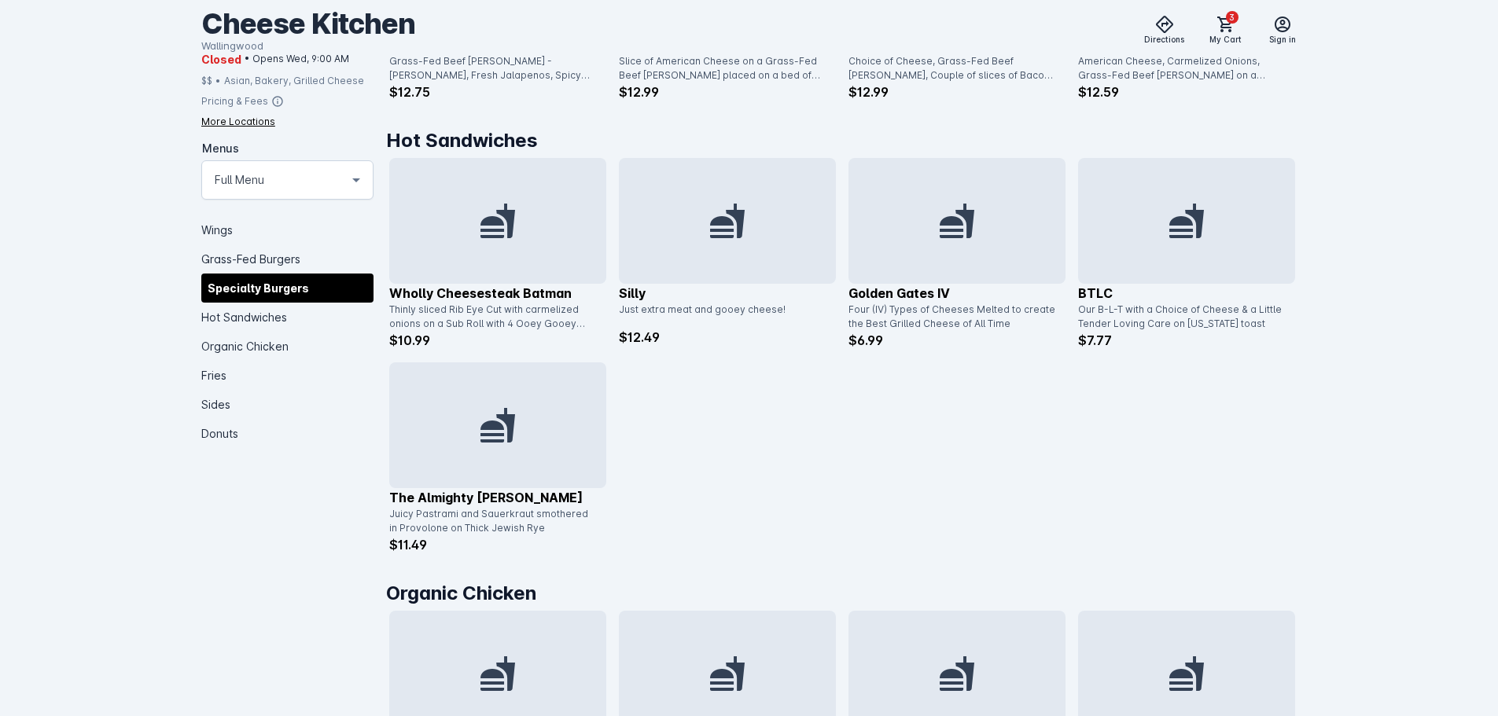
click at [958, 234] on icon at bounding box center [957, 221] width 38 height 38
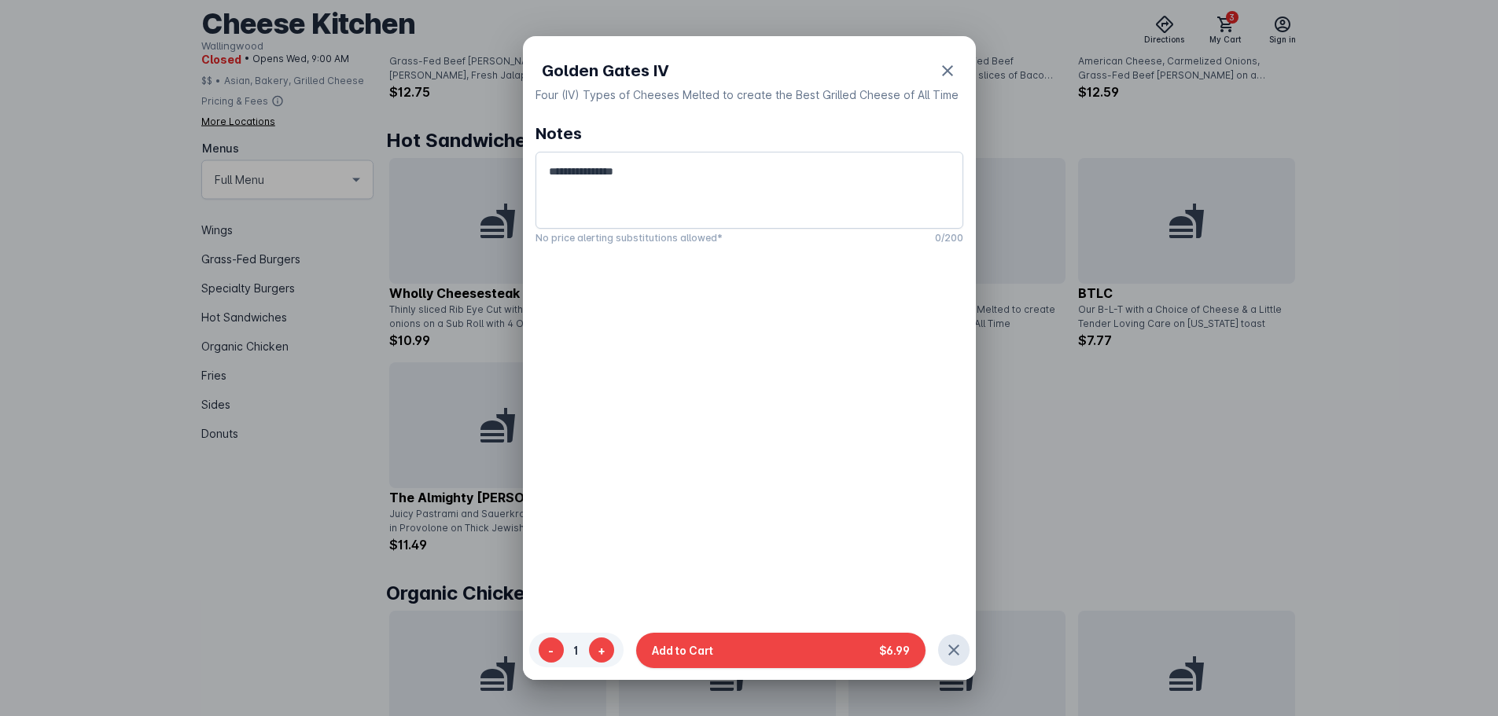
click at [1202, 396] on div at bounding box center [749, 358] width 1498 height 716
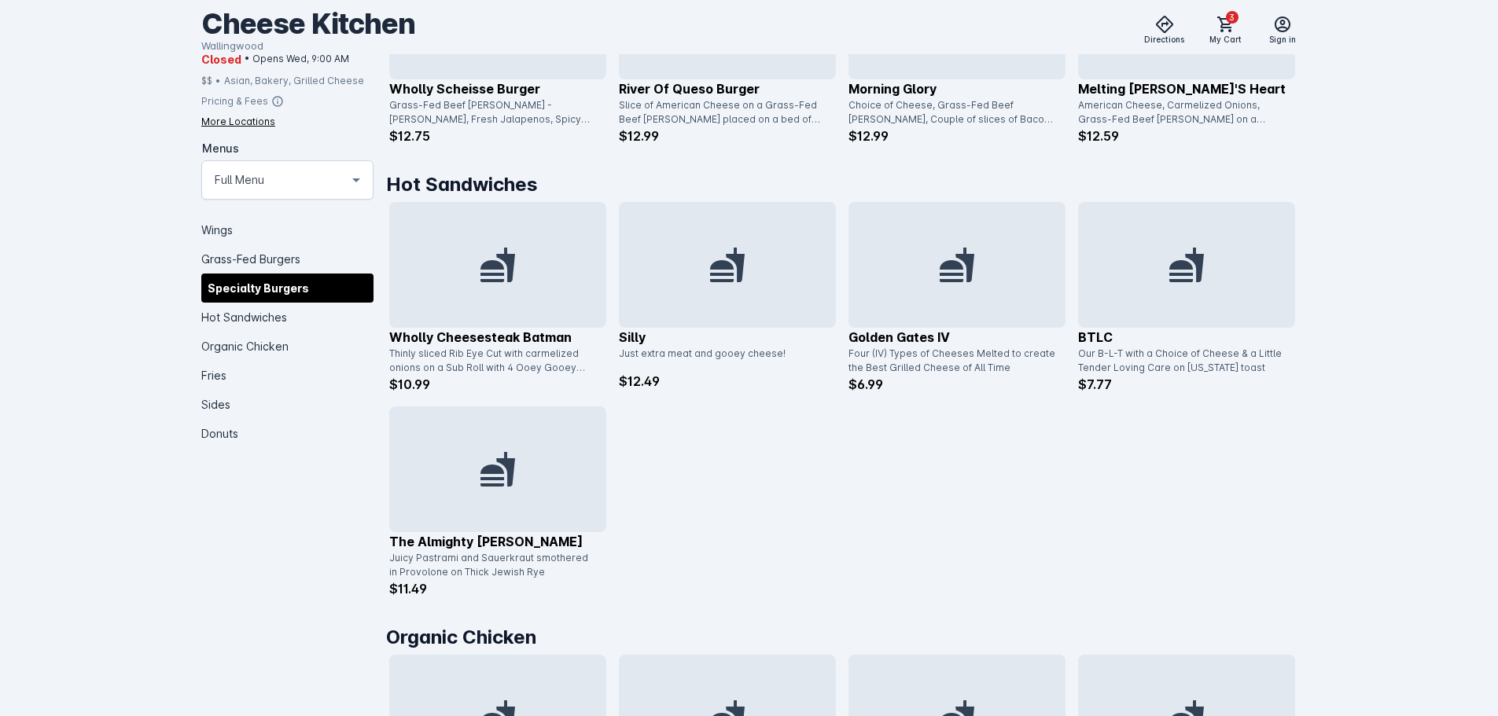
scroll to position [944, 0]
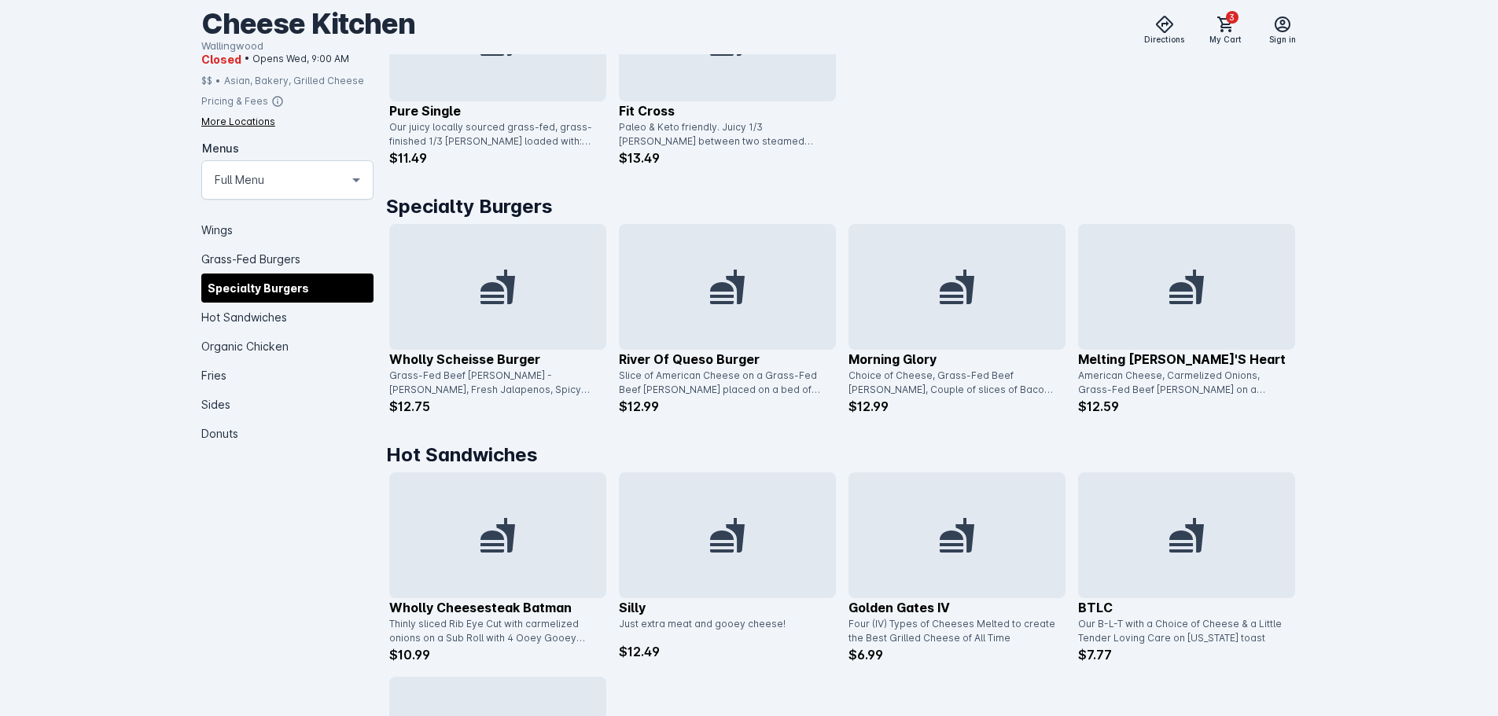
click at [545, 300] on div at bounding box center [497, 287] width 217 height 126
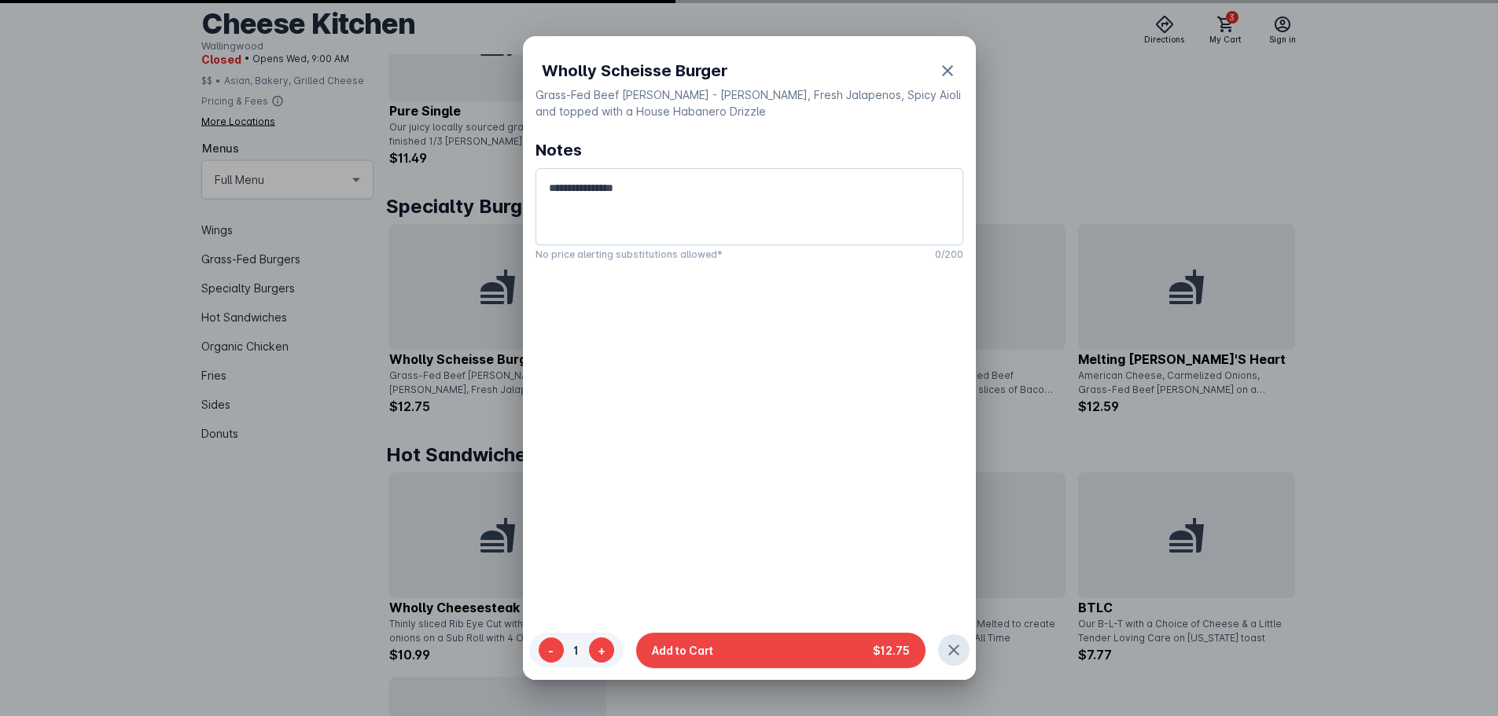
scroll to position [0, 0]
click at [1182, 352] on div at bounding box center [749, 358] width 1498 height 716
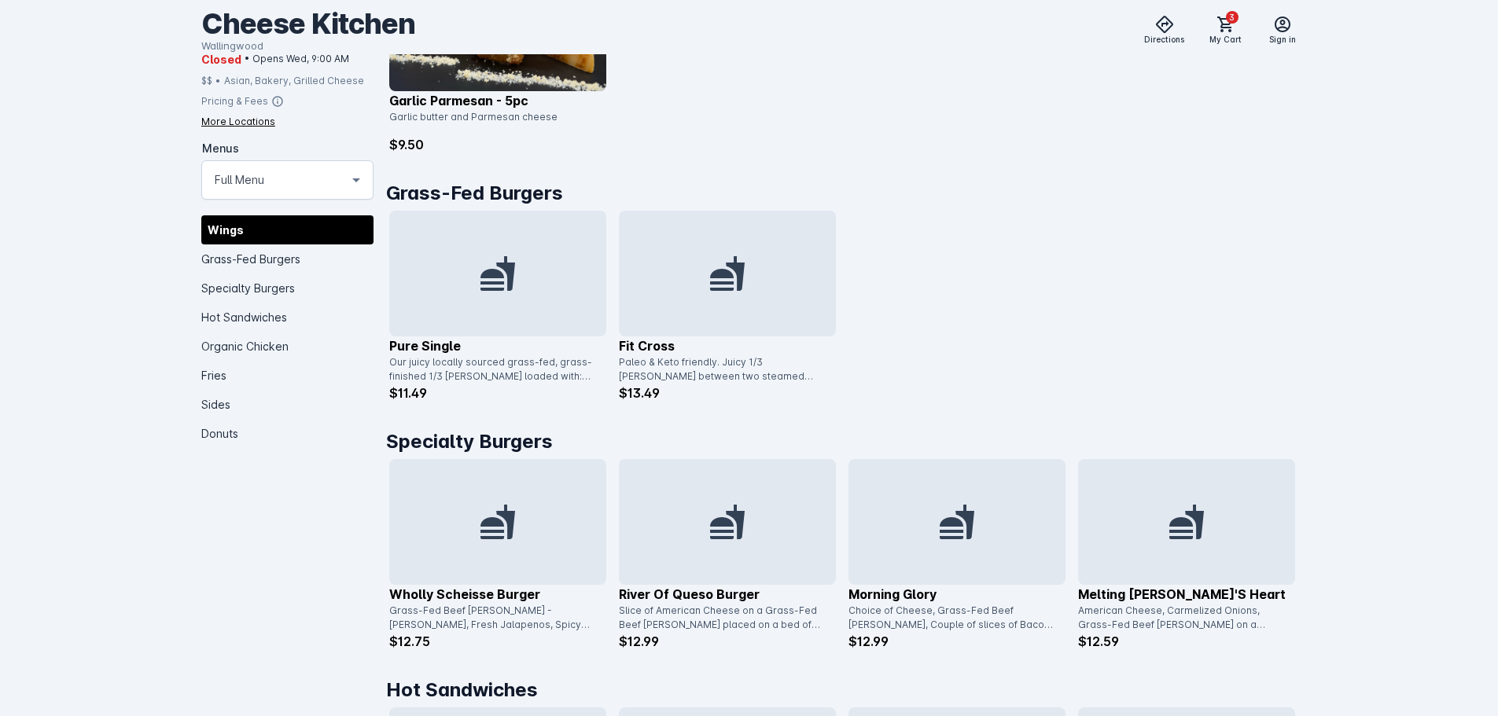
scroll to position [551, 0]
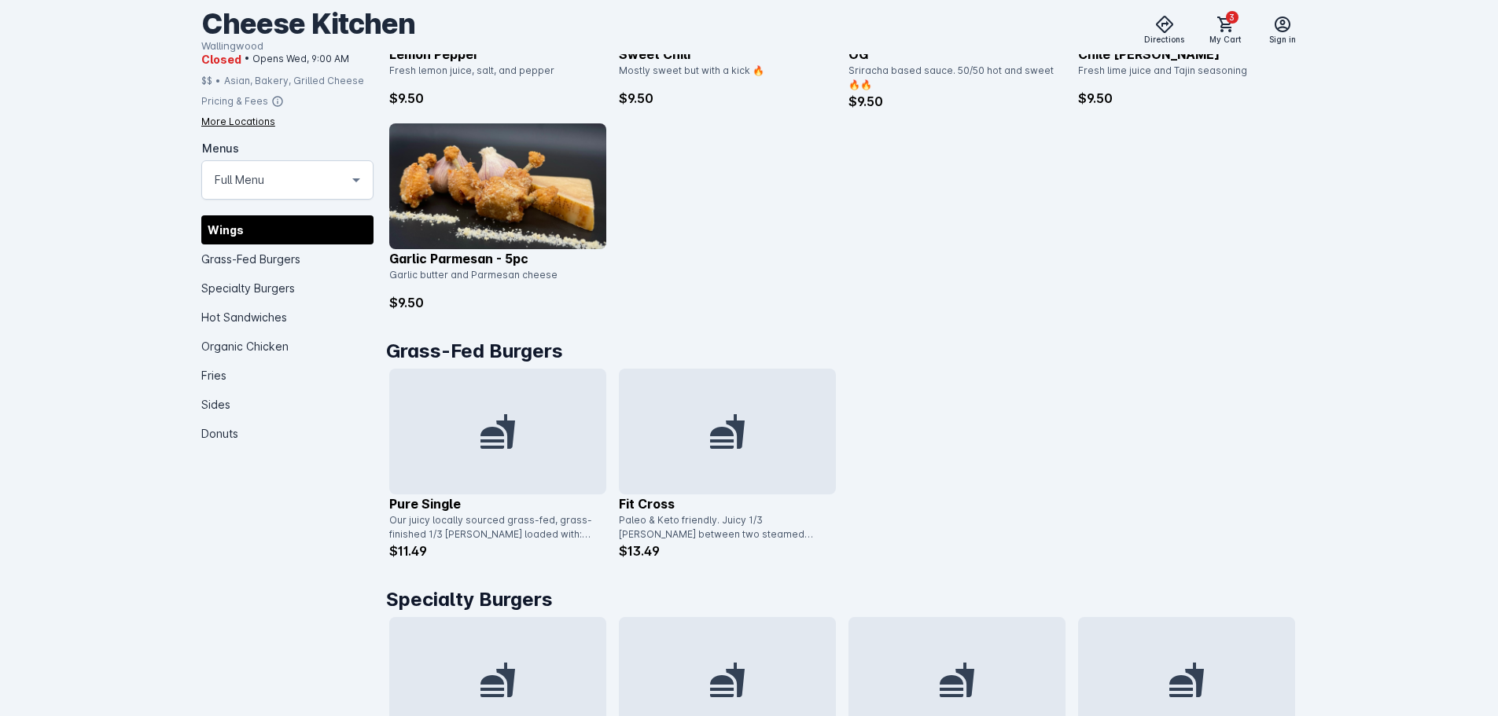
click at [515, 406] on div at bounding box center [497, 432] width 217 height 126
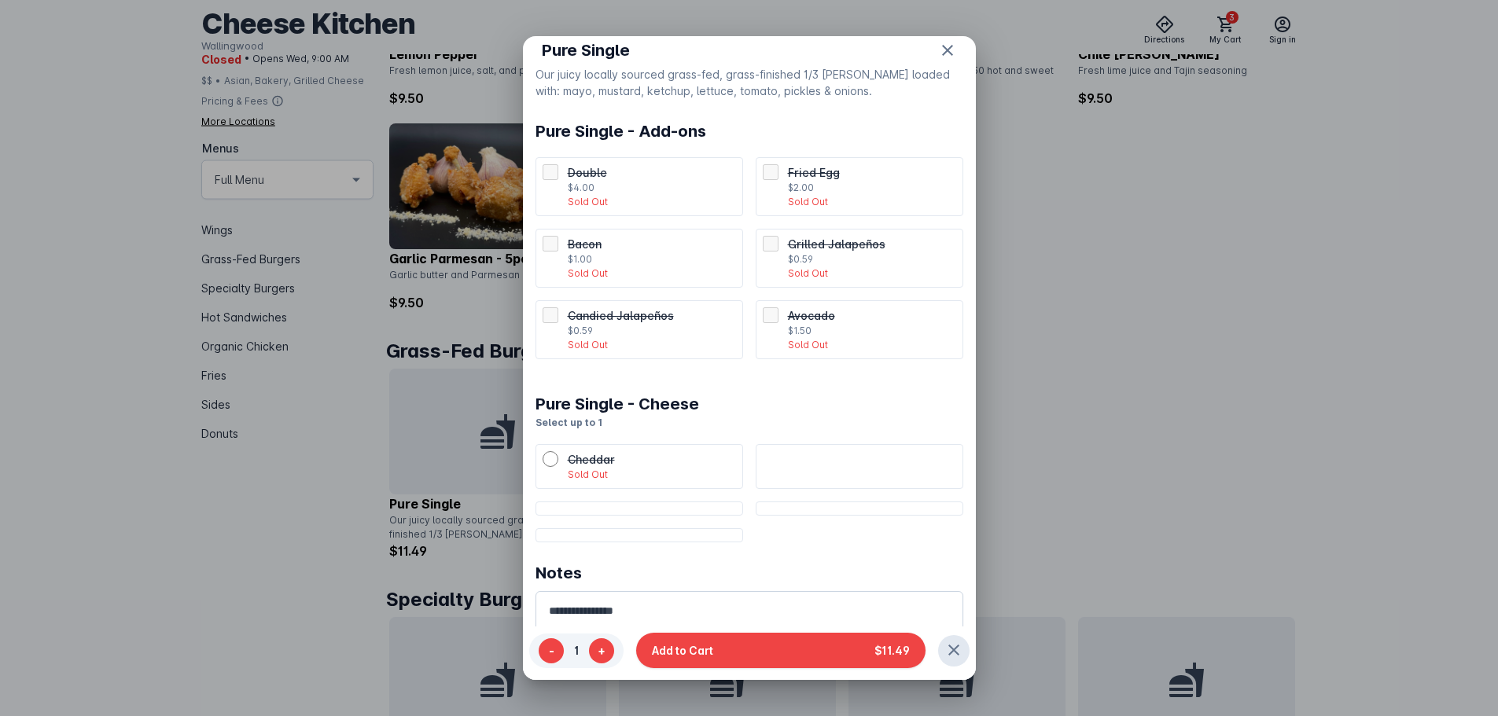
scroll to position [0, 0]
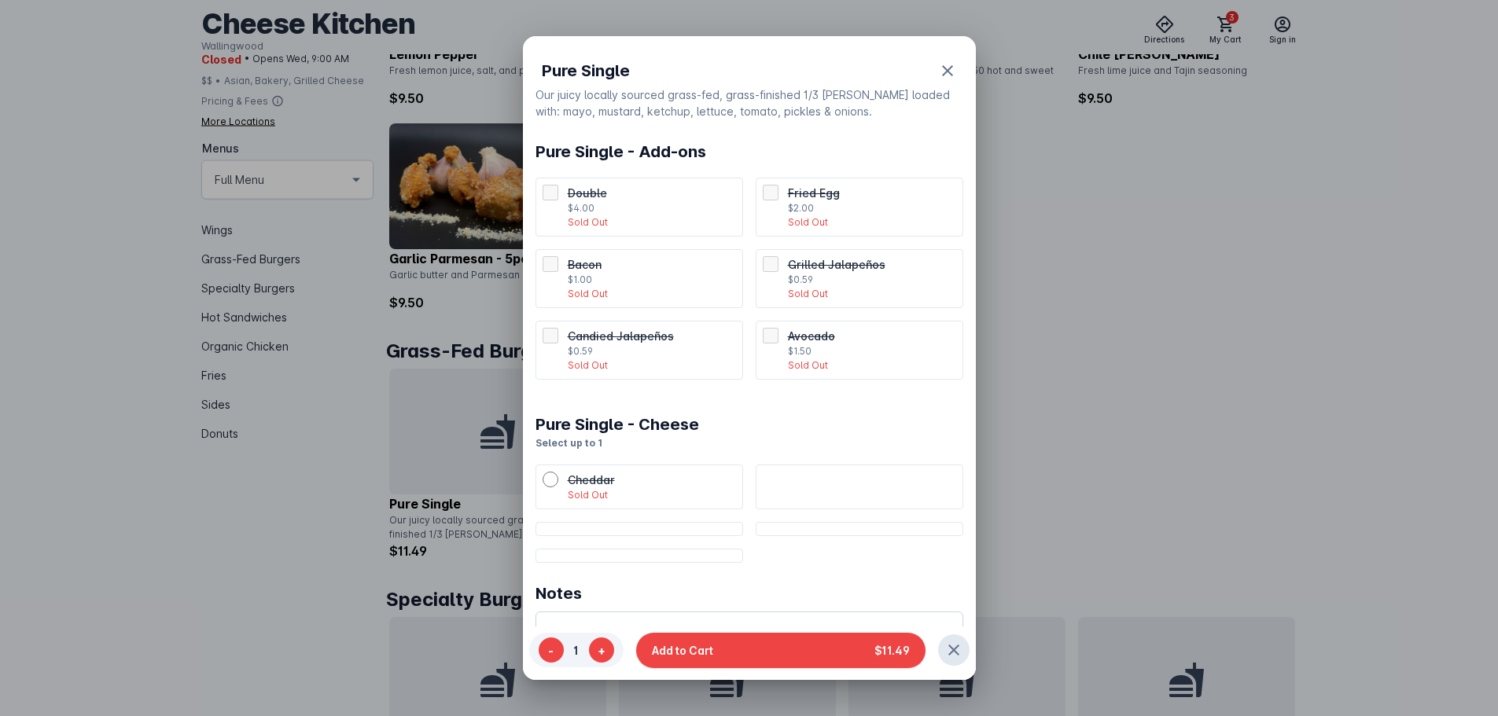
click at [661, 293] on p "Sold Out" at bounding box center [652, 294] width 168 height 14
click at [1128, 492] on div at bounding box center [749, 358] width 1498 height 716
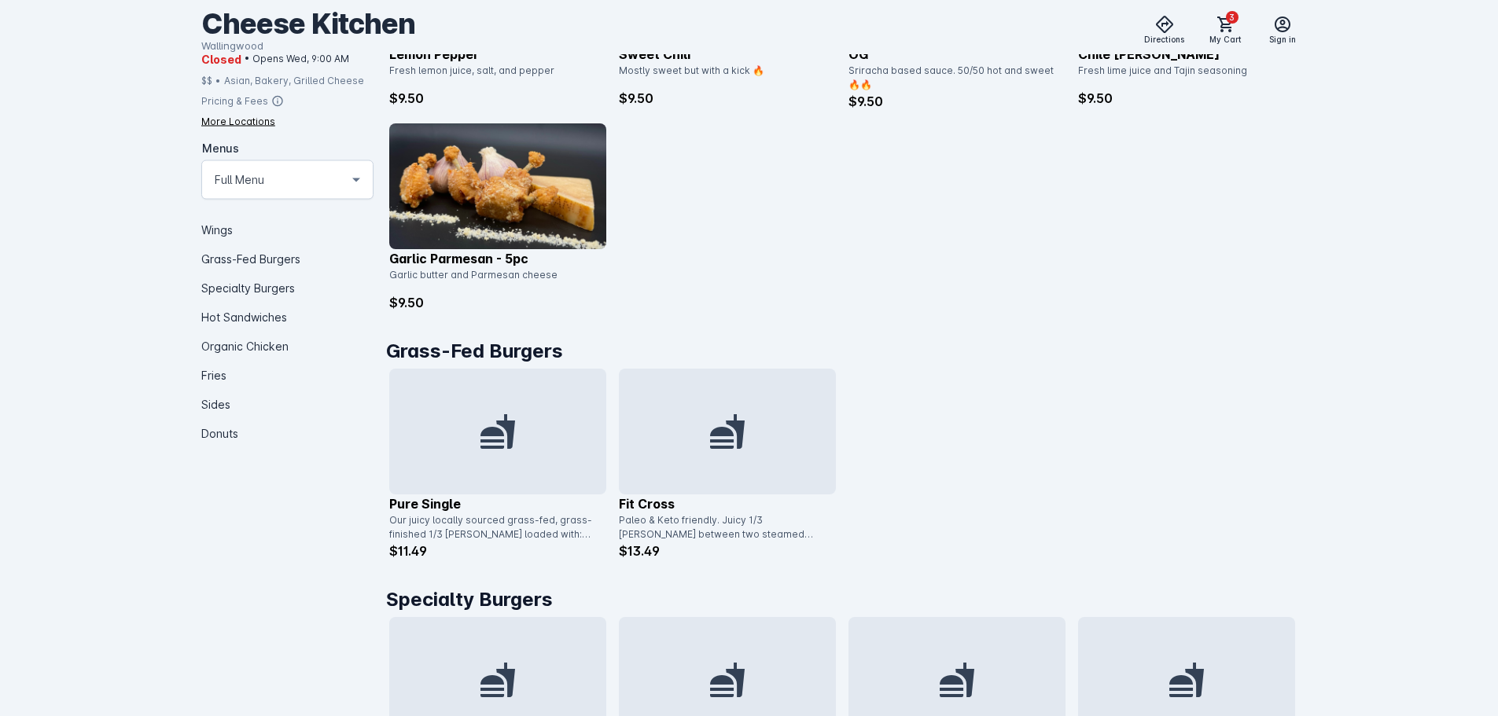
scroll to position [551, 0]
click at [469, 393] on div at bounding box center [497, 432] width 217 height 126
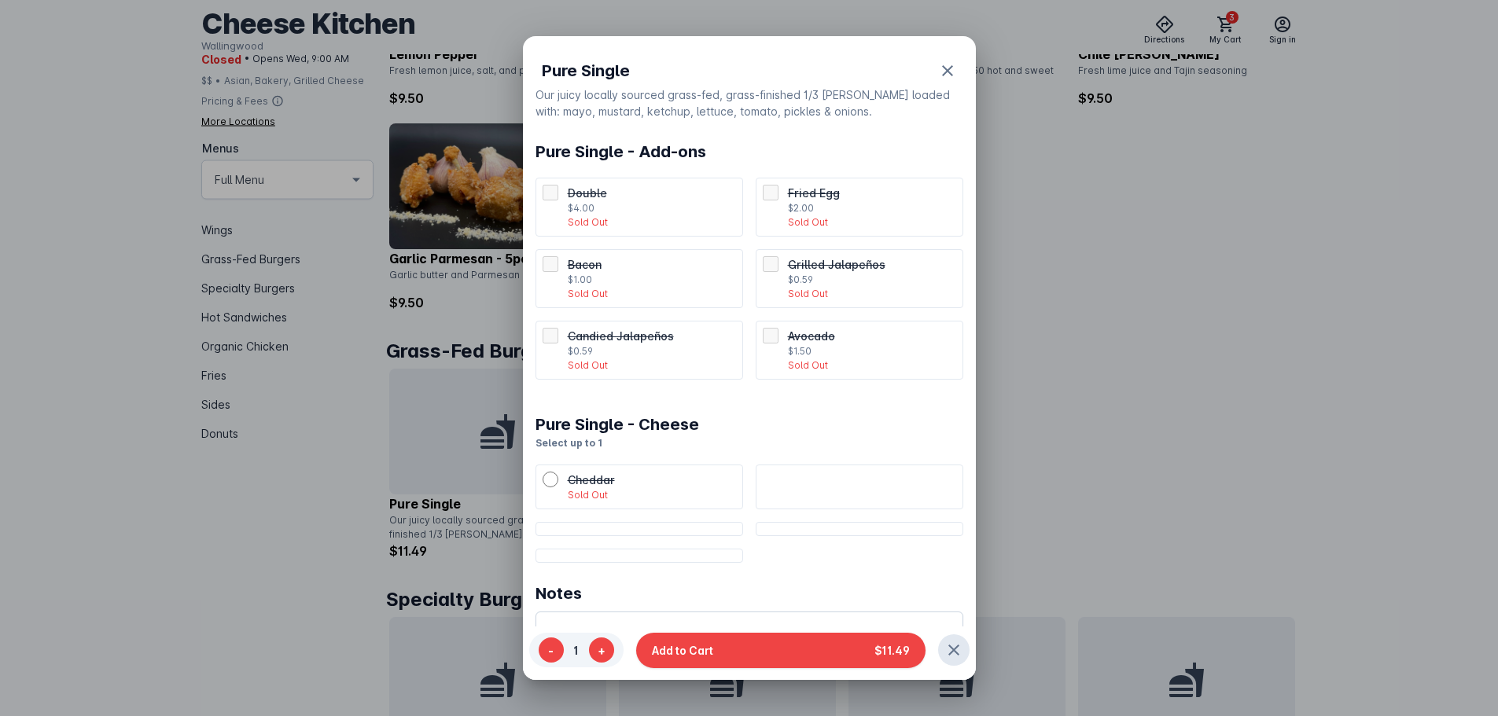
scroll to position [0, 0]
click at [1162, 411] on div at bounding box center [749, 358] width 1498 height 716
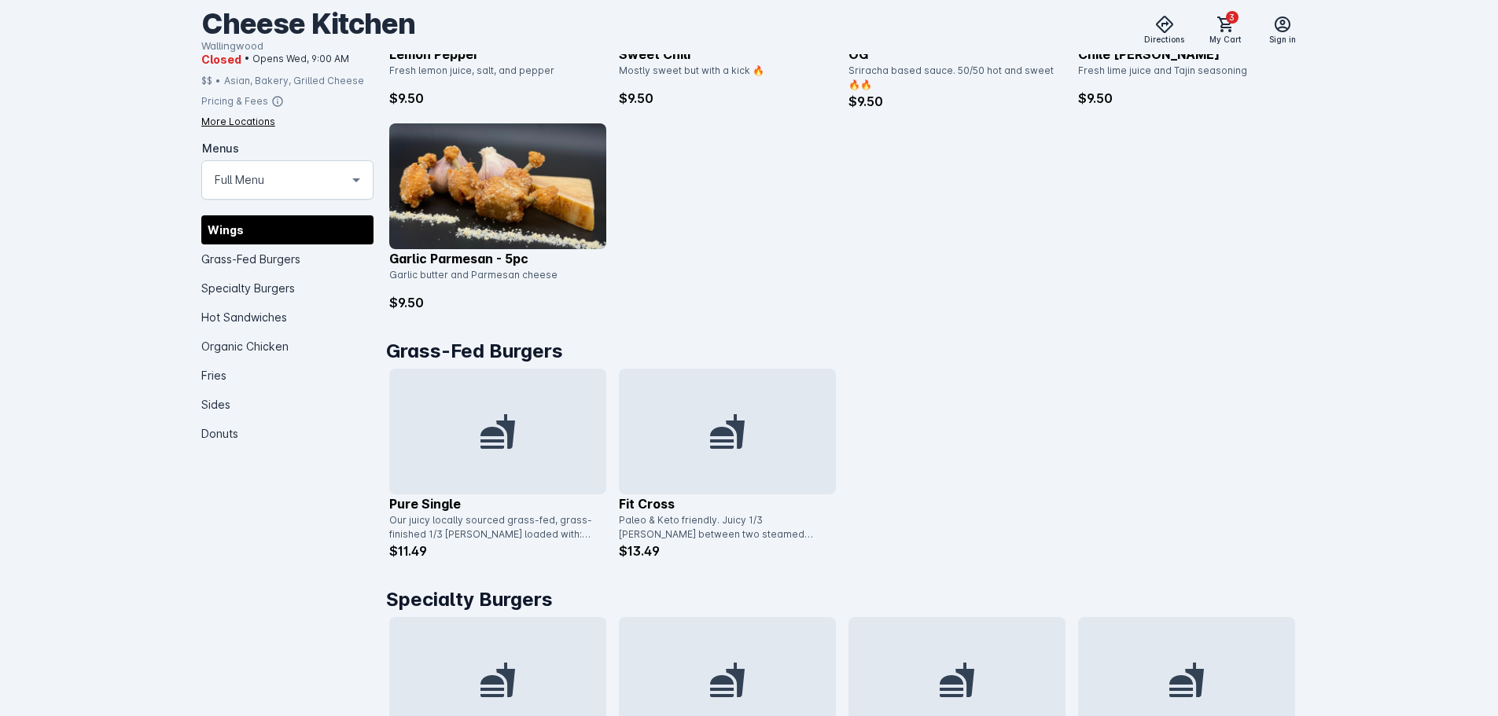
click at [495, 411] on div at bounding box center [497, 432] width 217 height 126
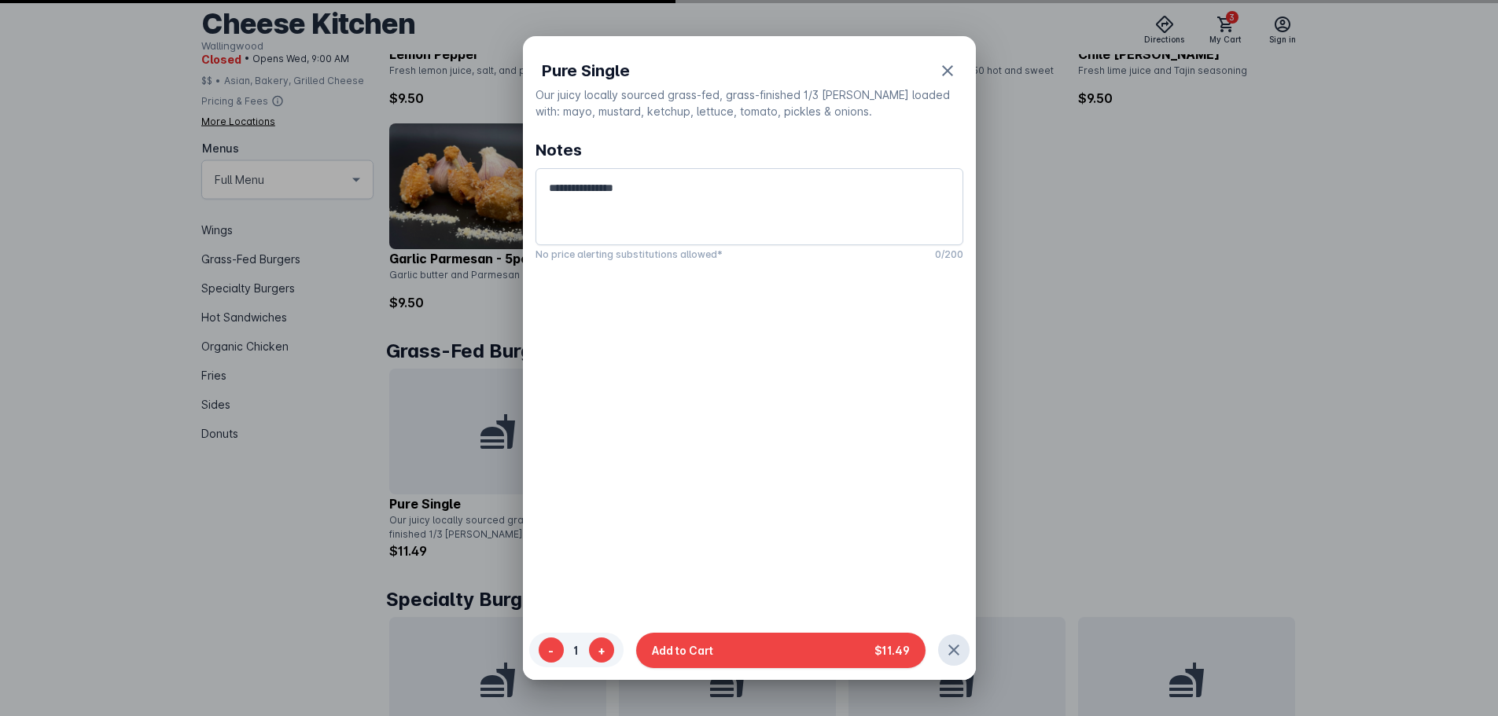
scroll to position [0, 0]
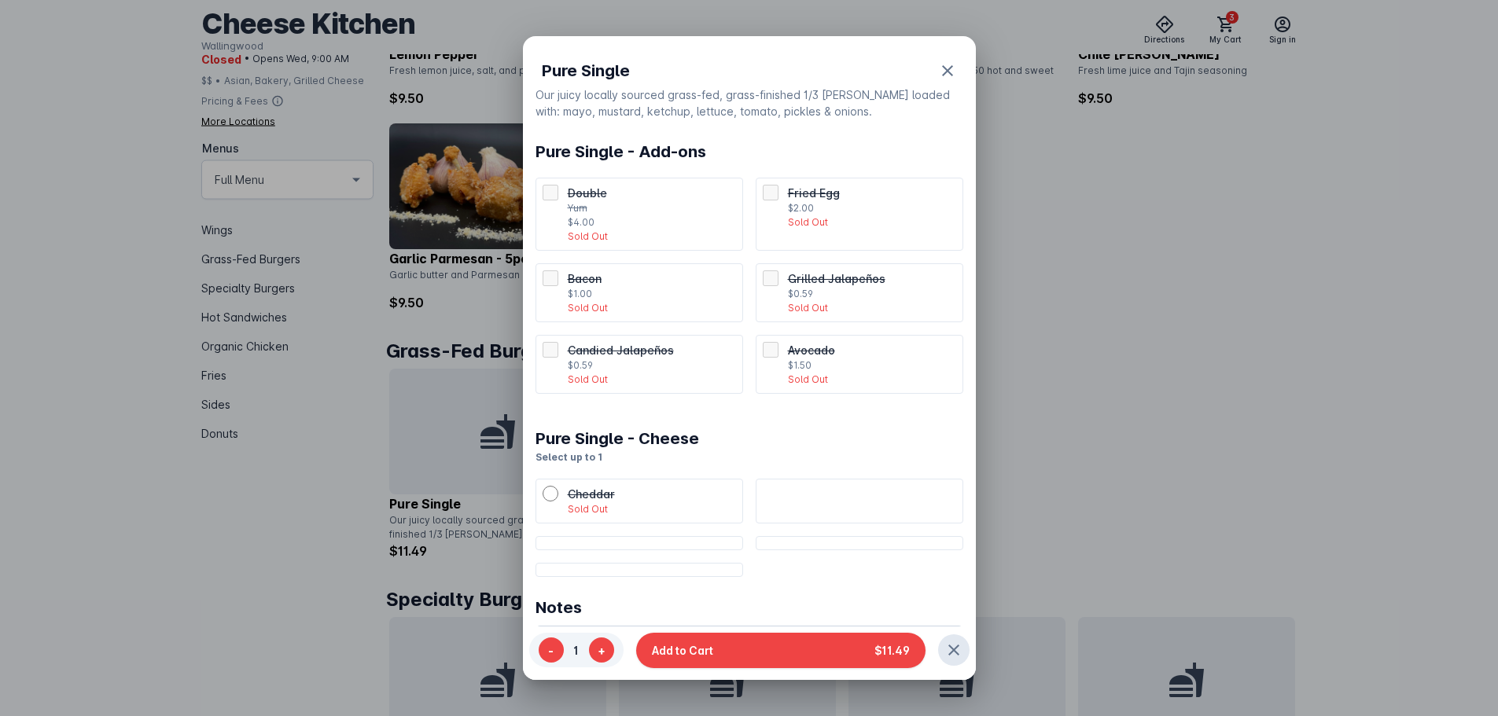
click at [1050, 366] on div at bounding box center [749, 358] width 1498 height 716
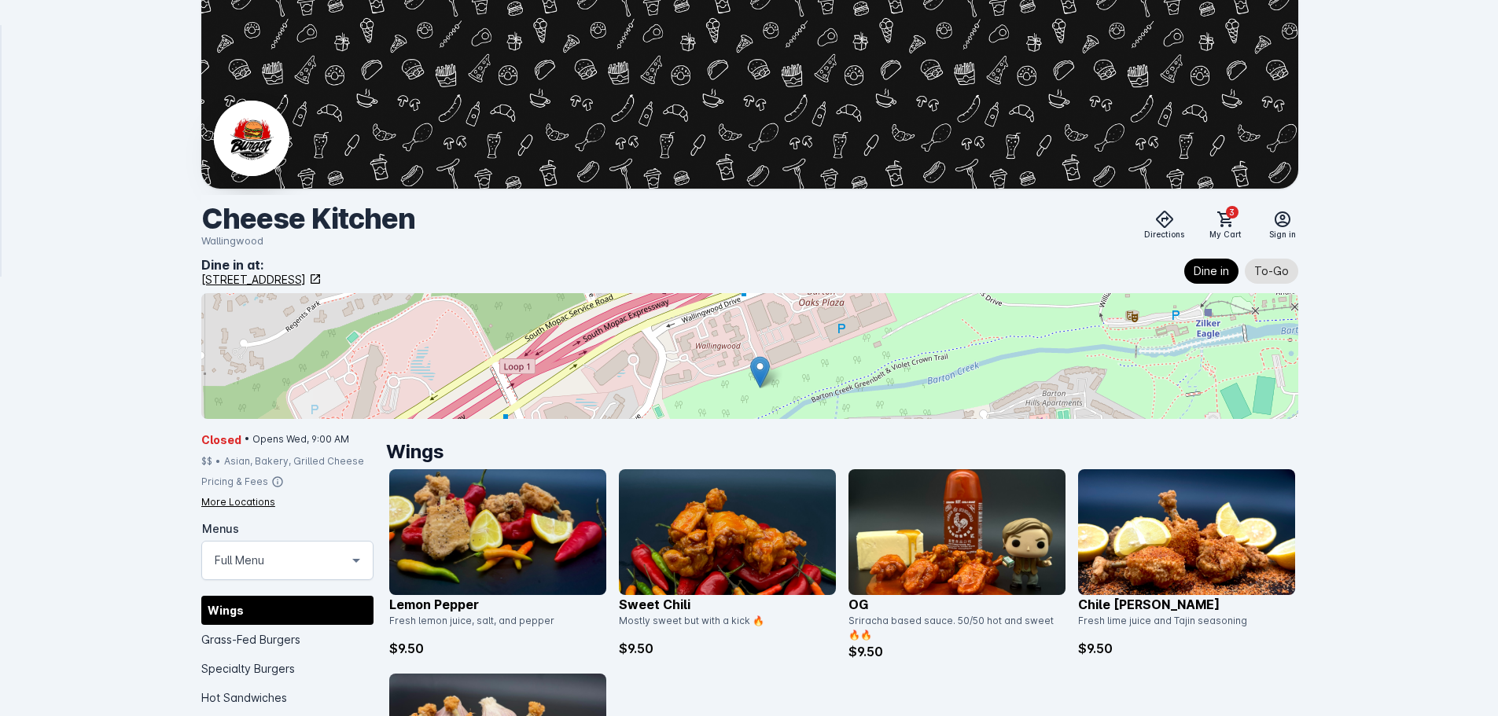
scroll to position [551, 0]
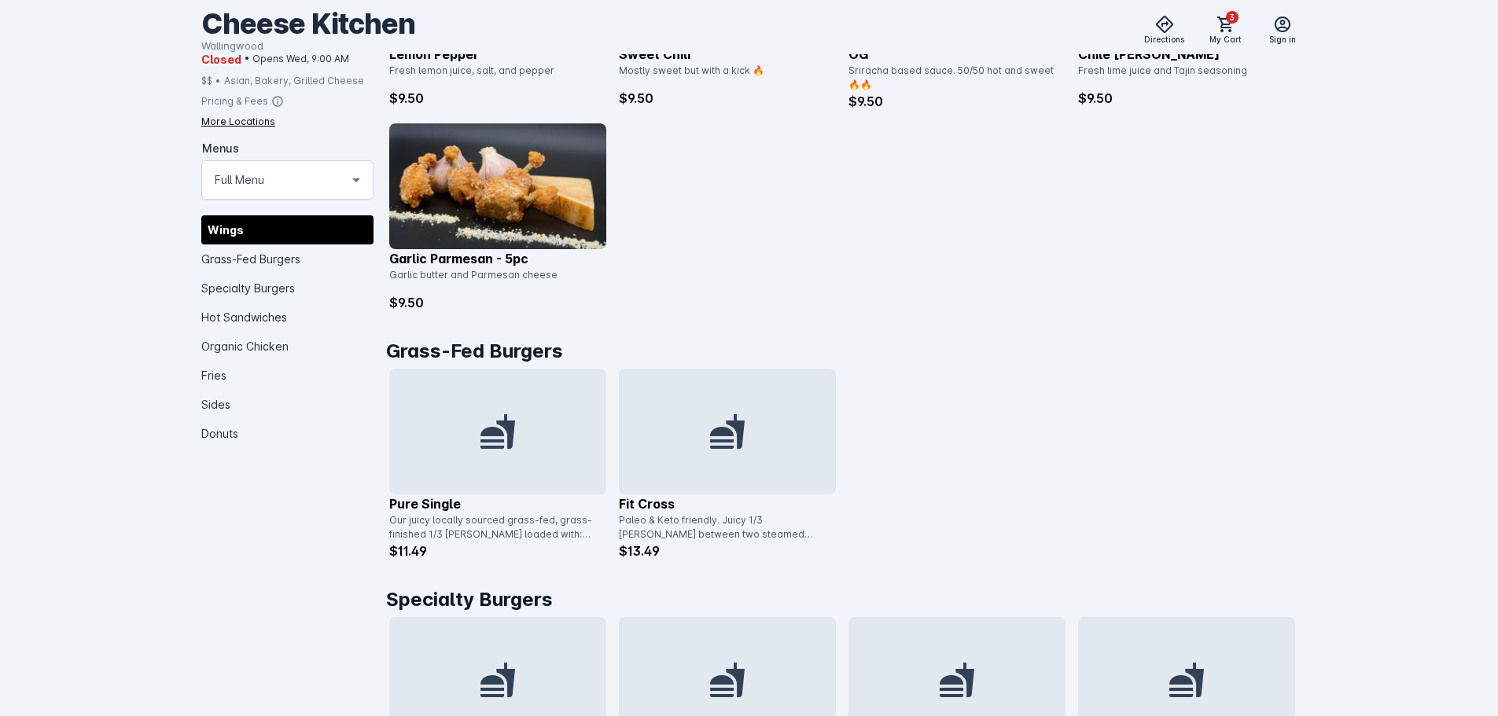
click at [534, 429] on div at bounding box center [497, 432] width 217 height 126
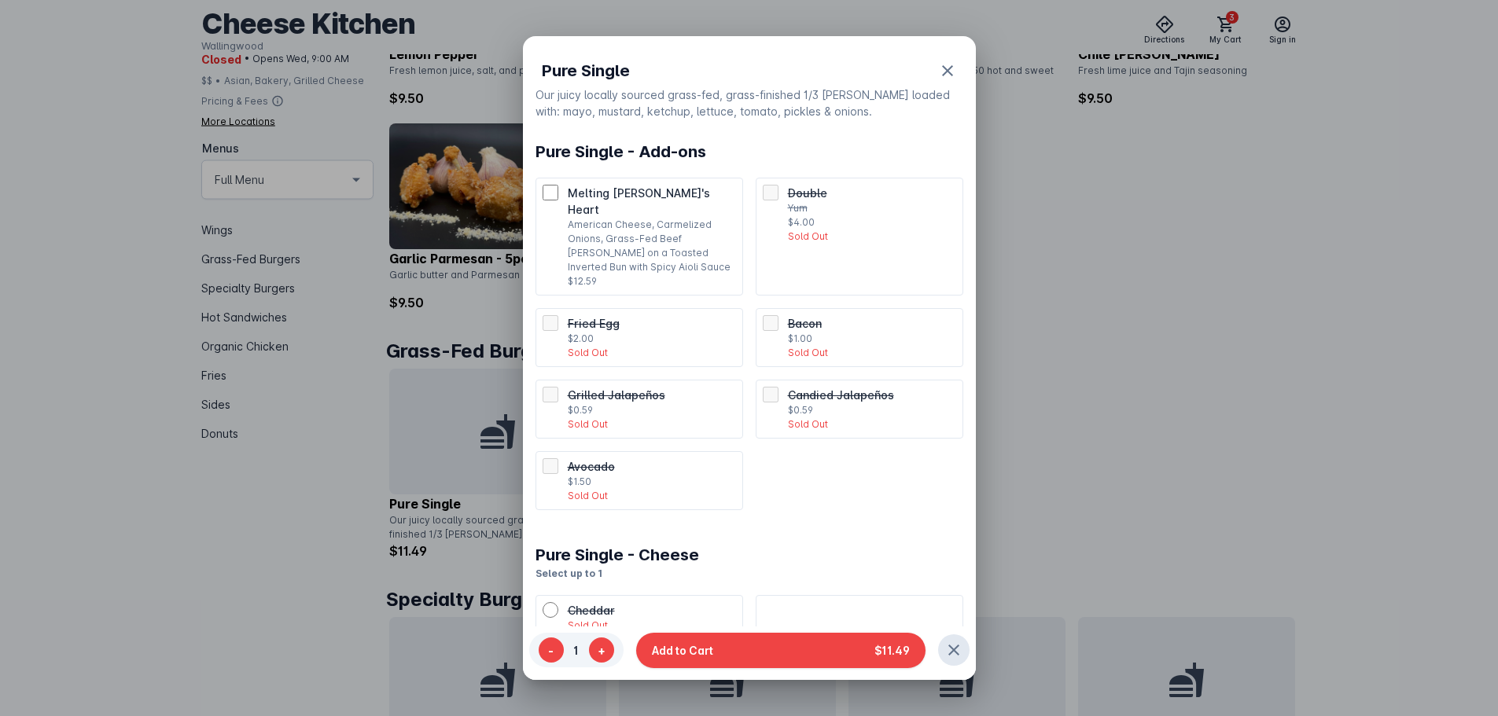
click at [639, 218] on p "American Cheese, Carmelized Onions, Grass-Fed Beef Patty on a Toasted Inverted …" at bounding box center [652, 246] width 168 height 57
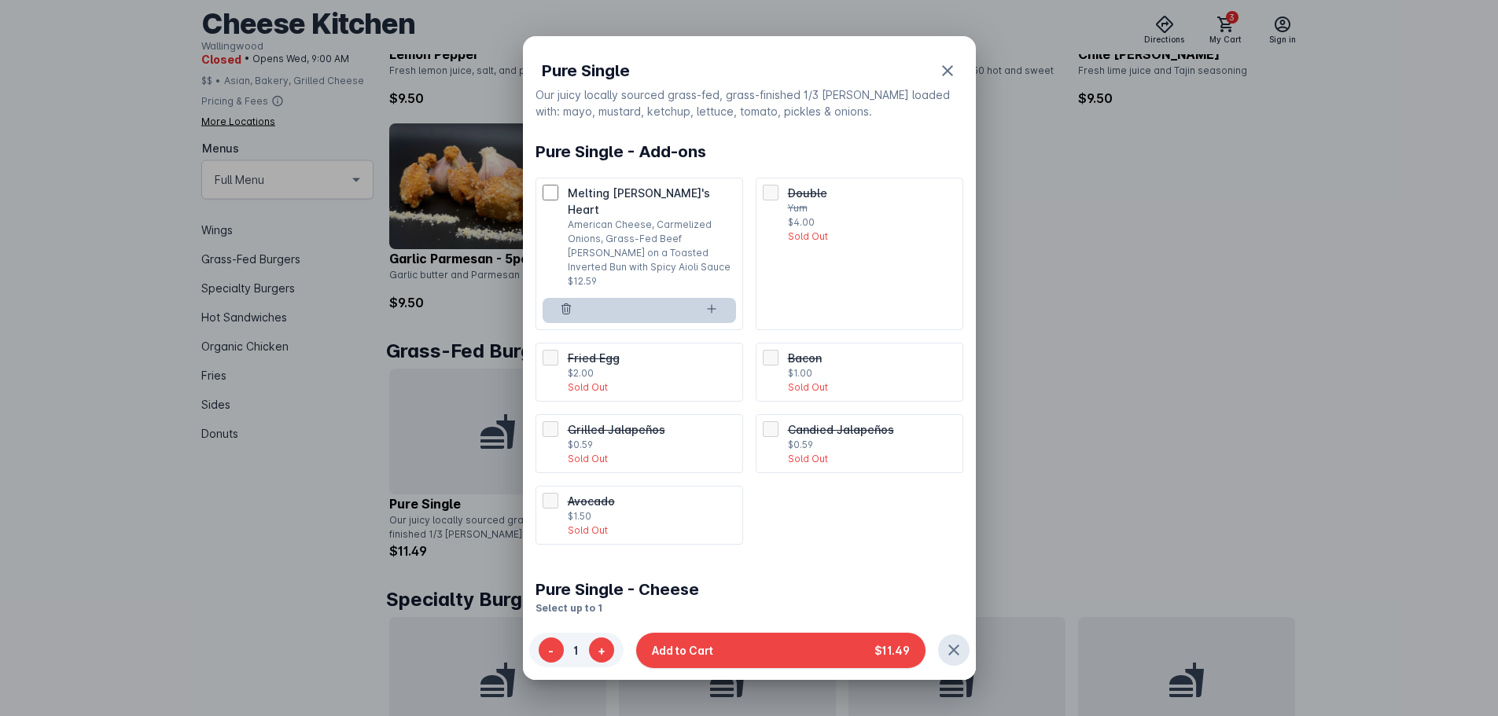
click at [845, 215] on p "$4.00" at bounding box center [872, 222] width 168 height 14
click at [555, 298] on button at bounding box center [567, 310] width 49 height 25
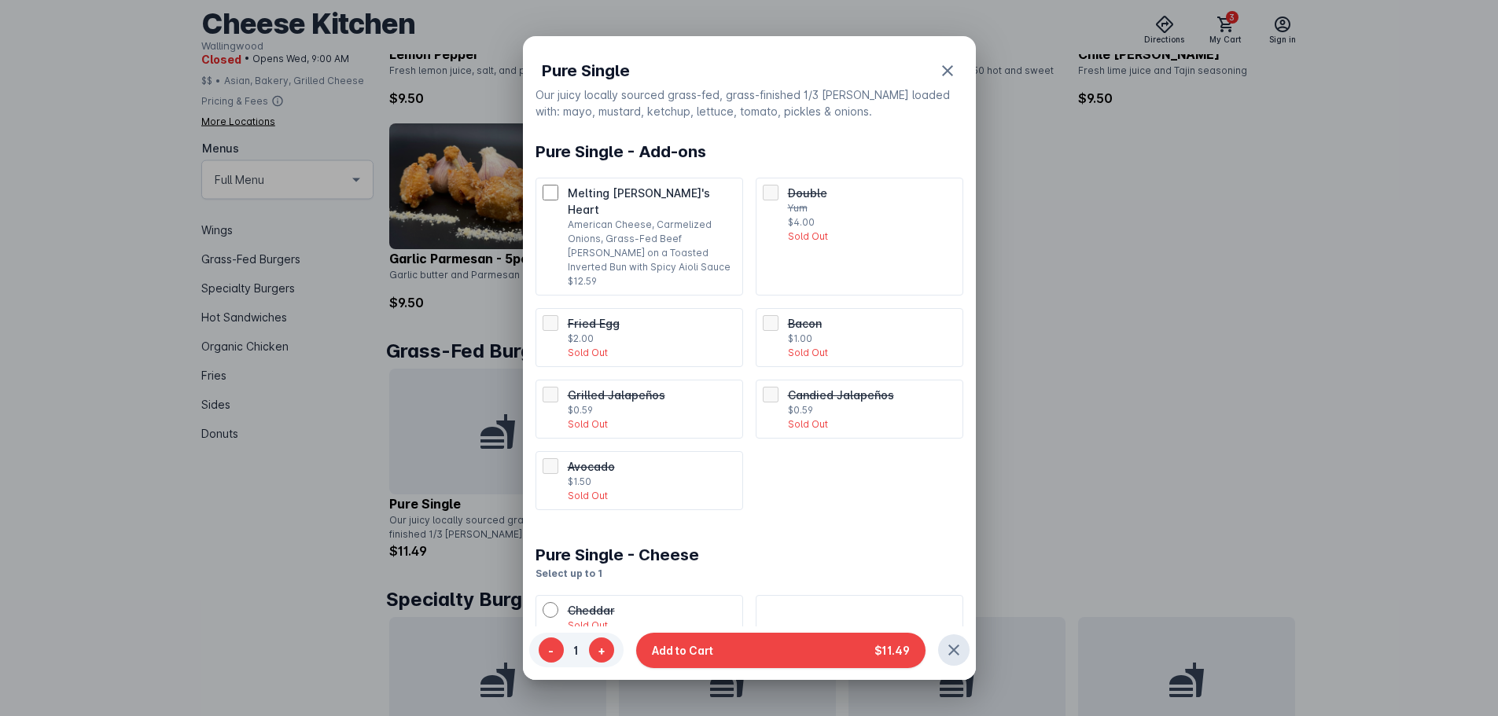
click at [551, 203] on div "Melting Patty's Heart American Cheese, Carmelized Onions, Grass-Fed Beef Patty …" at bounding box center [639, 237] width 193 height 104
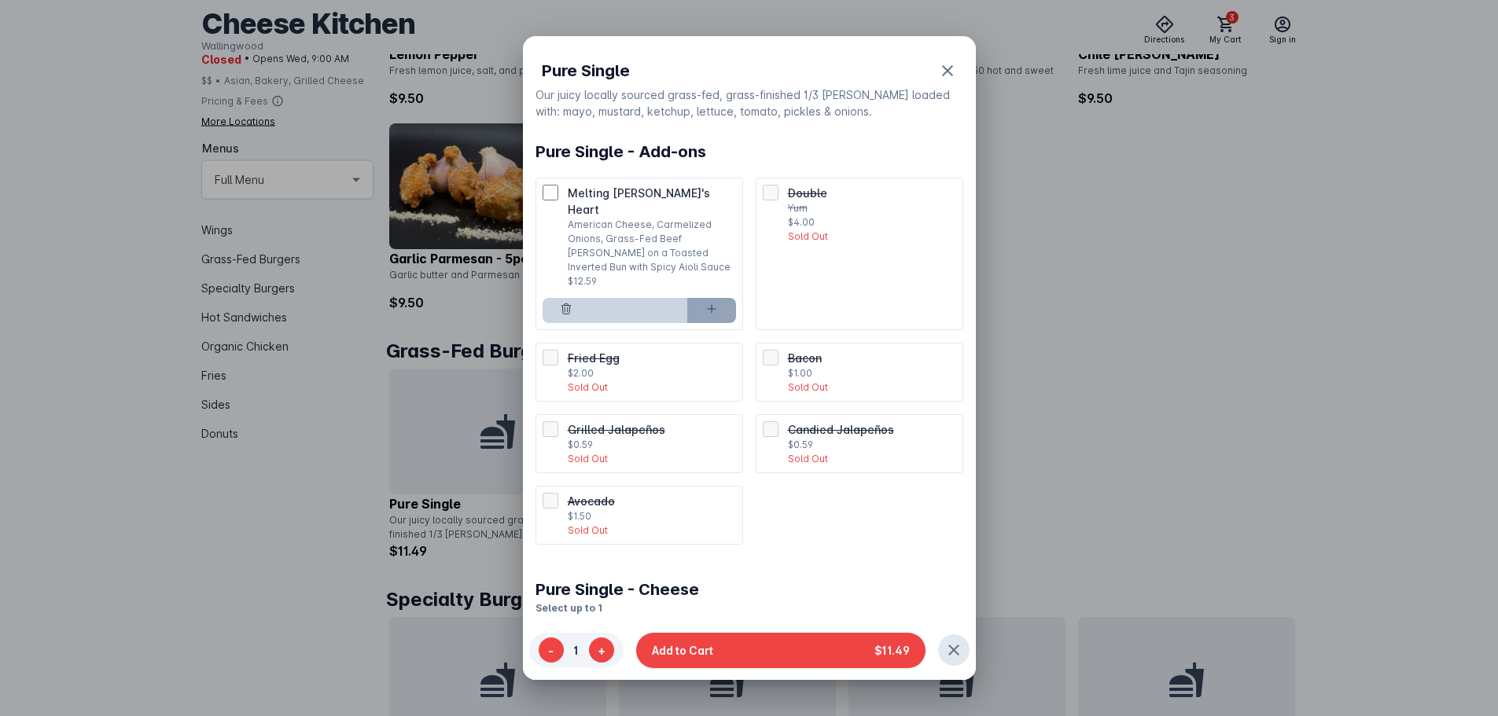
click at [713, 298] on button at bounding box center [711, 310] width 49 height 25
click at [711, 303] on icon at bounding box center [711, 309] width 13 height 13
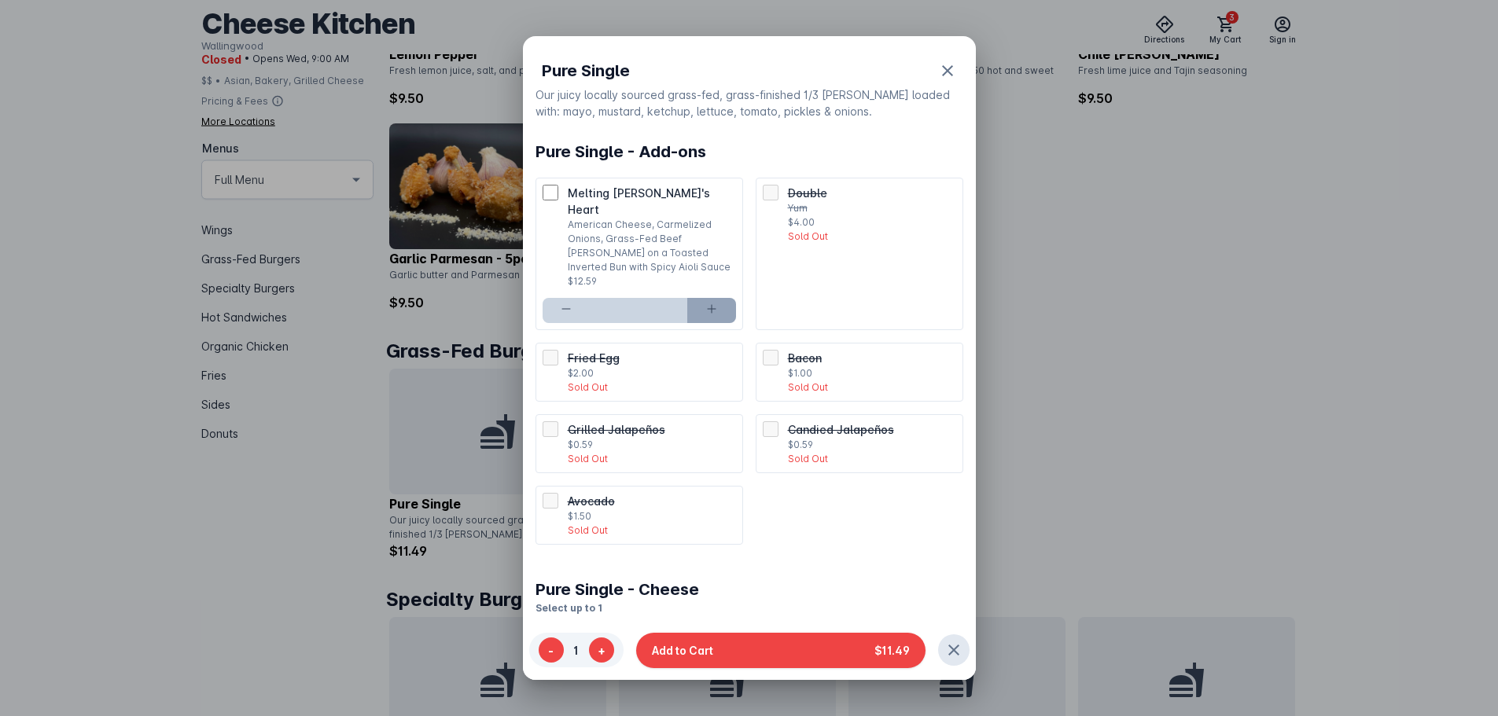
click at [711, 303] on icon at bounding box center [711, 309] width 13 height 13
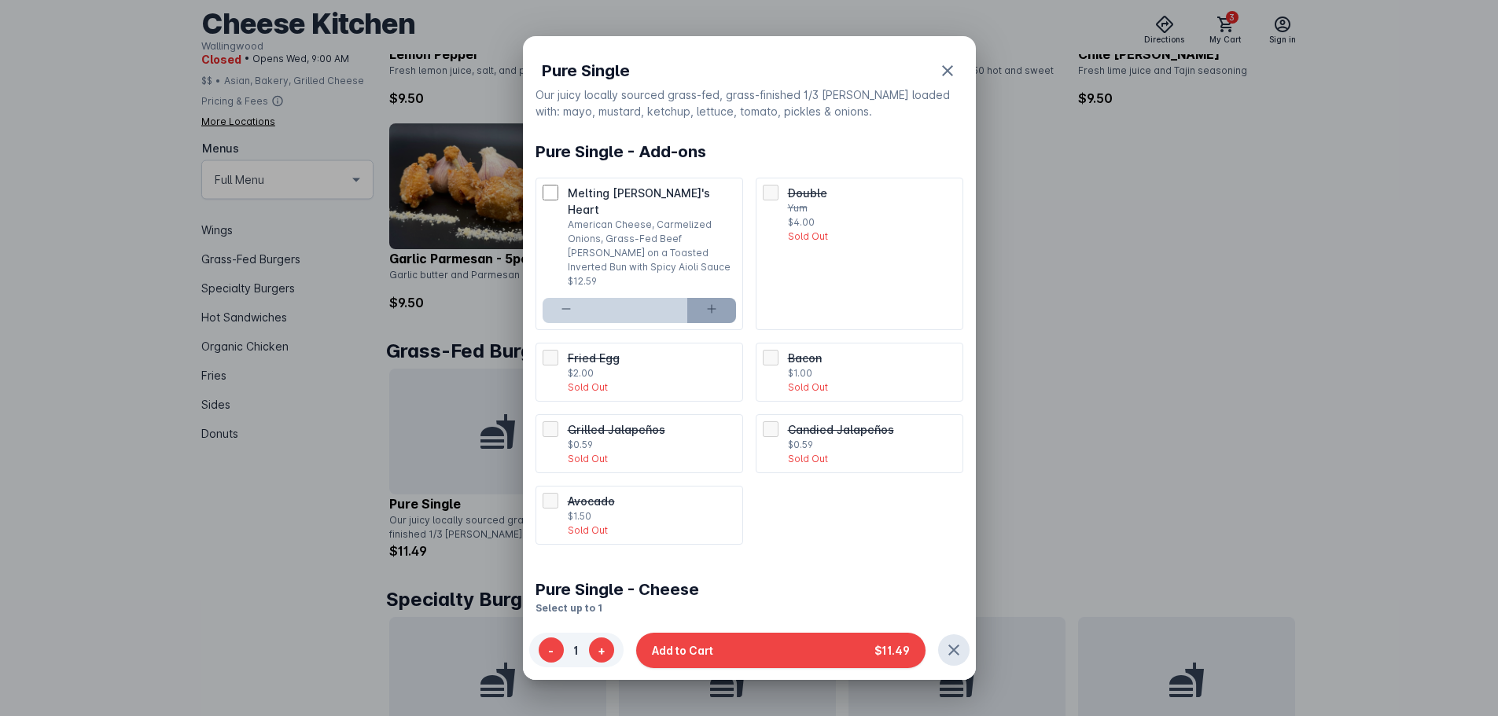
click at [711, 303] on icon at bounding box center [711, 309] width 13 height 13
type input "**"
click at [823, 458] on ul "Melting Patty's Heart American Cheese, Carmelized Onions, Grass-Fed Beef Patty …" at bounding box center [750, 361] width 428 height 367
click at [934, 81] on span "button" at bounding box center [948, 71] width 38 height 38
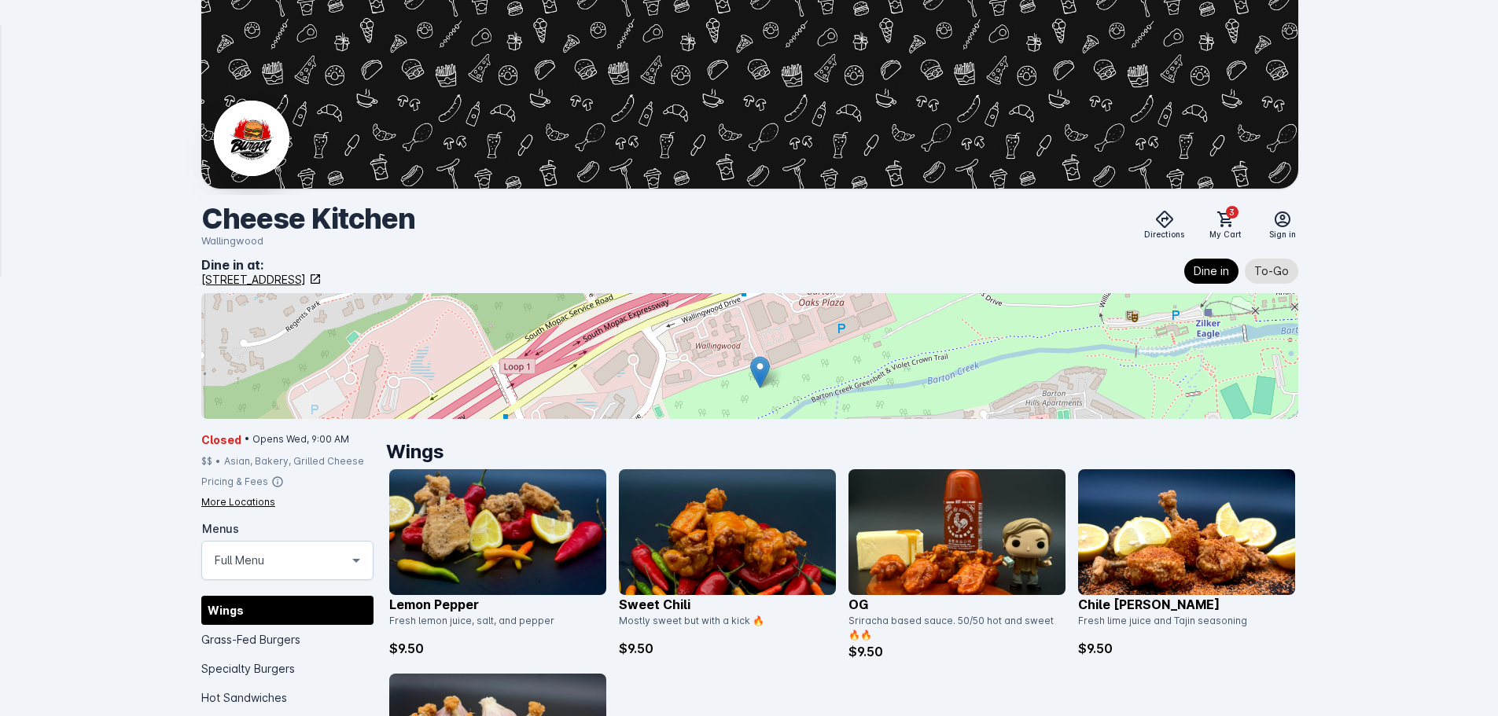
scroll to position [551, 0]
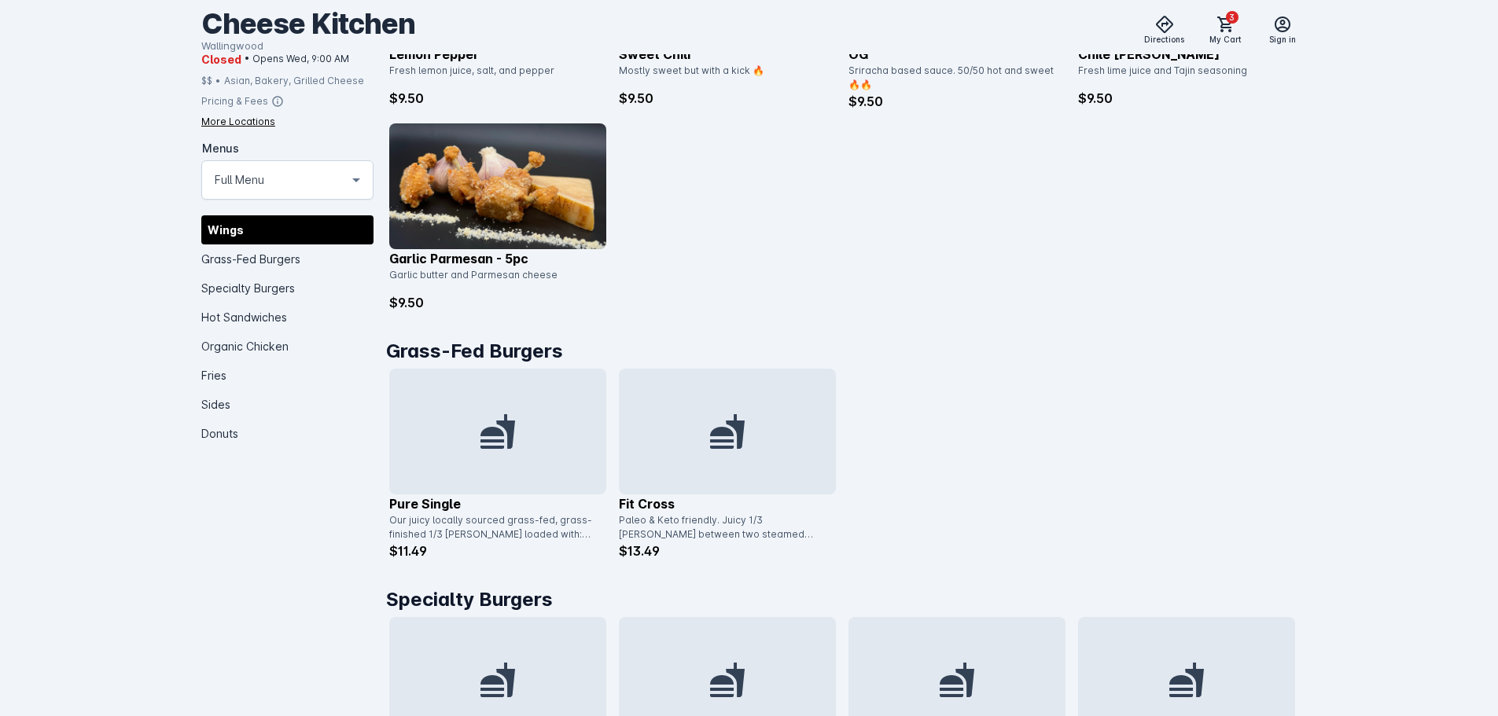
click at [559, 425] on div at bounding box center [497, 432] width 217 height 126
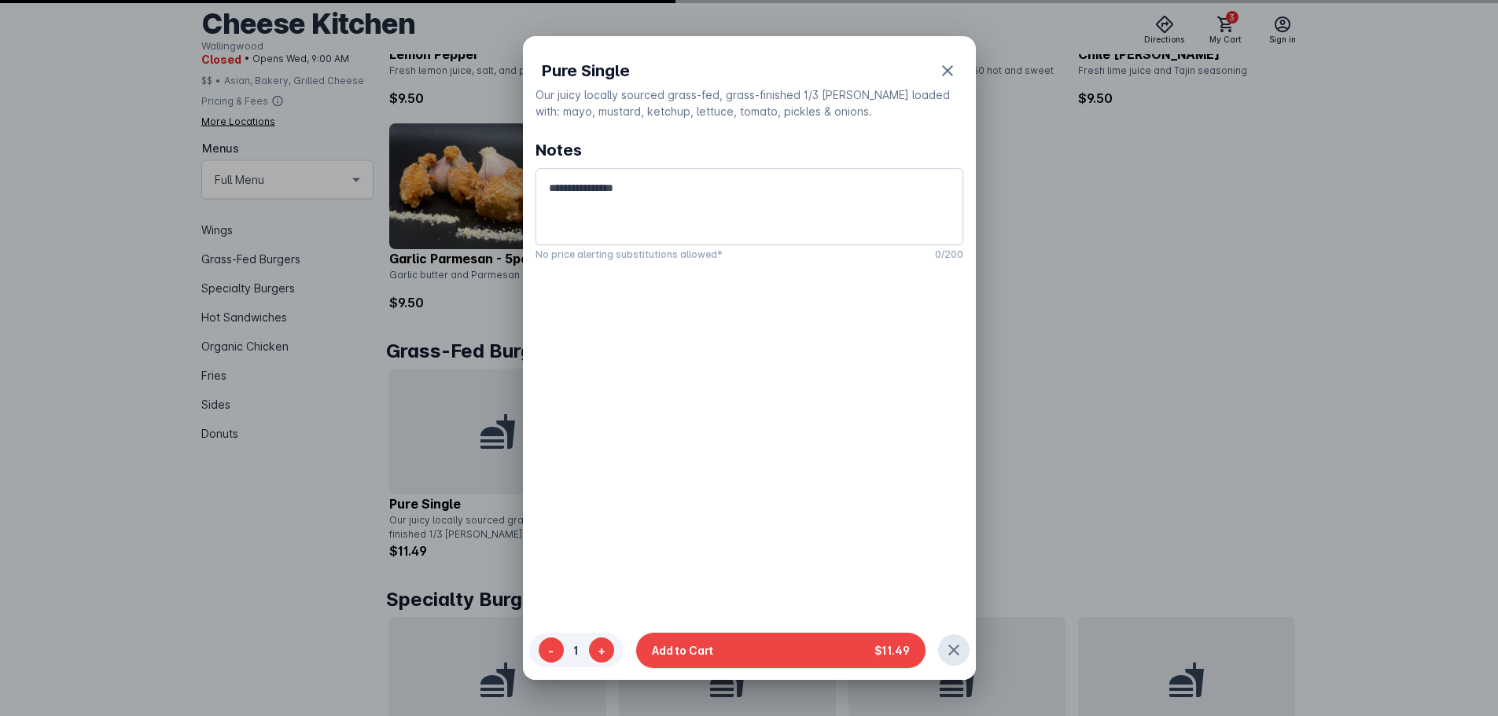
scroll to position [0, 0]
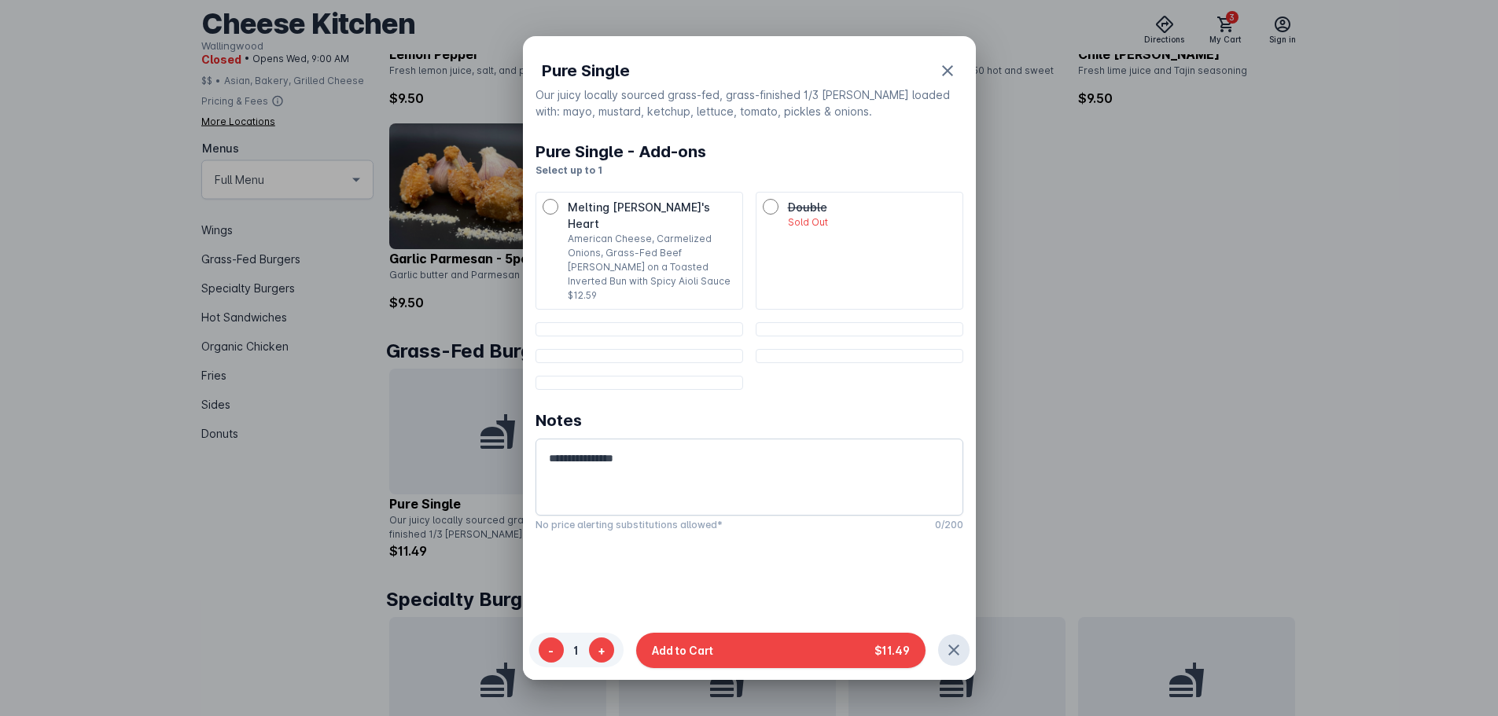
drag, startPoint x: 1042, startPoint y: 465, endPoint x: 1040, endPoint y: 452, distance: 12.7
click at [1042, 462] on div at bounding box center [749, 358] width 1498 height 716
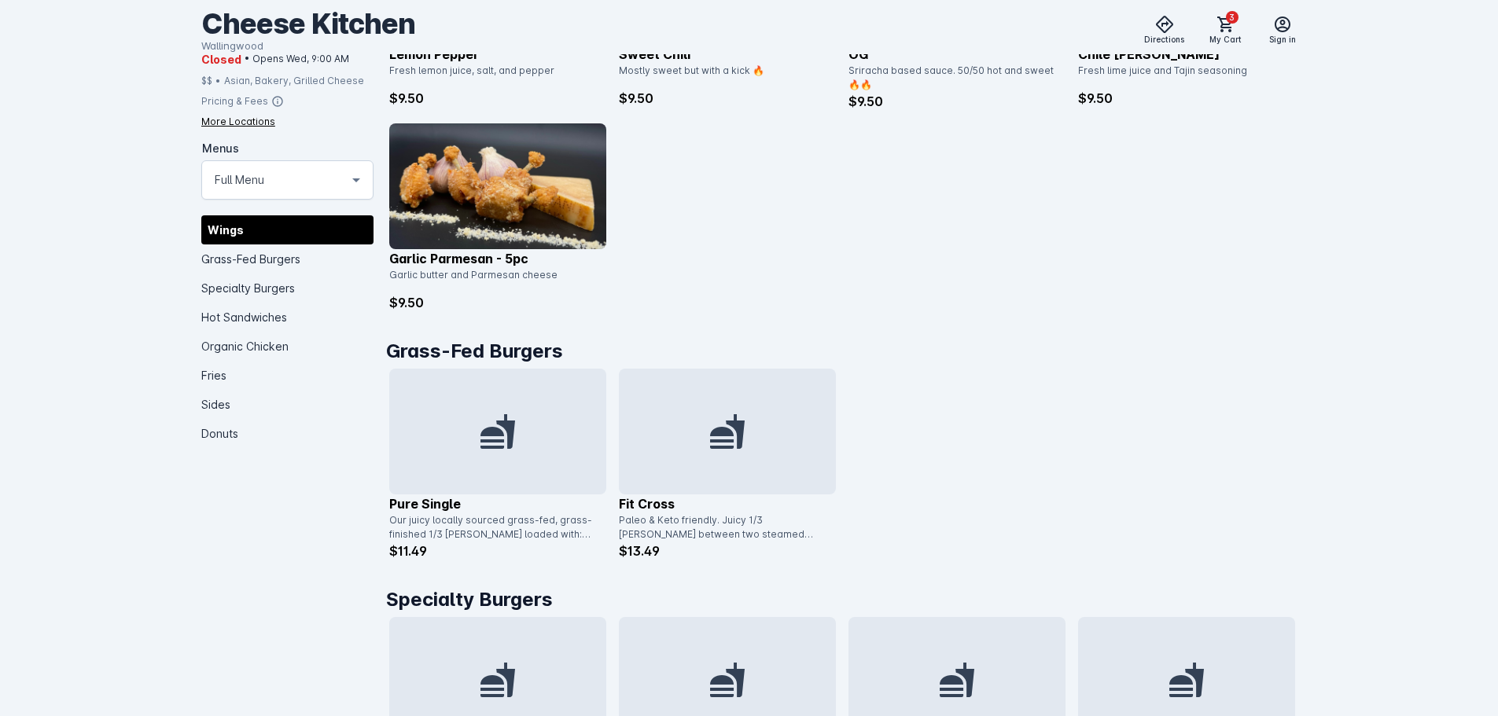
click at [462, 420] on div at bounding box center [497, 432] width 217 height 126
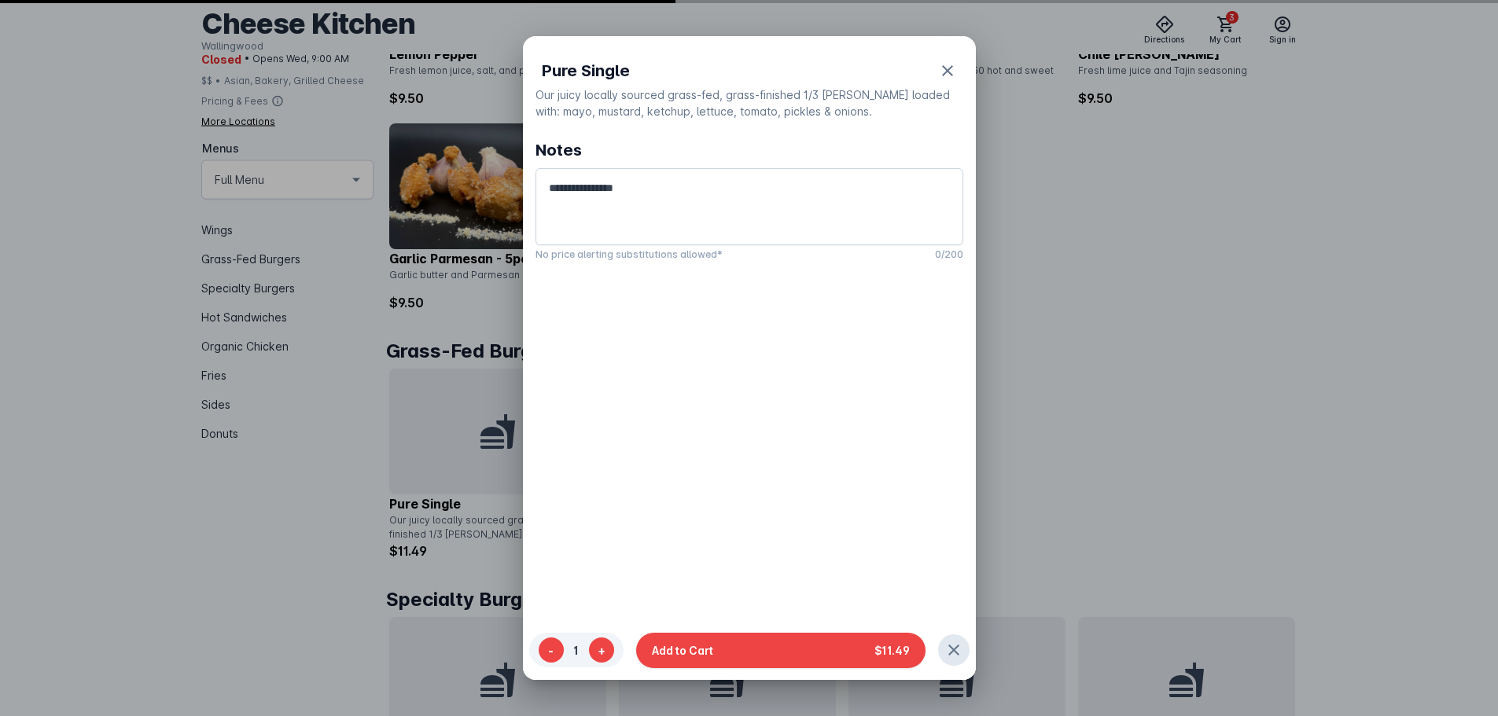
scroll to position [0, 0]
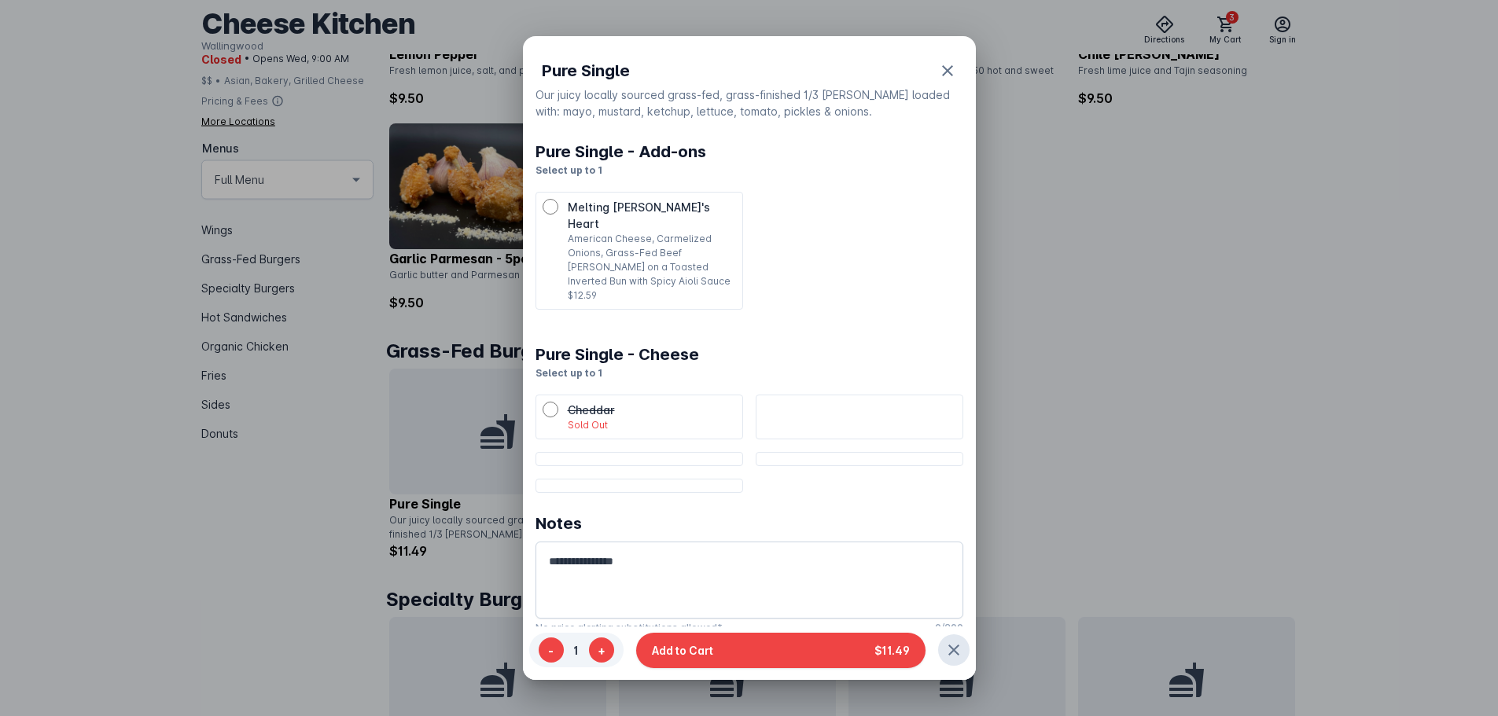
click at [1107, 343] on div at bounding box center [749, 358] width 1498 height 716
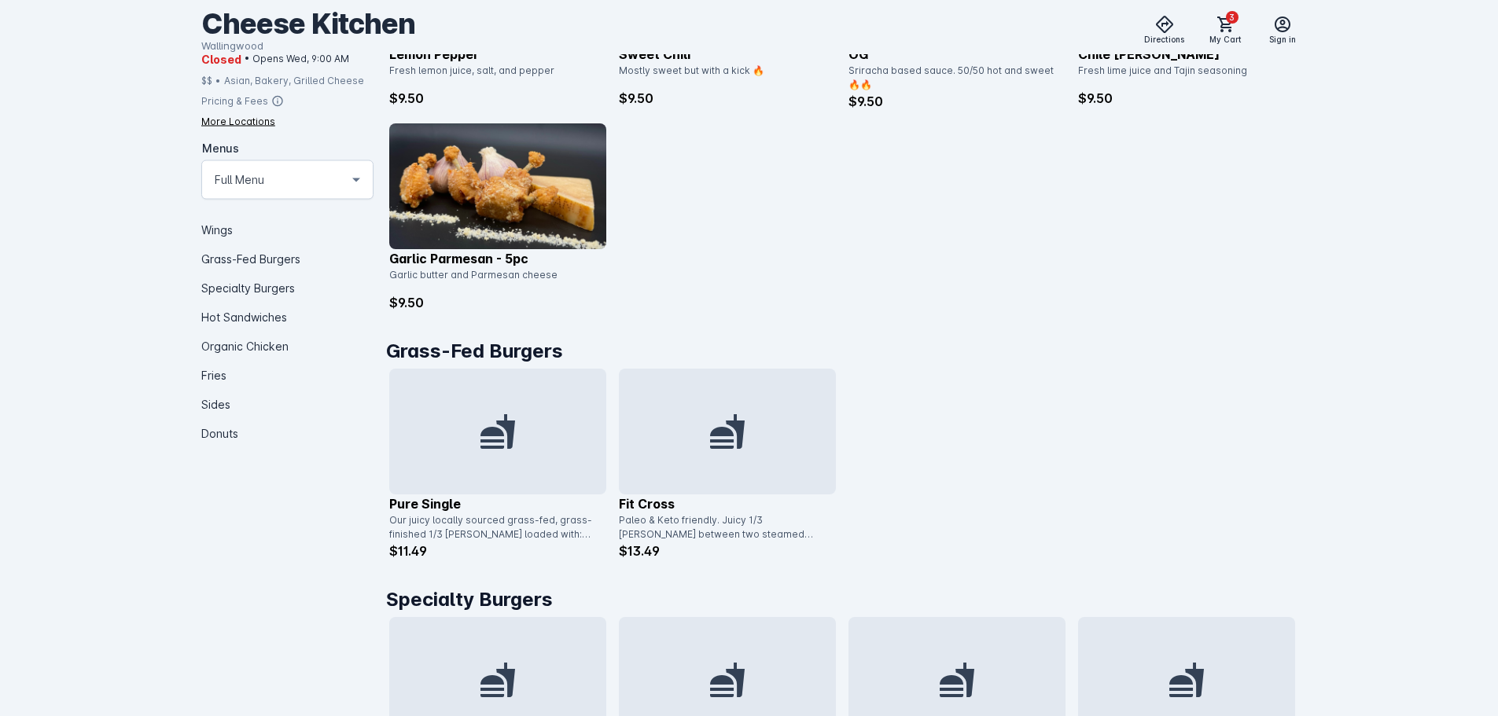
scroll to position [551, 0]
click at [522, 443] on div at bounding box center [497, 432] width 217 height 126
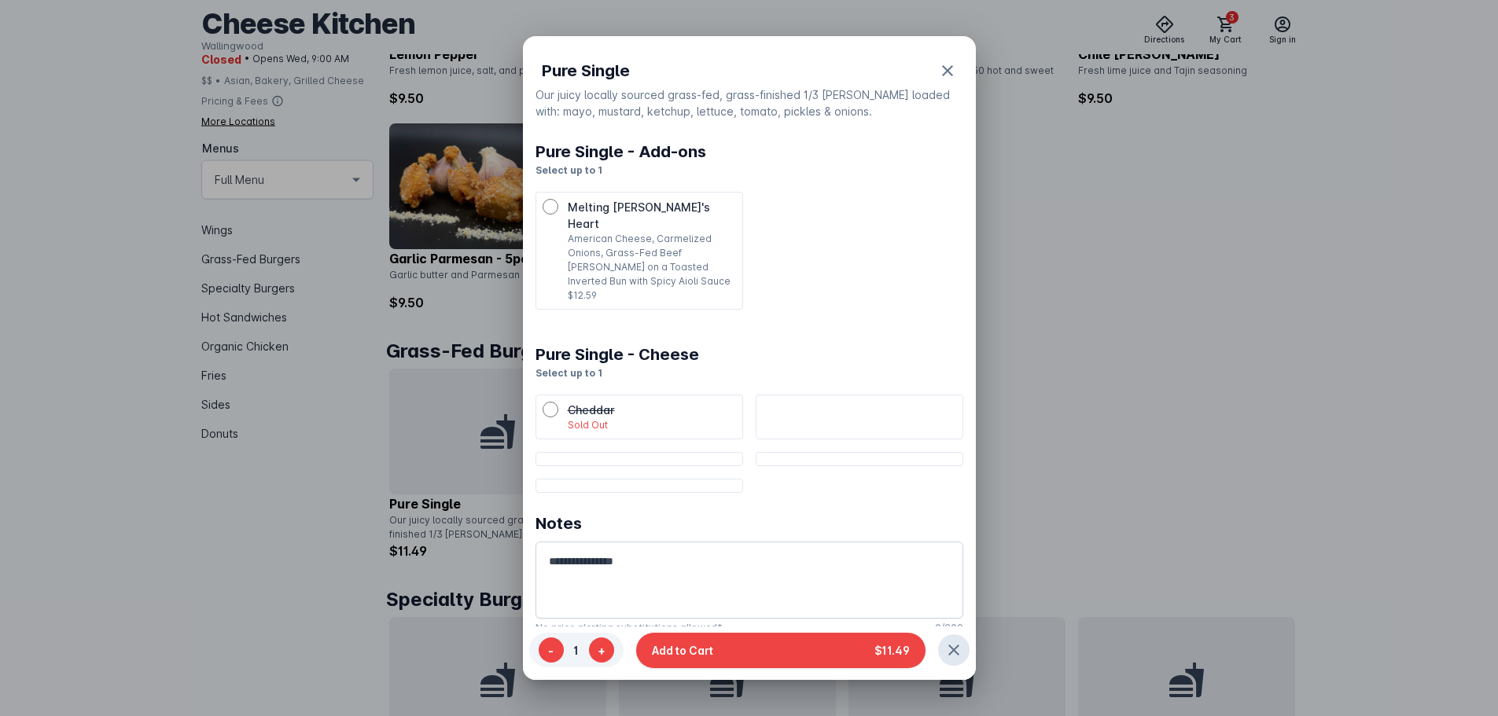
click at [1053, 318] on div at bounding box center [749, 358] width 1498 height 716
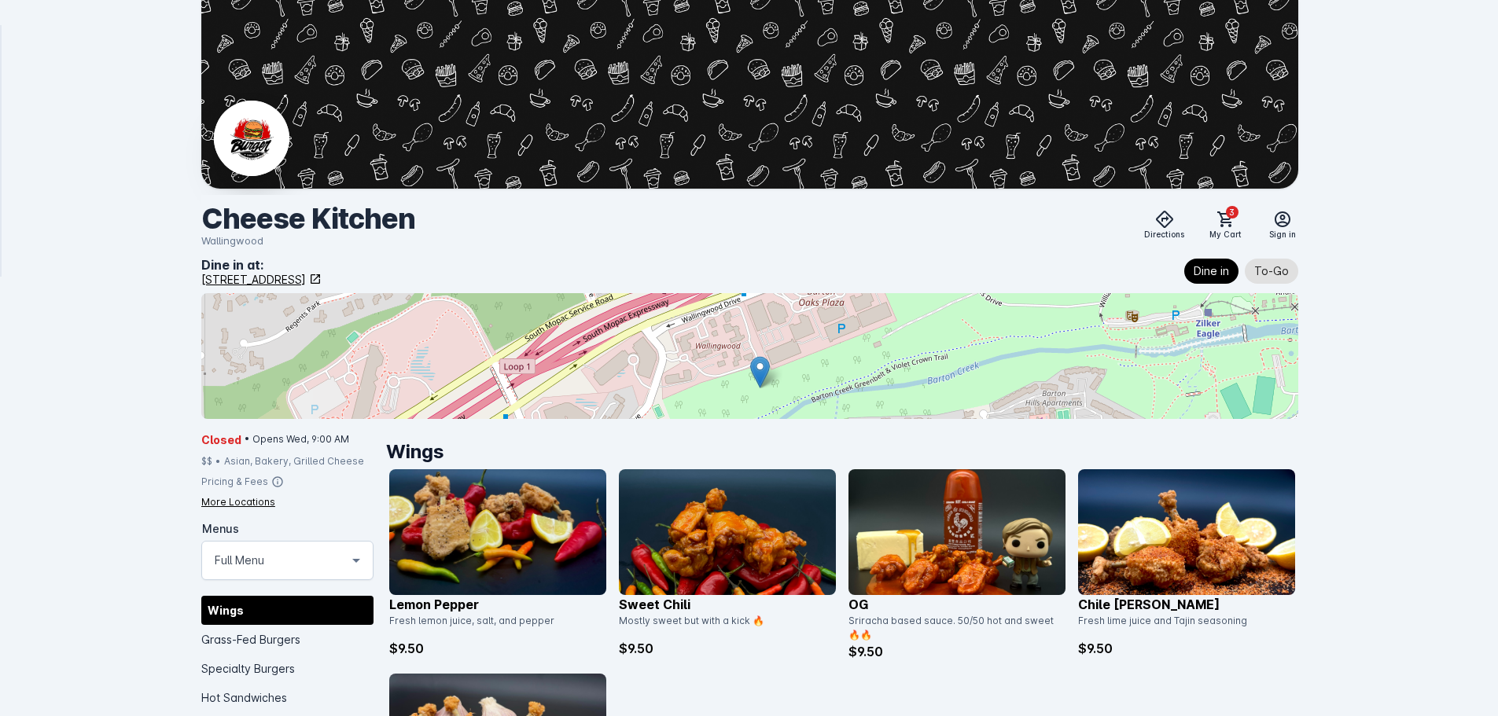
scroll to position [551, 0]
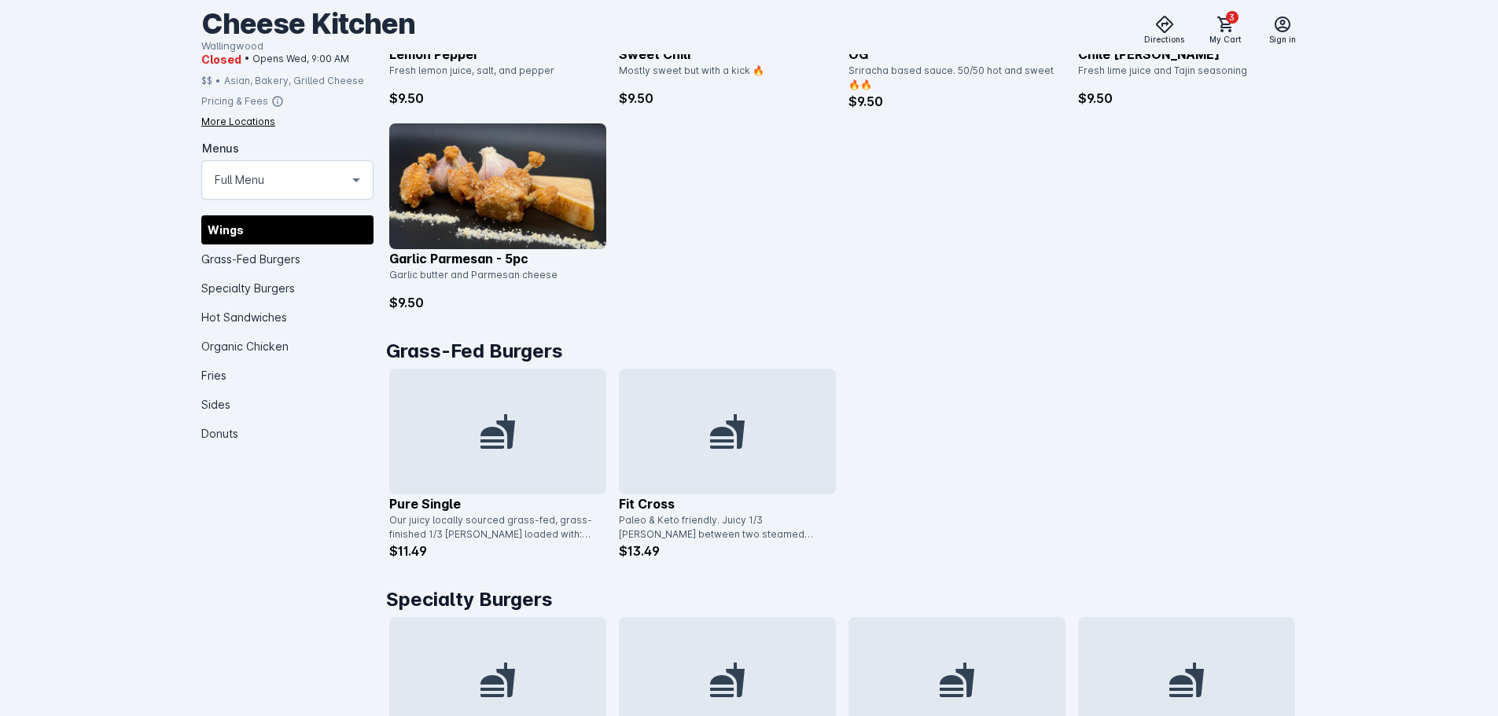
click at [475, 459] on div at bounding box center [497, 432] width 217 height 126
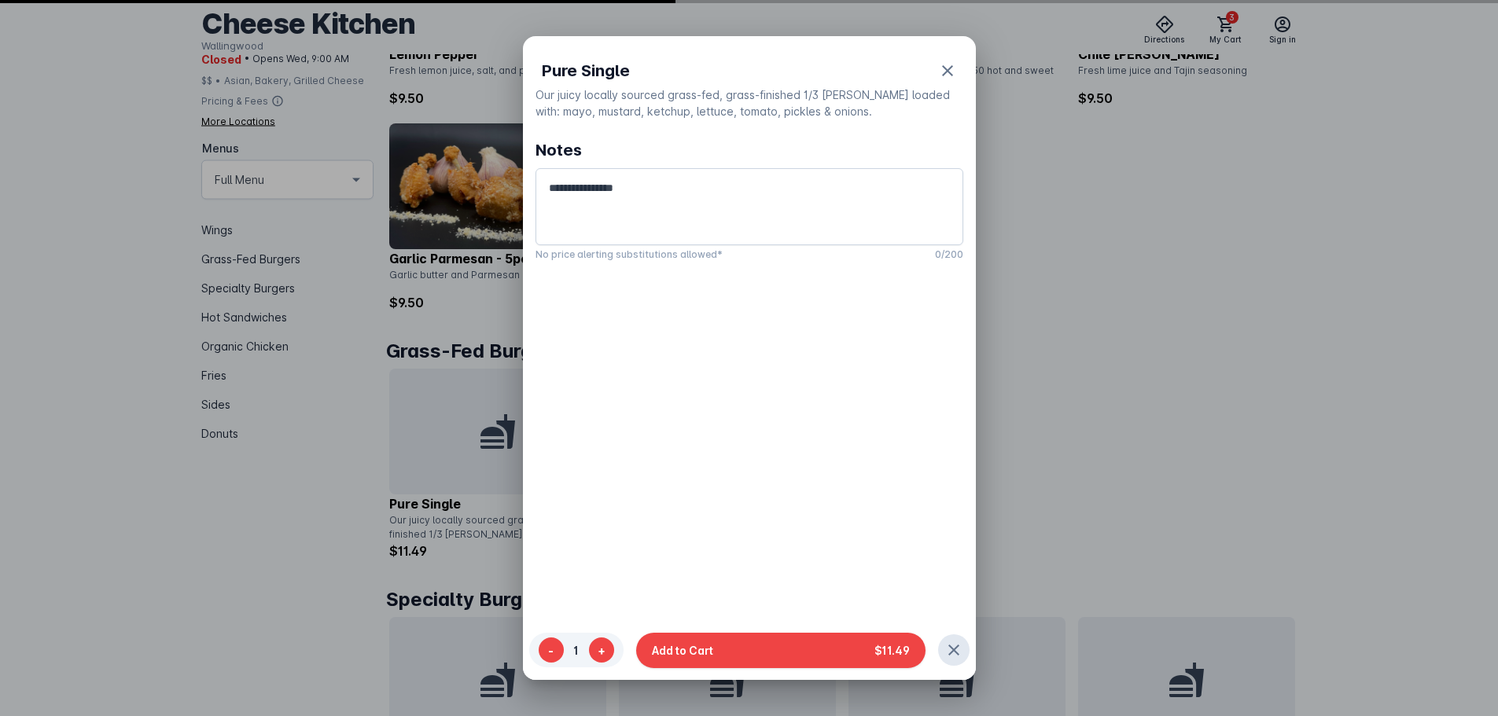
scroll to position [0, 0]
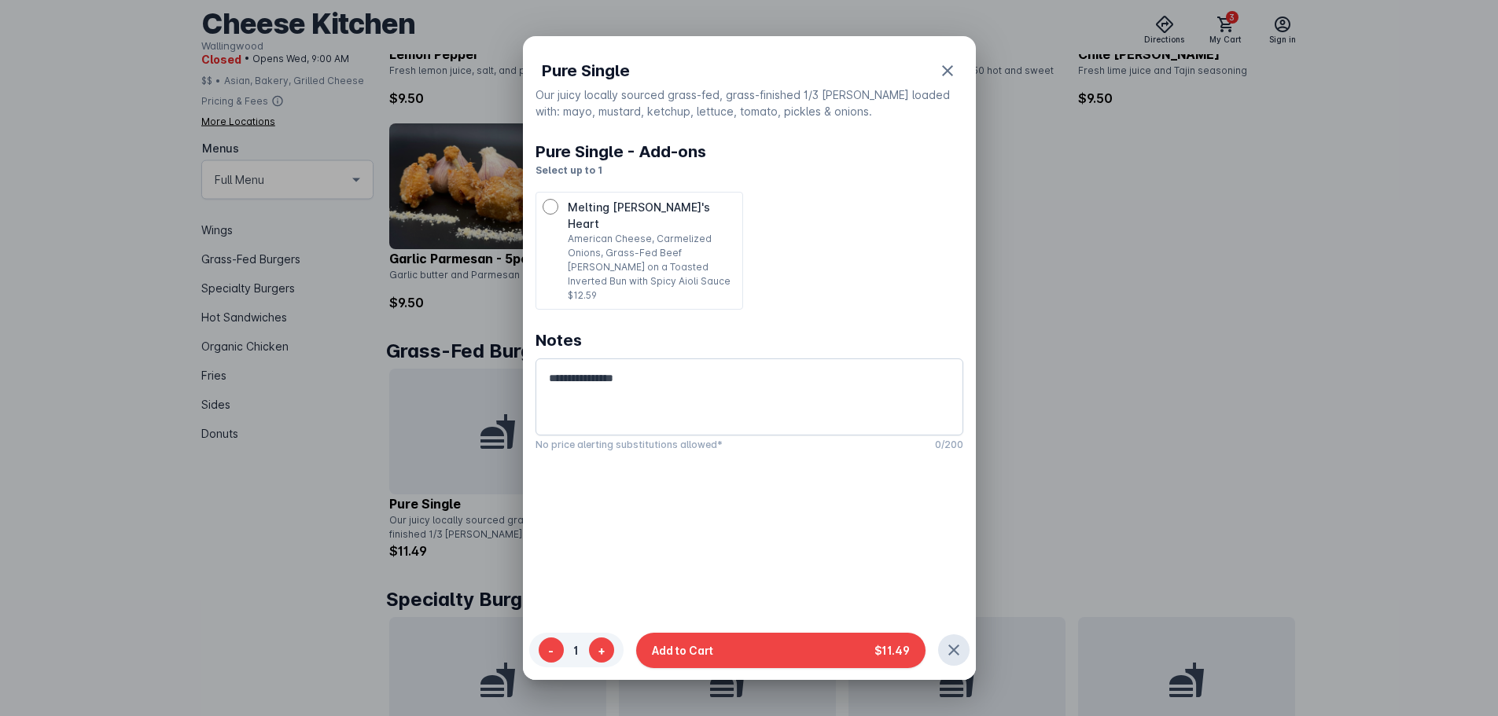
click at [621, 232] on p "American Cheese, Carmelized Onions, Grass-Fed Beef Patty on a Toasted Inverted …" at bounding box center [652, 260] width 168 height 57
click at [645, 250] on p "American Cheese, Carmelized Onions, Grass-Fed Beef Patty on a Toasted Inverted …" at bounding box center [652, 260] width 168 height 57
click at [1174, 249] on div at bounding box center [749, 358] width 1498 height 716
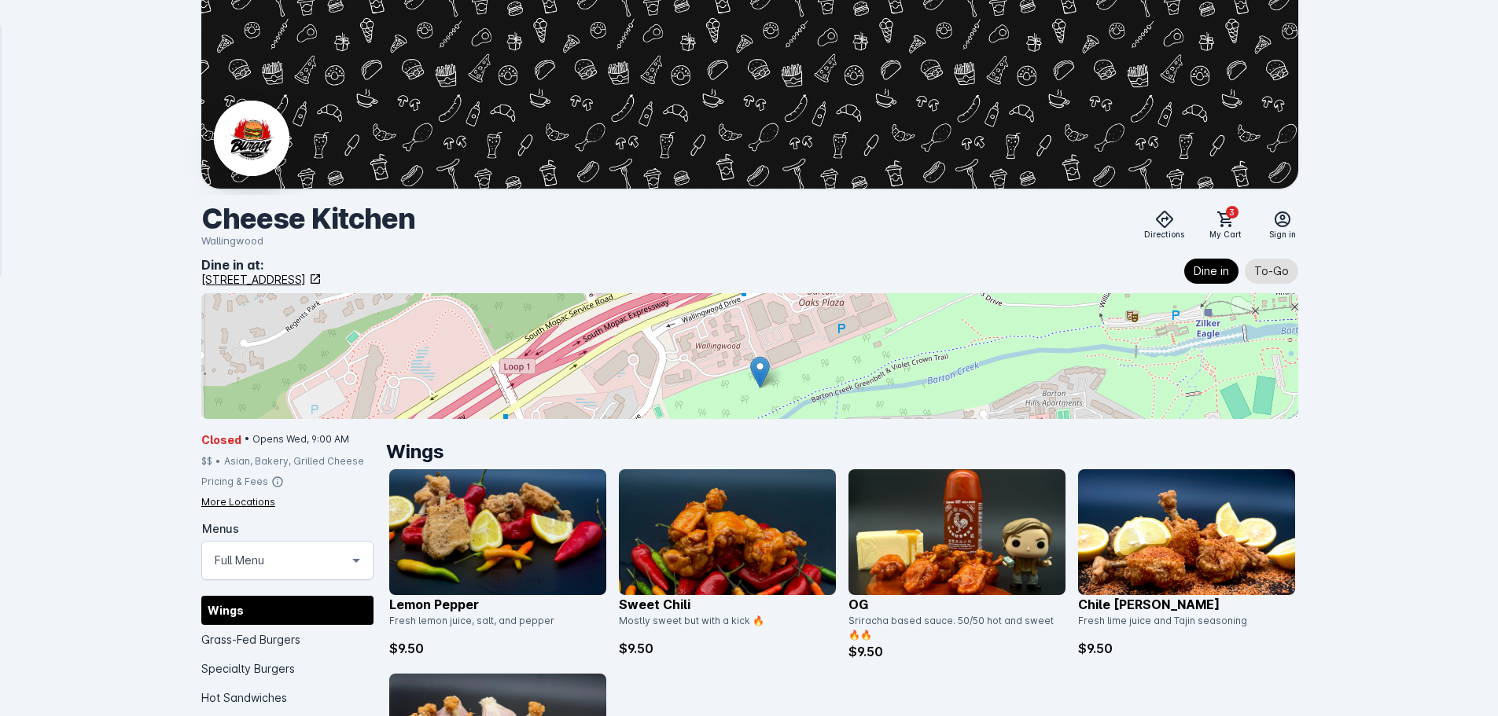
scroll to position [551, 0]
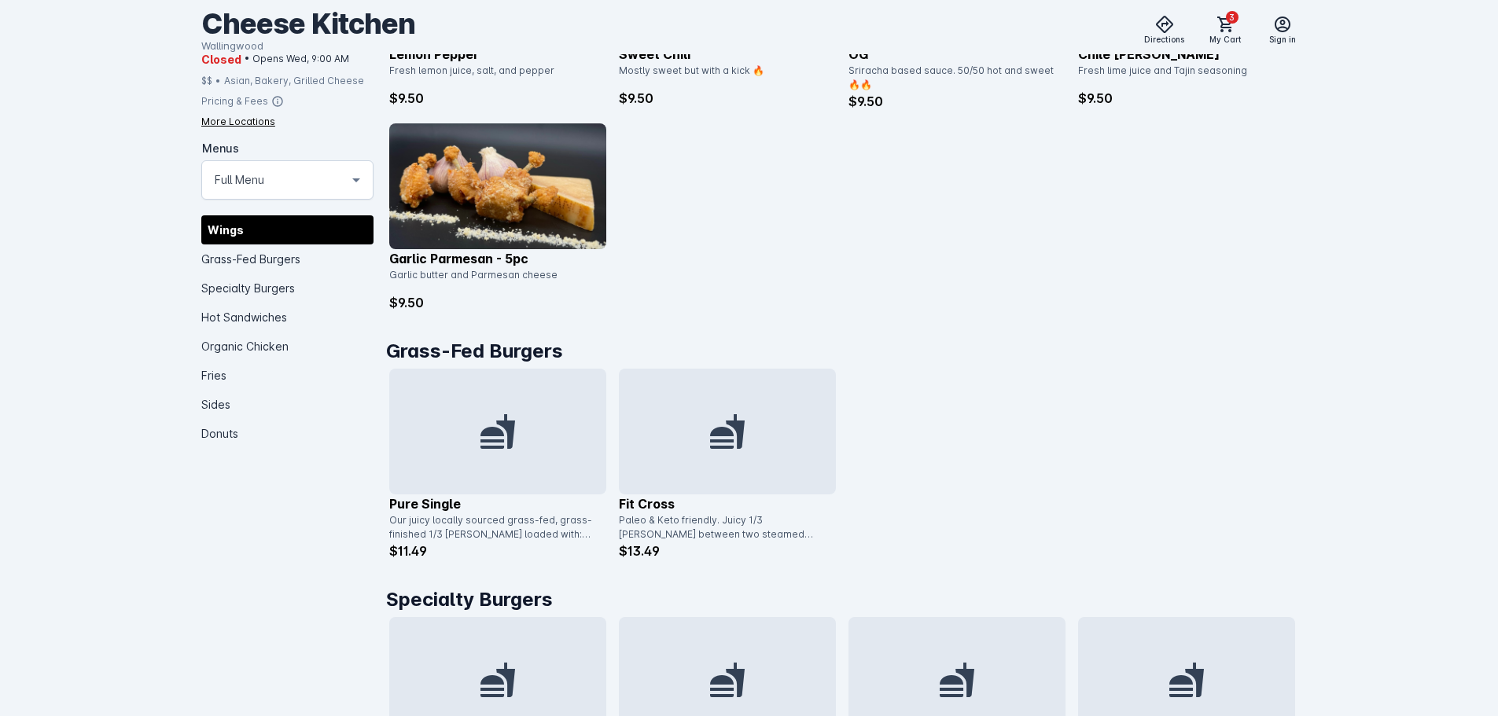
click at [475, 421] on div at bounding box center [497, 432] width 217 height 126
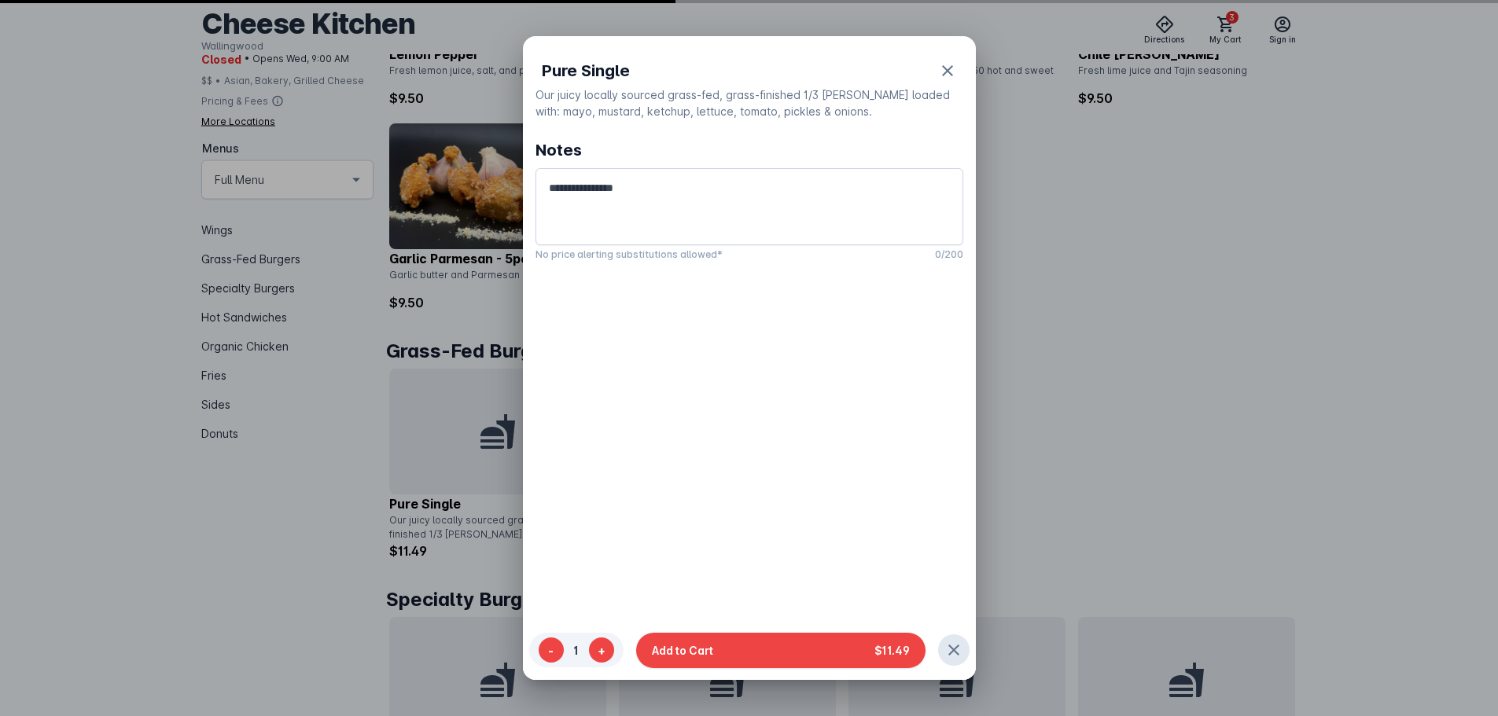
scroll to position [0, 0]
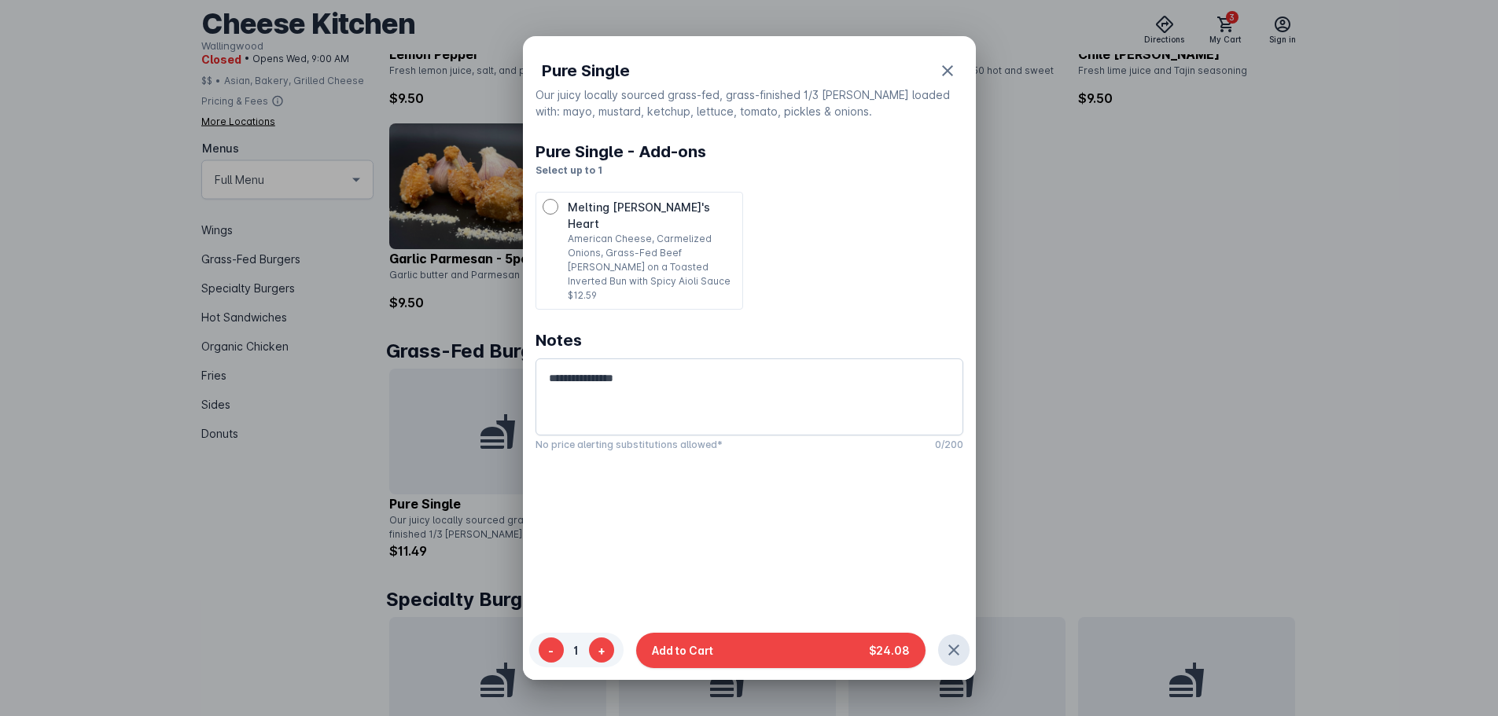
click at [1081, 378] on div at bounding box center [749, 358] width 1498 height 716
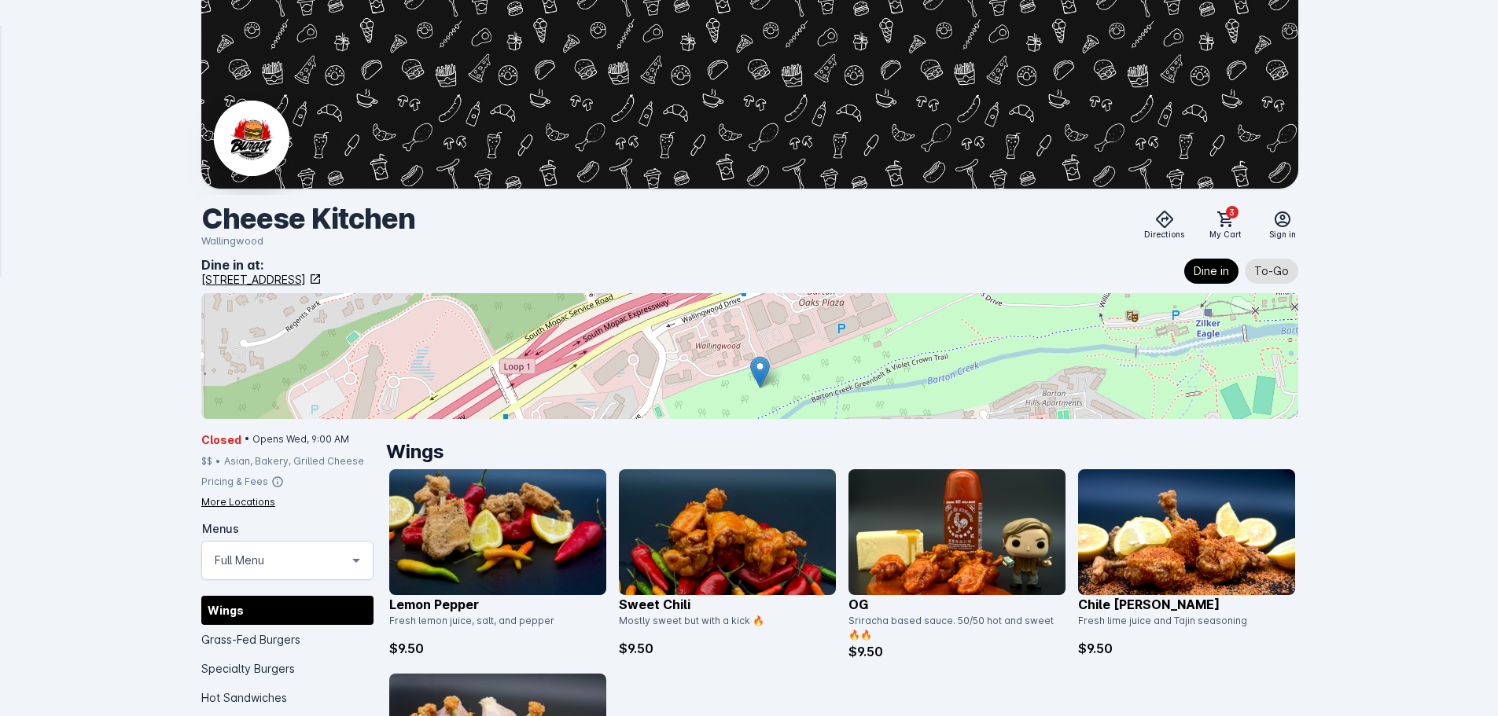
scroll to position [551, 0]
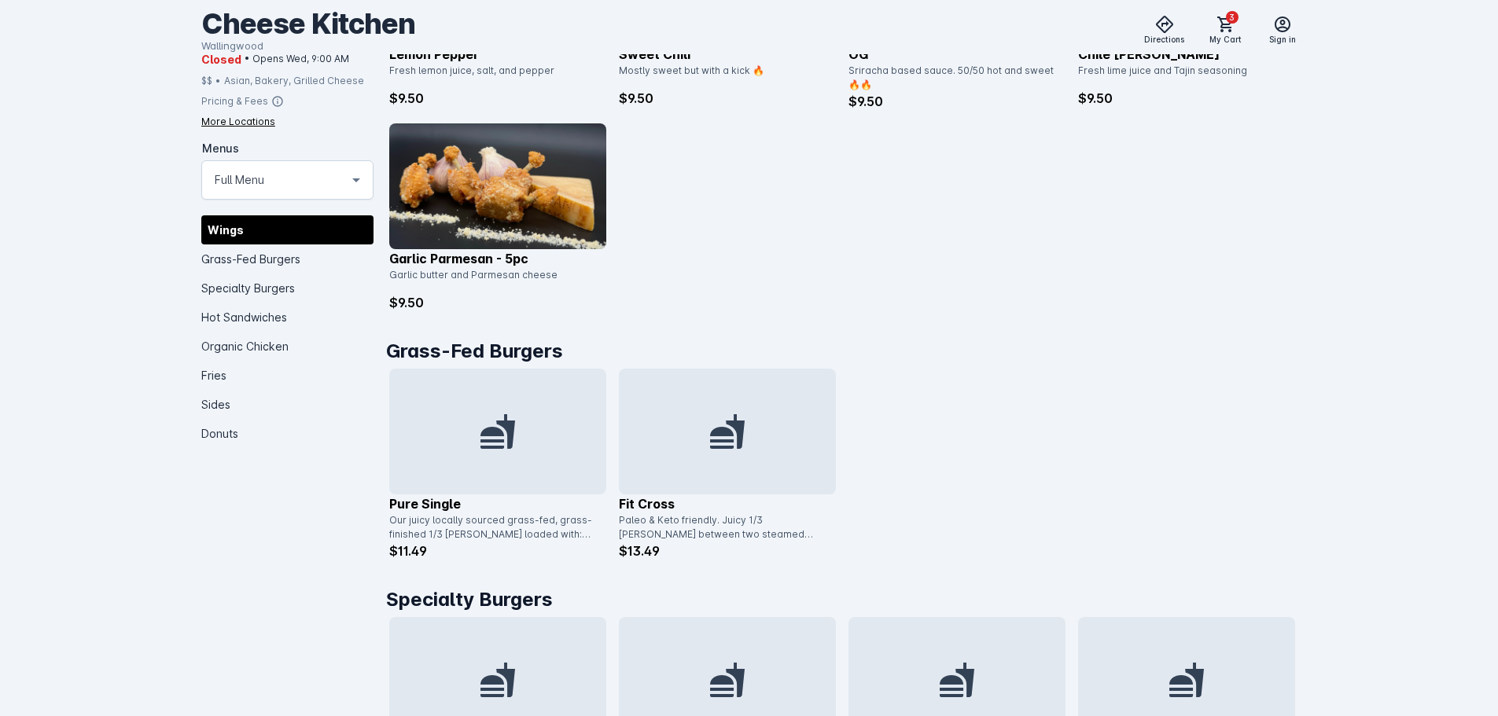
click at [540, 455] on div at bounding box center [497, 432] width 217 height 126
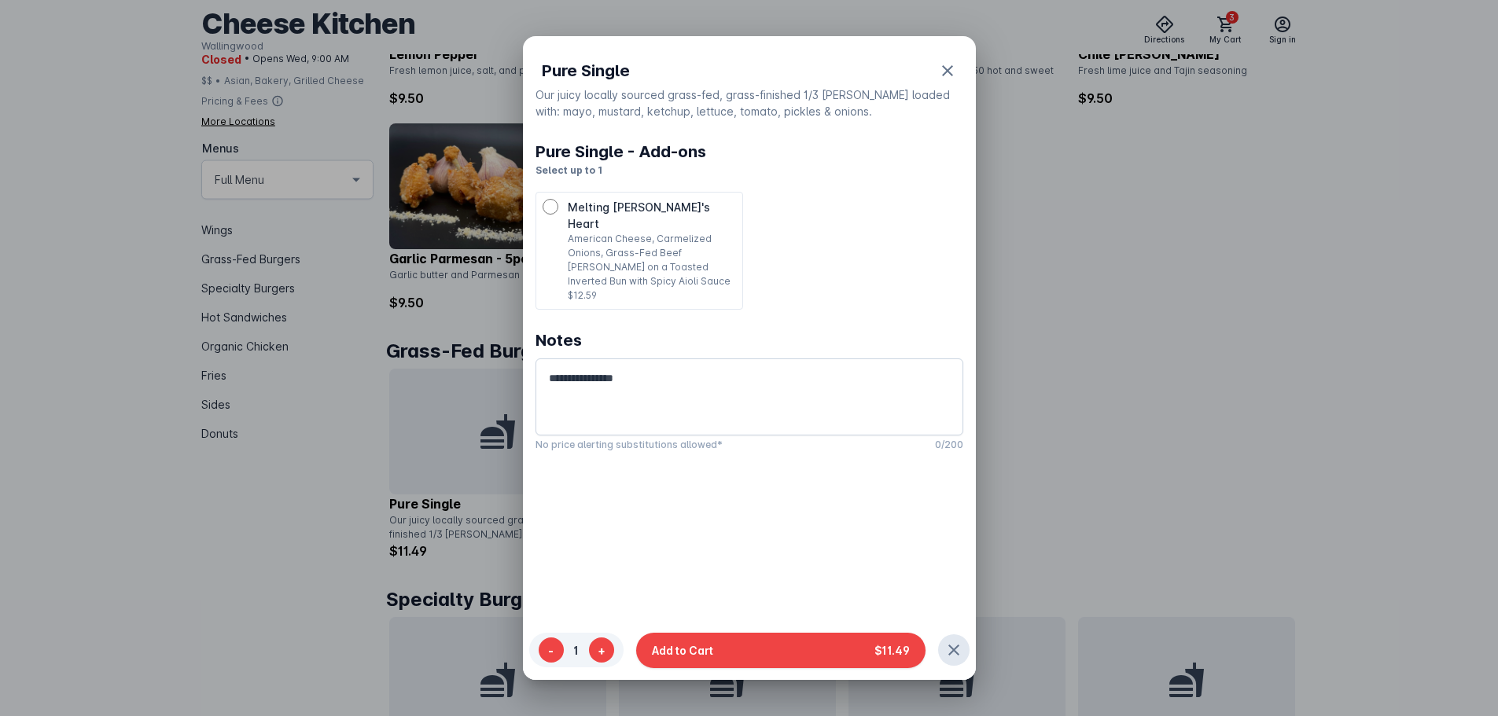
click at [1111, 438] on div at bounding box center [749, 358] width 1498 height 716
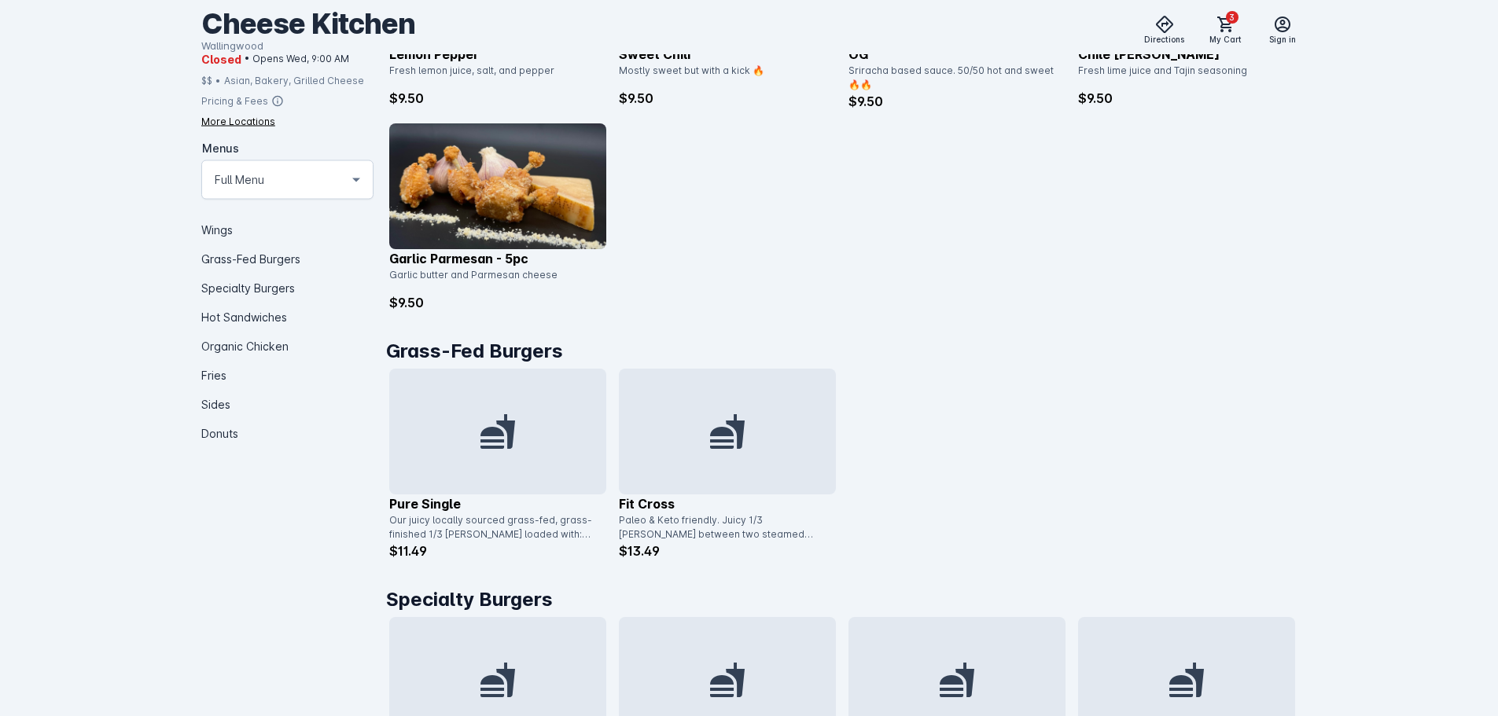
scroll to position [551, 0]
